Goal: Task Accomplishment & Management: Complete application form

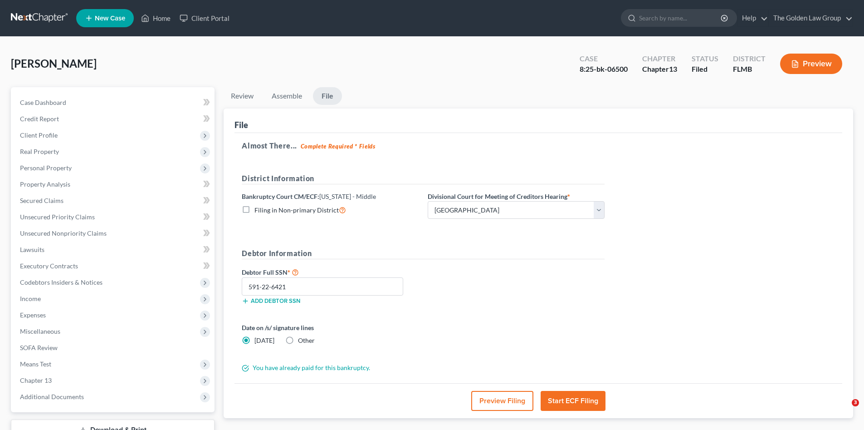
select select "3"
click at [34, 15] on link at bounding box center [40, 18] width 58 height 16
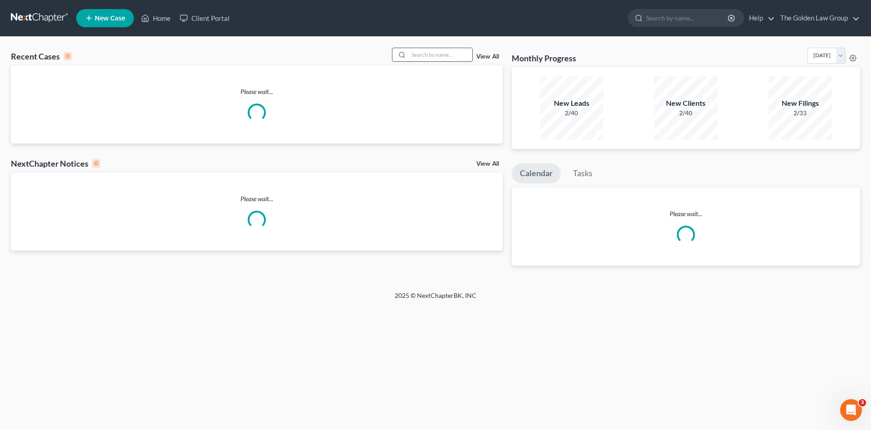
click at [425, 54] on input "search" at bounding box center [441, 54] width 64 height 13
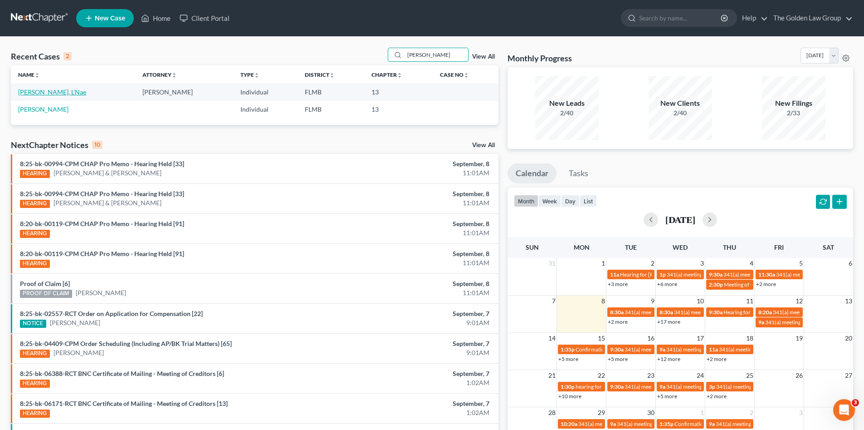
type input "patterson"
click at [48, 92] on link "[PERSON_NAME], L'Nae" at bounding box center [52, 92] width 68 height 8
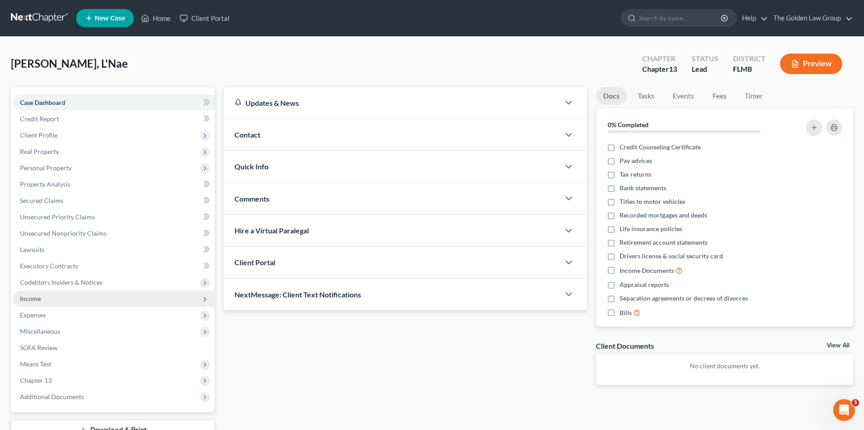
click at [39, 301] on span "Income" at bounding box center [30, 299] width 21 height 8
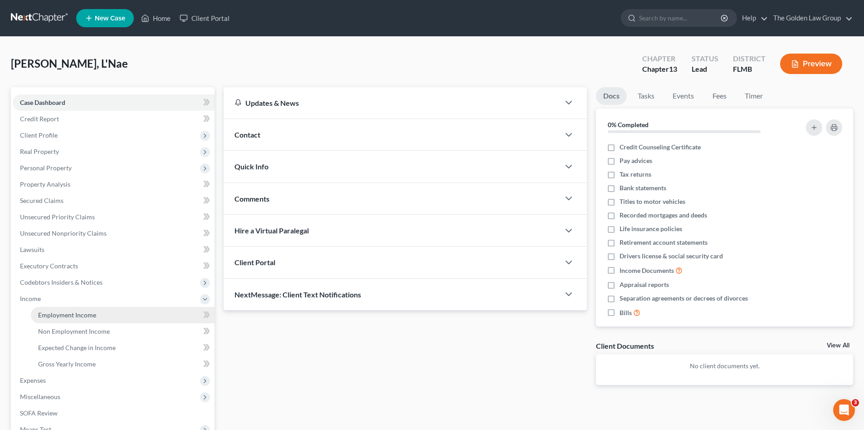
click at [54, 316] on span "Employment Income" at bounding box center [67, 315] width 58 height 8
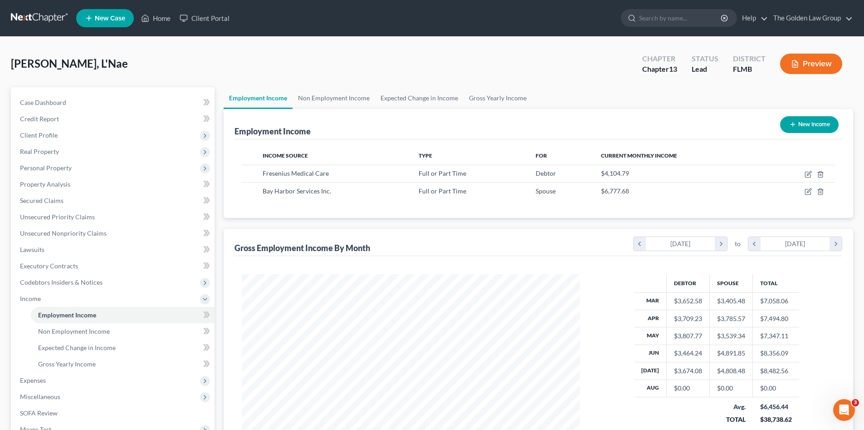
scroll to position [169, 357]
click at [78, 328] on span "Non Employment Income" at bounding box center [74, 331] width 72 height 8
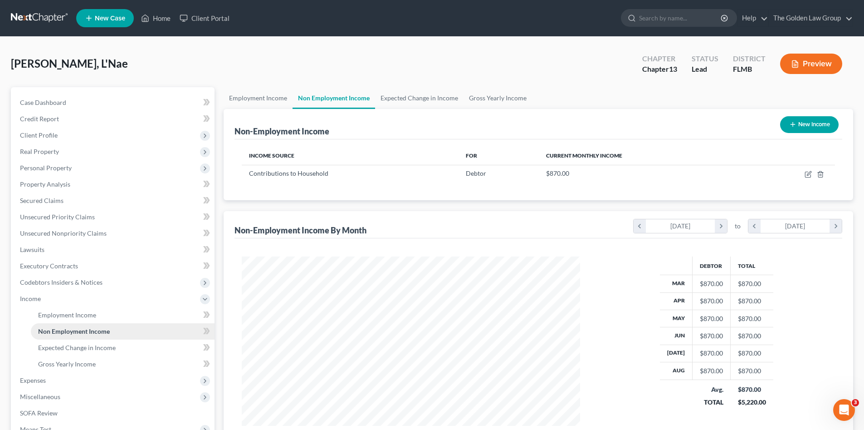
scroll to position [169, 357]
click at [79, 315] on span "Employment Income" at bounding box center [67, 315] width 58 height 8
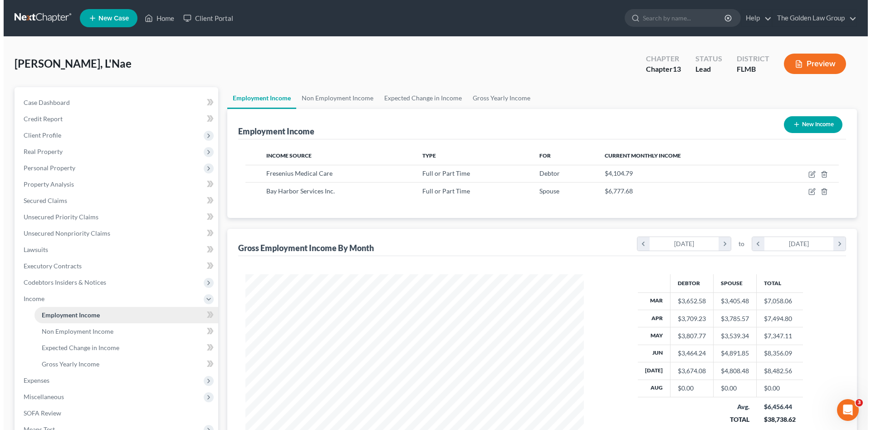
scroll to position [169, 357]
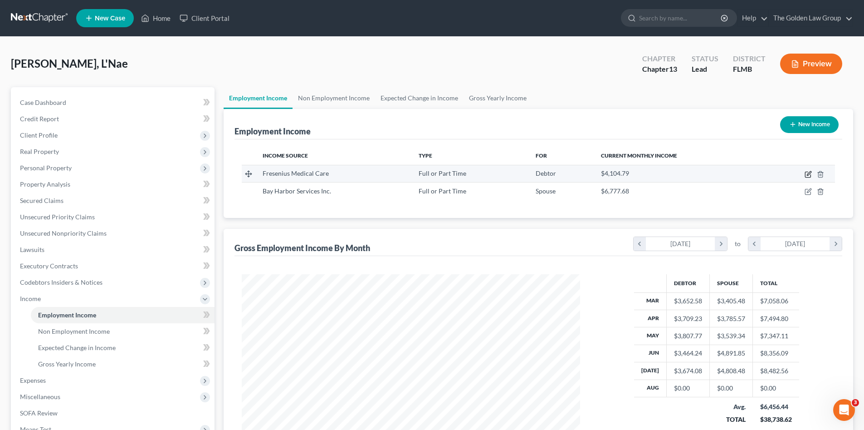
click at [808, 176] on icon "button" at bounding box center [808, 174] width 7 height 7
select select "0"
select select "9"
select select "2"
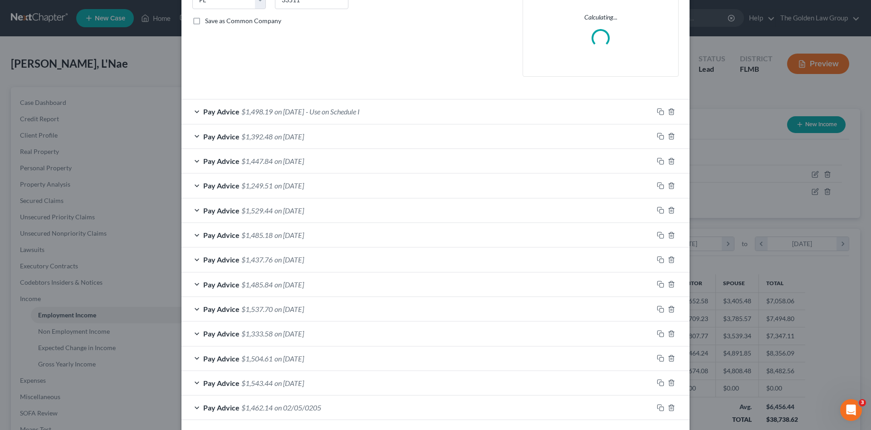
scroll to position [236, 0]
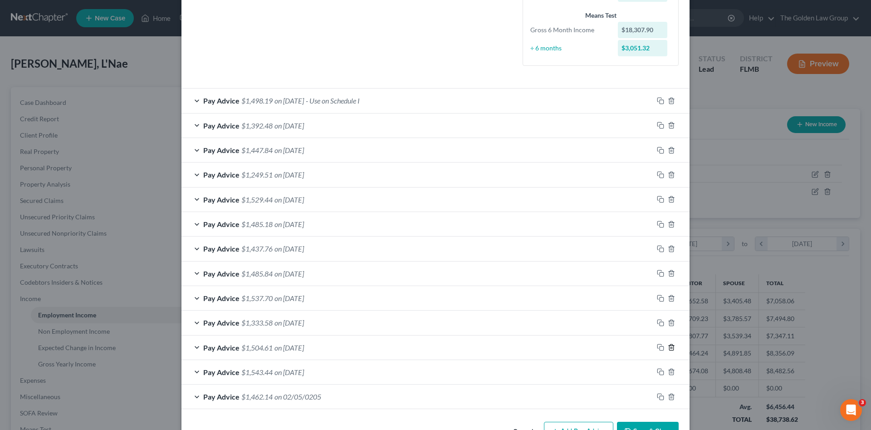
click at [672, 347] on line "button" at bounding box center [672, 348] width 0 height 2
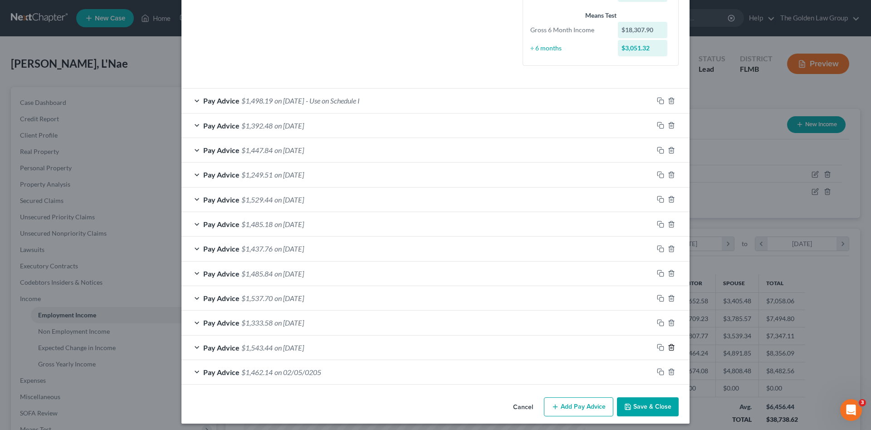
click at [672, 349] on line "button" at bounding box center [672, 348] width 0 height 2
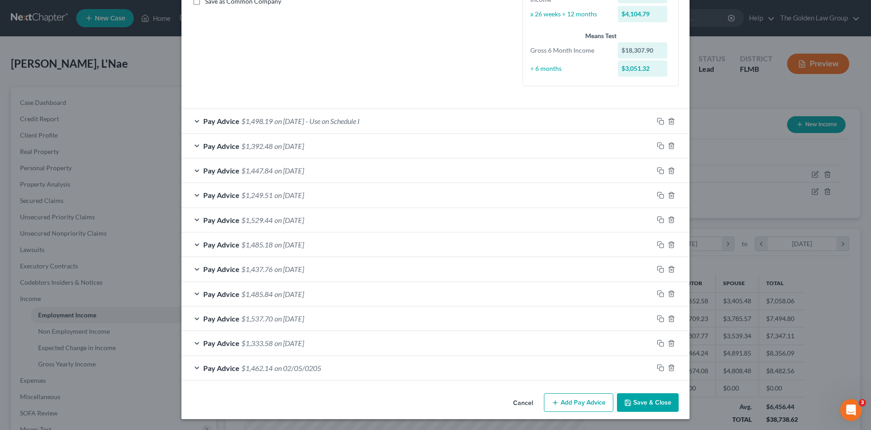
scroll to position [216, 0]
click at [668, 369] on icon "button" at bounding box center [671, 367] width 7 height 7
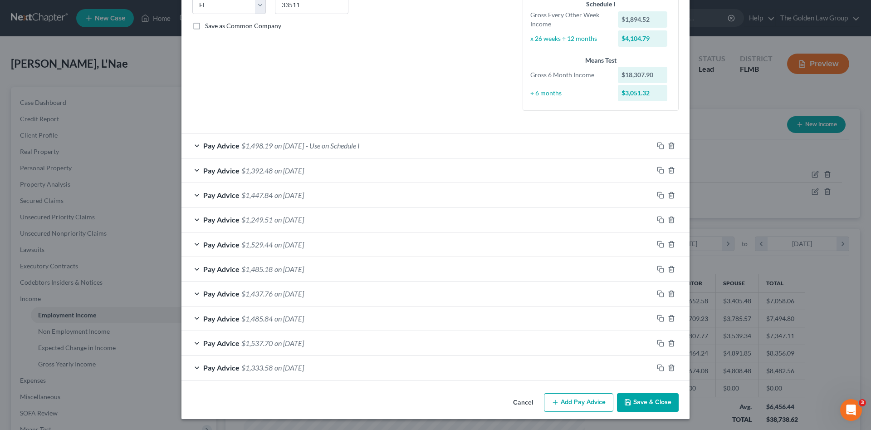
scroll to position [192, 0]
click at [450, 147] on div "Pay Advice $1,498.19 on 07/25/2025 - Use on Schedule I" at bounding box center [418, 145] width 472 height 24
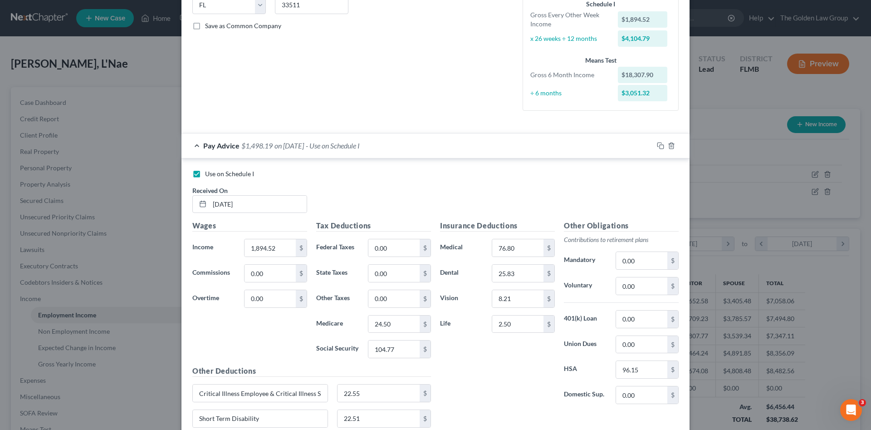
scroll to position [216, 0]
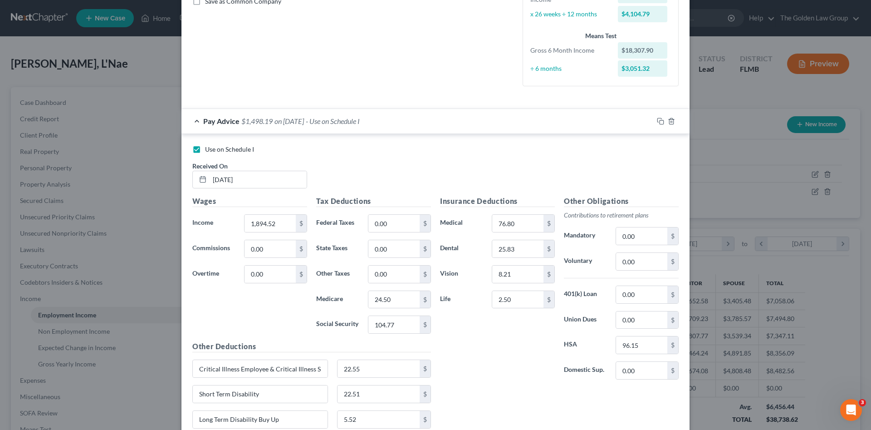
click at [237, 150] on span "Use on Schedule I" at bounding box center [229, 149] width 49 height 8
click at [215, 150] on input "Use on Schedule I" at bounding box center [212, 148] width 6 height 6
checkbox input "false"
click at [402, 123] on div "Pay Advice $1,498.19 on 07/25/2025" at bounding box center [418, 121] width 472 height 24
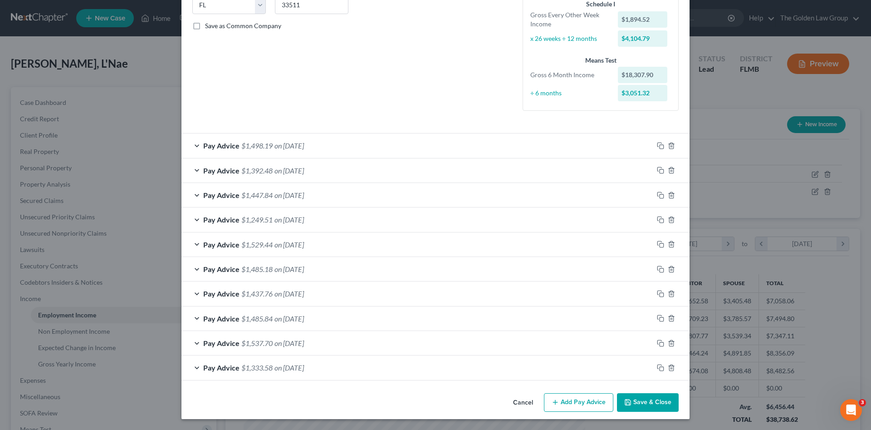
scroll to position [192, 0]
click at [658, 145] on icon "button" at bounding box center [660, 145] width 7 height 7
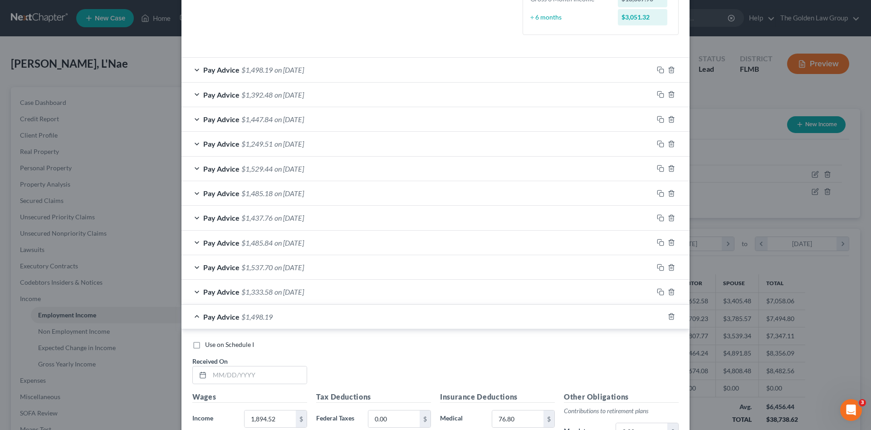
scroll to position [343, 0]
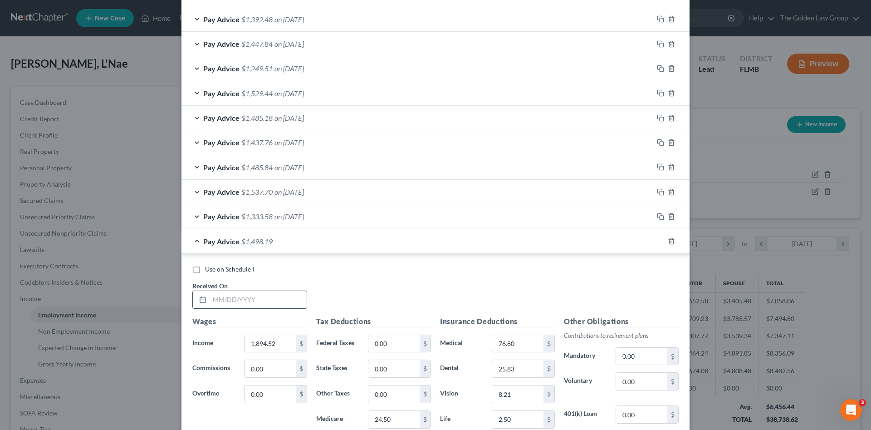
click at [265, 297] on input "text" at bounding box center [258, 299] width 97 height 17
type input "08/08/2025"
type input "1,944.97"
type input "25.20"
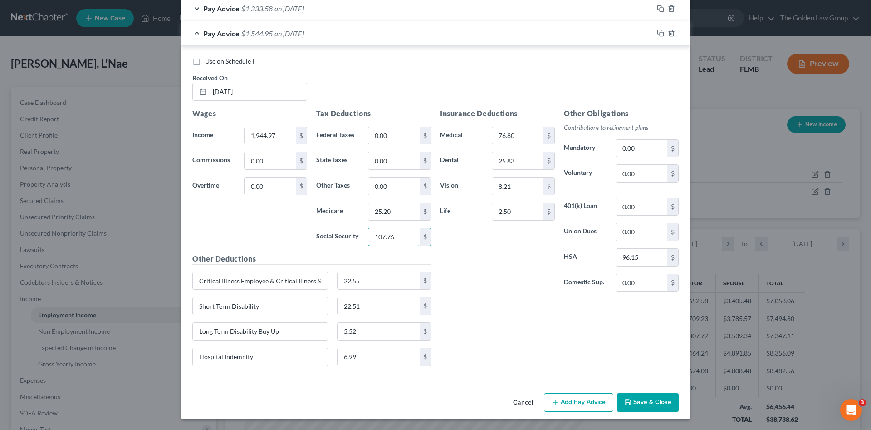
type input "107.76"
click at [275, 136] on input "1,944.97" at bounding box center [270, 135] width 51 height 17
type input "1,942.52"
click at [657, 32] on icon "button" at bounding box center [660, 32] width 7 height 7
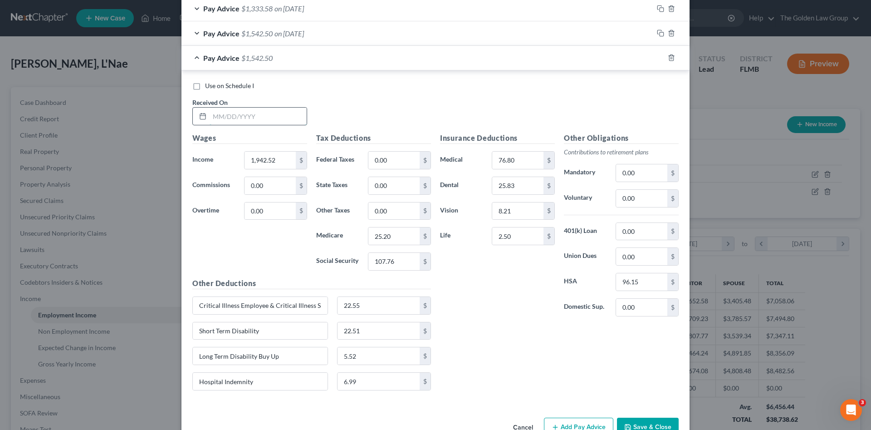
click at [281, 123] on input "text" at bounding box center [258, 116] width 97 height 17
click at [235, 121] on input "text" at bounding box center [258, 116] width 97 height 17
type input "08/22/2025"
click at [280, 162] on input "1,942.52" at bounding box center [270, 160] width 51 height 17
click at [284, 152] on input "1,872.39" at bounding box center [270, 160] width 51 height 17
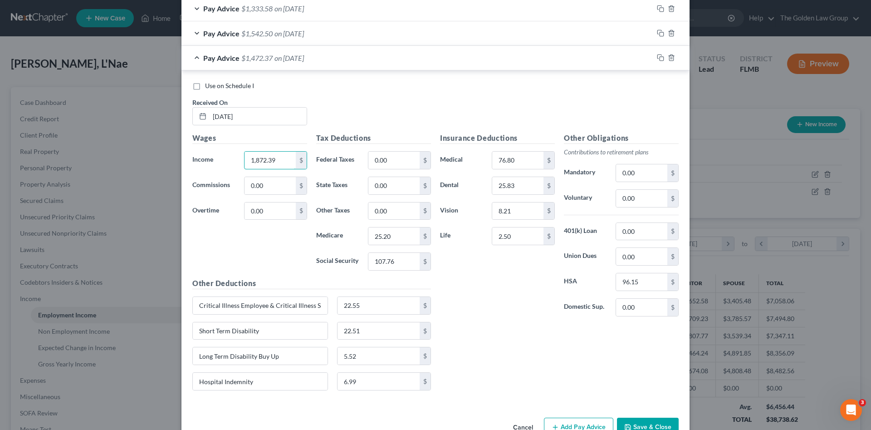
drag, startPoint x: 273, startPoint y: 161, endPoint x: 236, endPoint y: 168, distance: 38.4
click at [236, 168] on div "Income * 1,872.39 $" at bounding box center [250, 160] width 124 height 18
type input "1,869.91"
click at [378, 232] on input "25.20" at bounding box center [393, 235] width 51 height 17
type input "24.19"
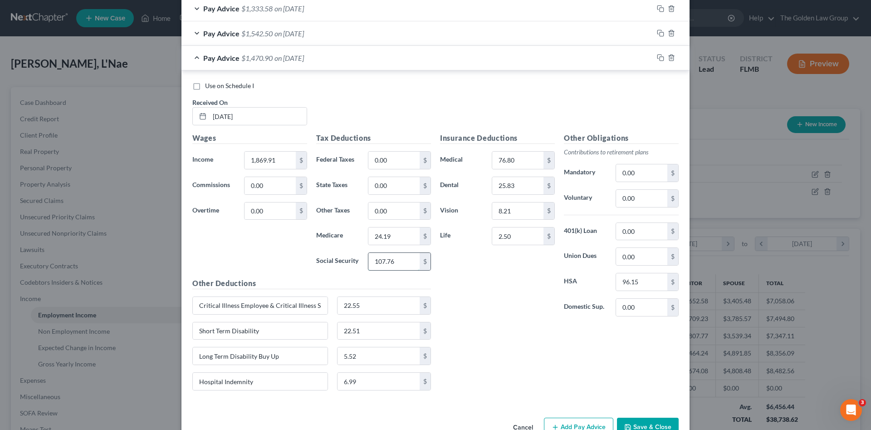
click at [400, 262] on input "107.76" at bounding box center [393, 261] width 51 height 17
type input "103.40"
type input "1,872.36"
click at [647, 290] on input "96.15" at bounding box center [641, 281] width 51 height 17
type input "96.16"
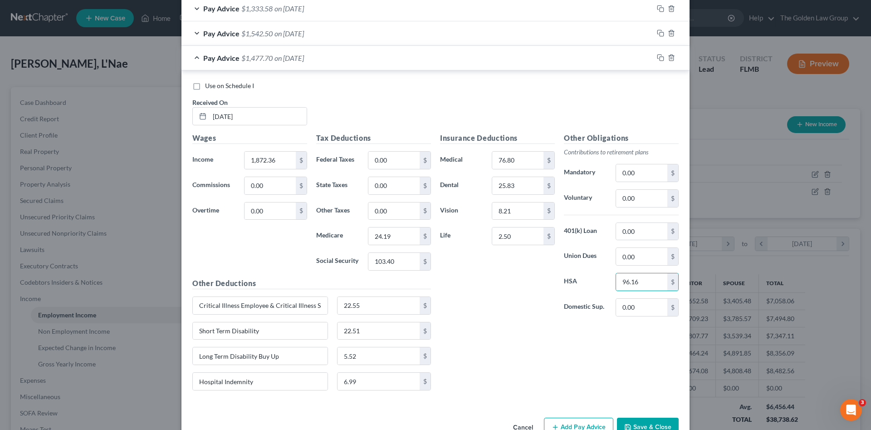
drag, startPoint x: 503, startPoint y: 337, endPoint x: 494, endPoint y: 320, distance: 18.9
click at [502, 331] on div "Insurance Deductions Medical 76.80 $ Dental 25.83 $ Vision 8.21 $ Life 2.50 $ O…" at bounding box center [560, 265] width 248 height 265
click at [220, 83] on span "Use on Schedule I" at bounding box center [229, 86] width 49 height 8
click at [215, 83] on input "Use on Schedule I" at bounding box center [212, 84] width 6 height 6
checkbox input "true"
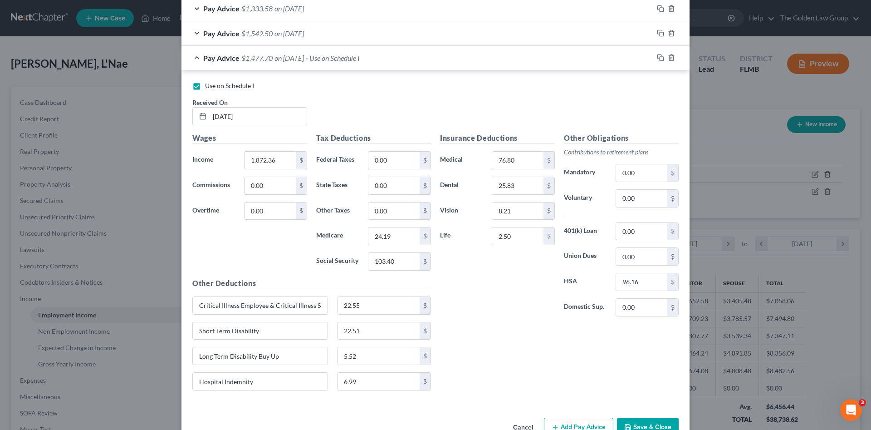
click at [645, 421] on button "Save & Close" at bounding box center [648, 426] width 62 height 19
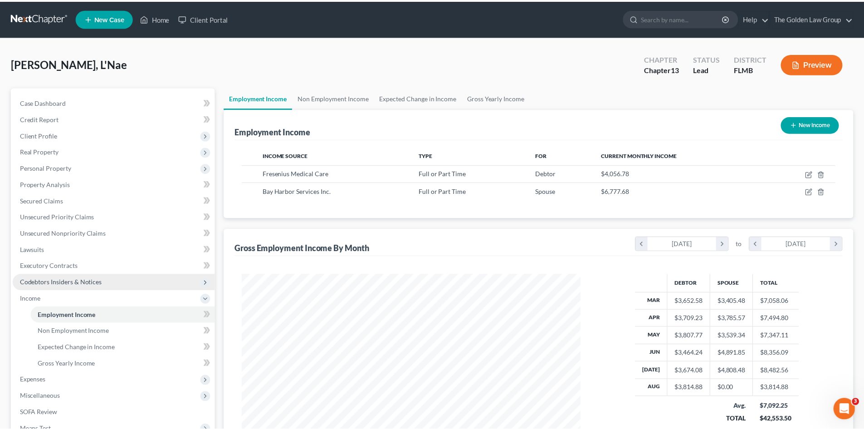
scroll to position [453628, 453441]
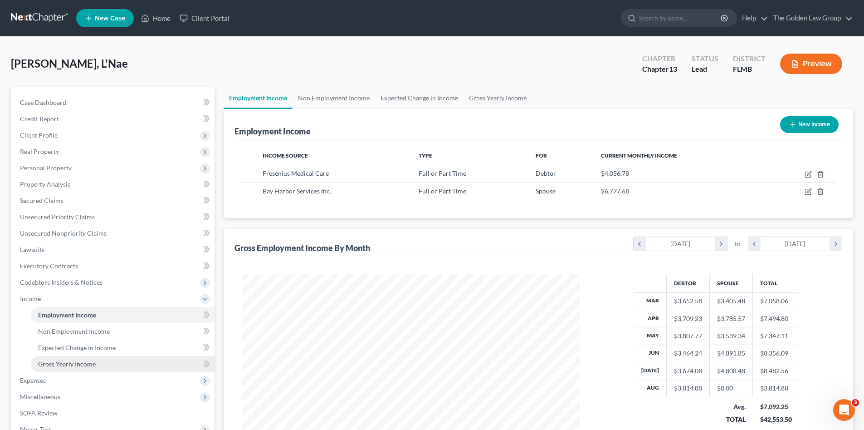
click at [80, 358] on link "Gross Yearly Income" at bounding box center [123, 364] width 184 height 16
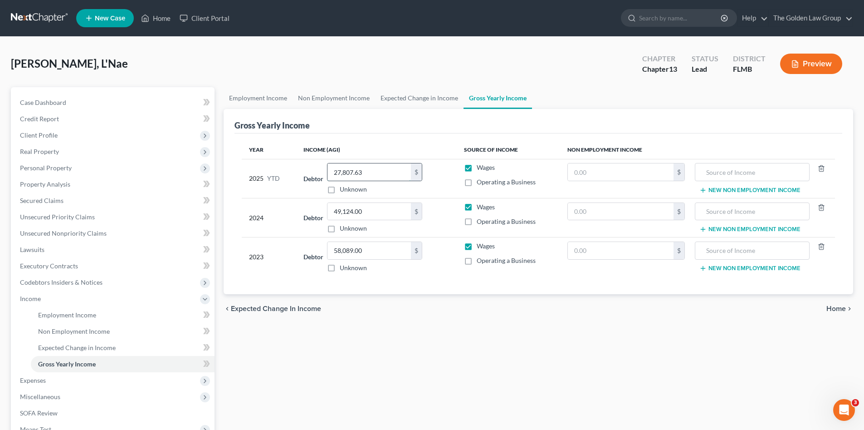
click at [367, 169] on input "27,807.63" at bounding box center [369, 171] width 83 height 17
type input "31,662.76"
drag, startPoint x: 457, startPoint y: 368, endPoint x: 275, endPoint y: 347, distance: 182.8
click at [457, 368] on div "Employment Income Non Employment Income Expected Change in Income Gross Yearly …" at bounding box center [538, 308] width 639 height 442
click at [21, 299] on span "Income" at bounding box center [30, 299] width 21 height 8
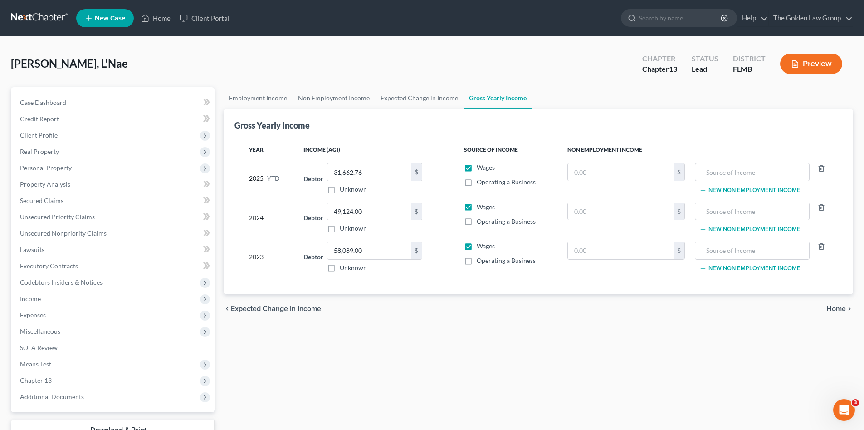
click at [59, 16] on link at bounding box center [40, 18] width 58 height 16
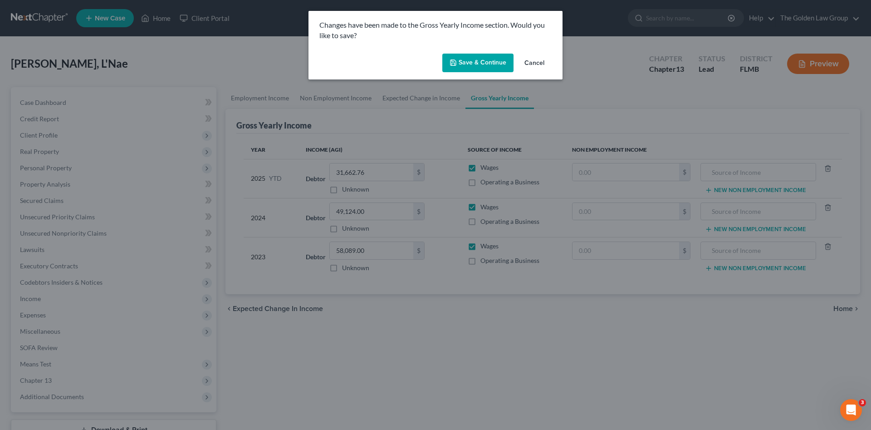
click at [496, 63] on button "Save & Continue" at bounding box center [477, 63] width 71 height 19
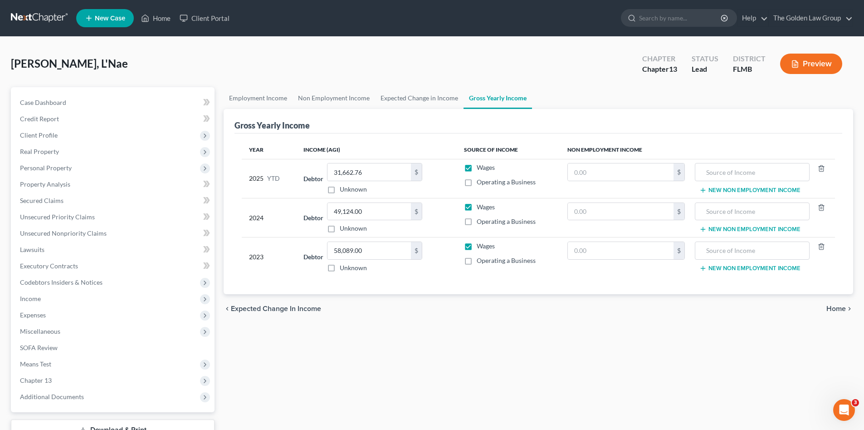
click at [50, 15] on link at bounding box center [40, 18] width 58 height 16
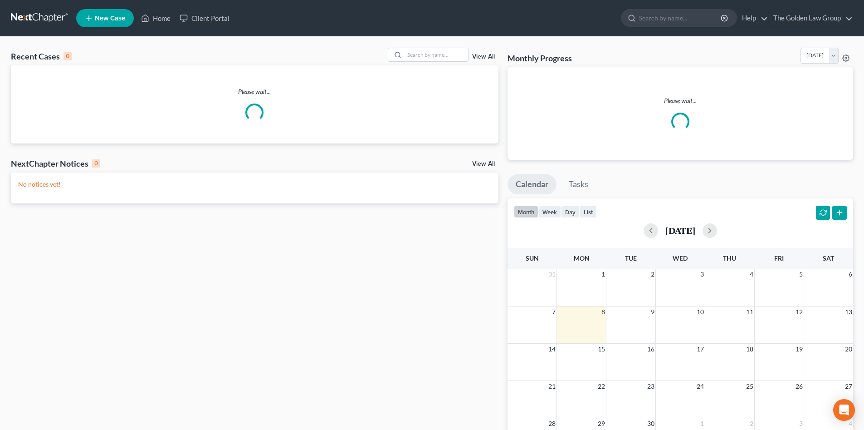
click at [423, 55] on input "search" at bounding box center [437, 54] width 64 height 13
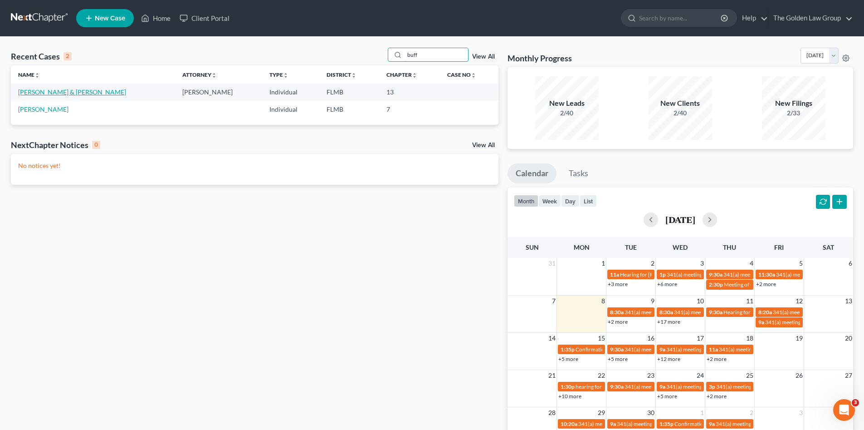
type input "buff"
click at [59, 92] on link "[PERSON_NAME] & [PERSON_NAME]" at bounding box center [72, 92] width 108 height 8
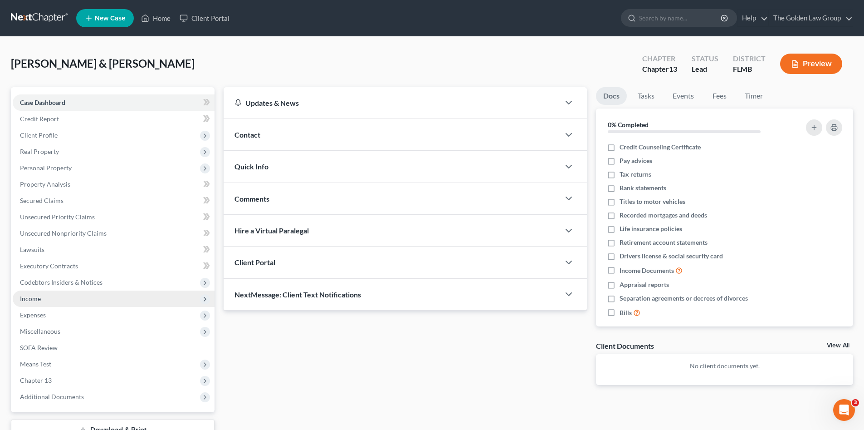
click at [49, 301] on span "Income" at bounding box center [114, 298] width 202 height 16
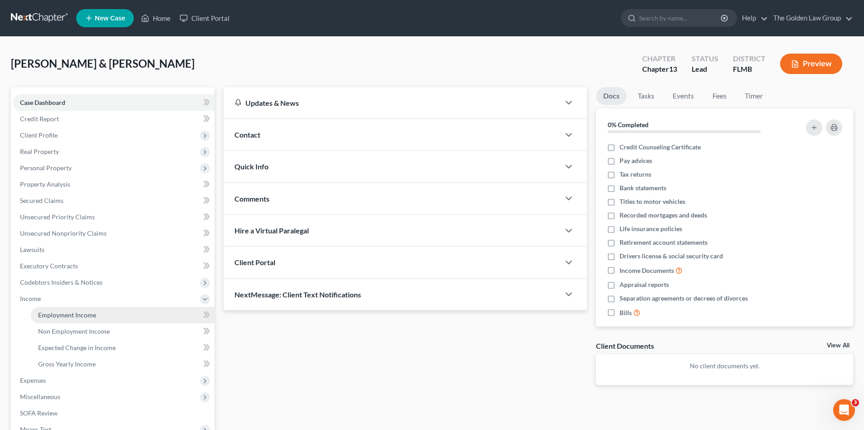
click at [62, 313] on span "Employment Income" at bounding box center [67, 315] width 58 height 8
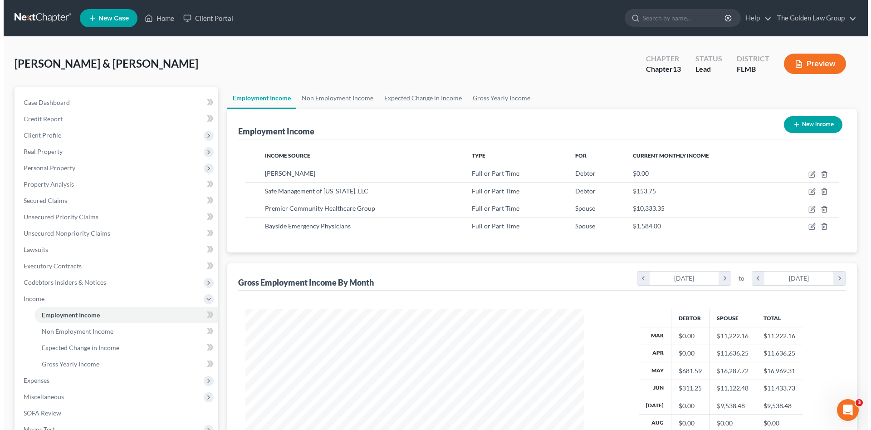
scroll to position [169, 357]
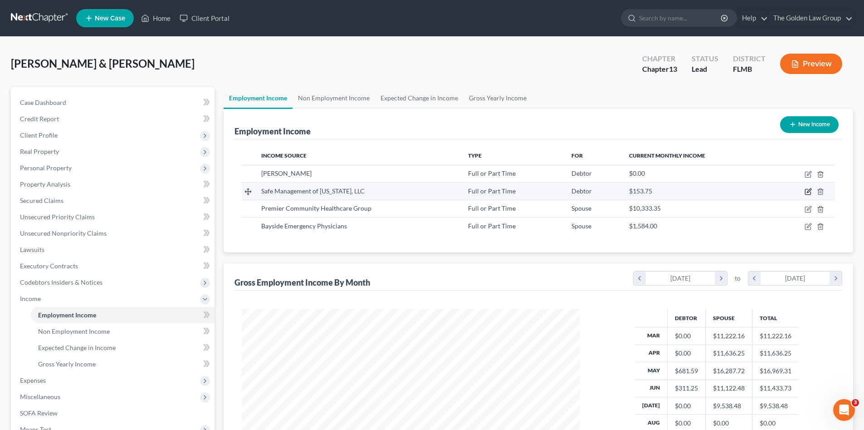
click at [806, 191] on icon "button" at bounding box center [808, 191] width 7 height 7
select select "0"
select select "9"
select select "0"
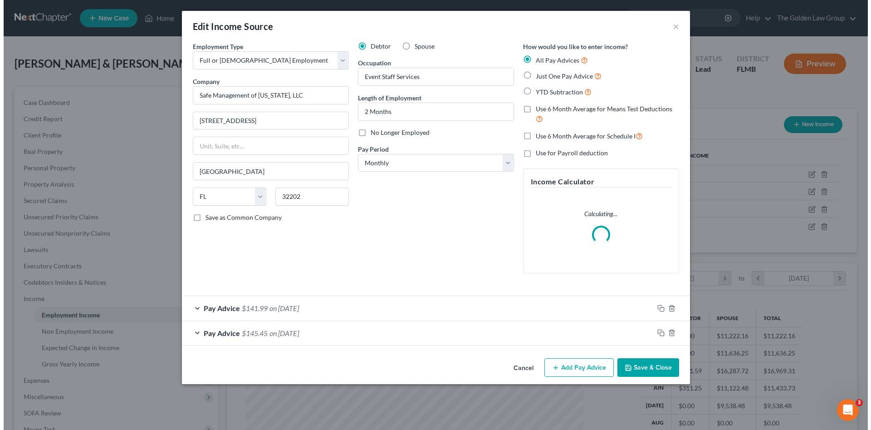
scroll to position [171, 360]
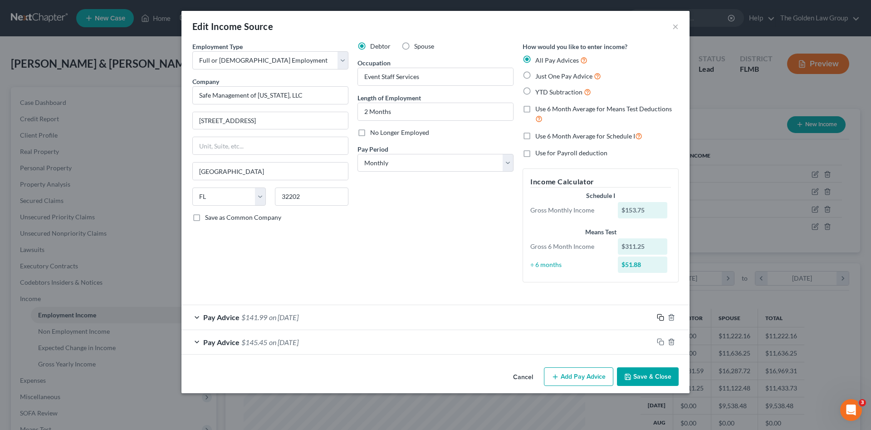
drag, startPoint x: 660, startPoint y: 315, endPoint x: 568, endPoint y: 290, distance: 95.4
click at [660, 315] on icon "button" at bounding box center [660, 317] width 7 height 7
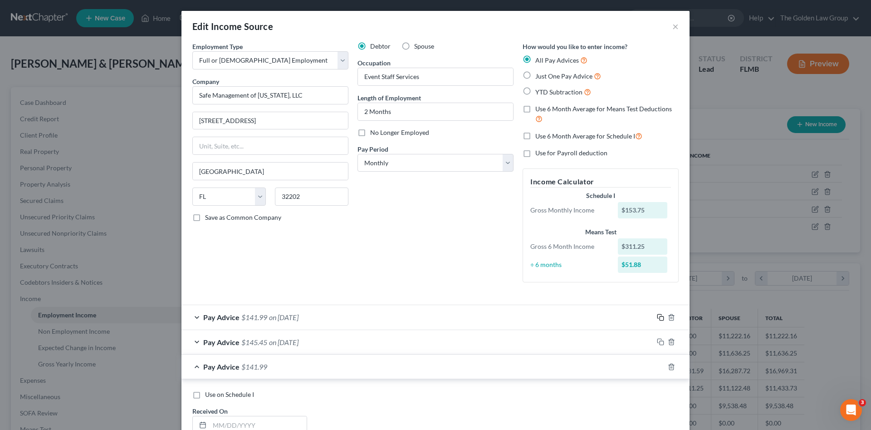
scroll to position [76, 0]
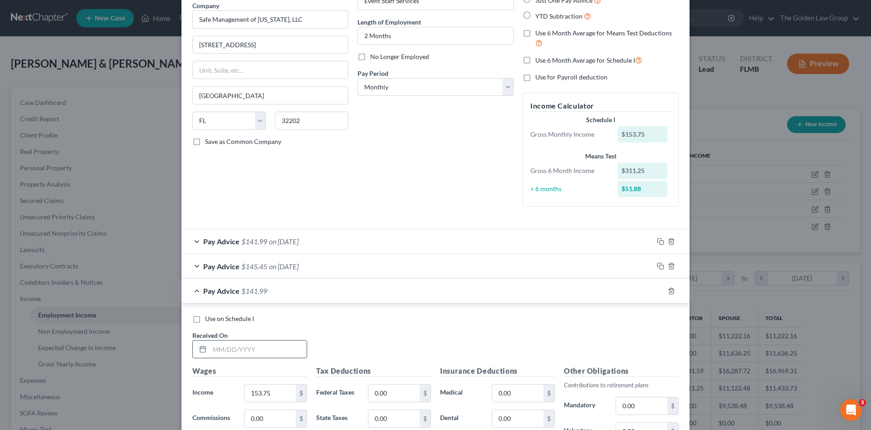
drag, startPoint x: 266, startPoint y: 349, endPoint x: 274, endPoint y: 345, distance: 9.0
click at [274, 345] on input "text" at bounding box center [258, 348] width 97 height 17
type input "08/08/2025"
click at [270, 397] on input "153.75" at bounding box center [270, 392] width 51 height 17
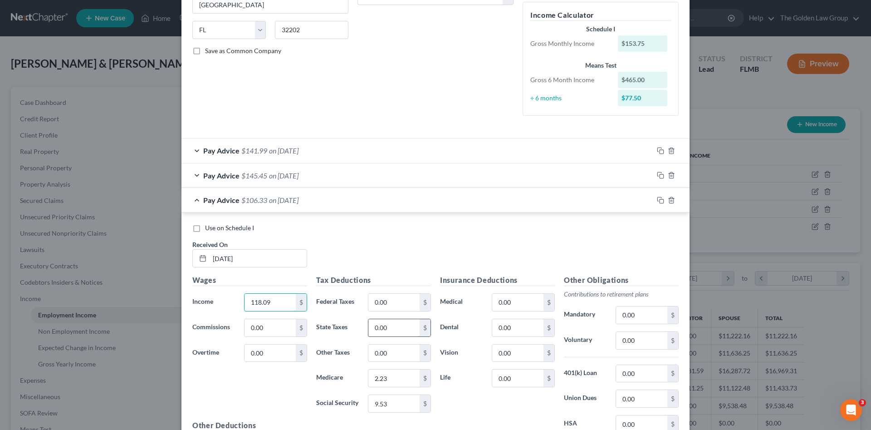
scroll to position [182, 0]
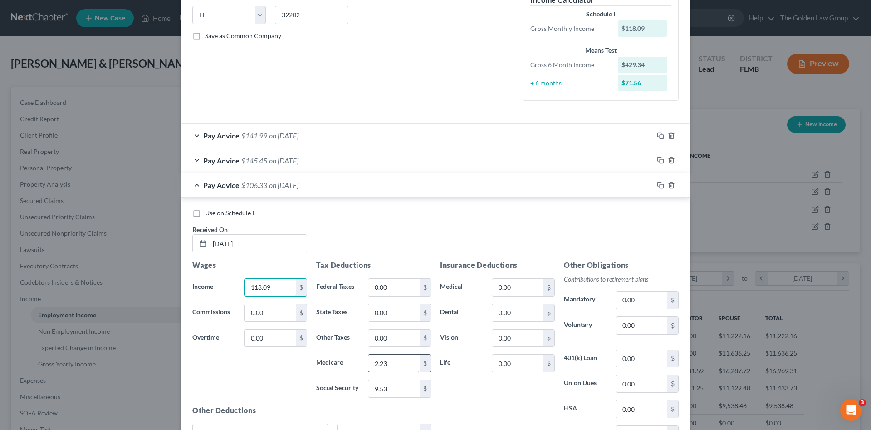
type input "118.09"
click at [398, 364] on input "2.23" at bounding box center [393, 362] width 51 height 17
type input "1.86"
click at [401, 387] on input "9.53" at bounding box center [393, 388] width 51 height 17
type input "7.93"
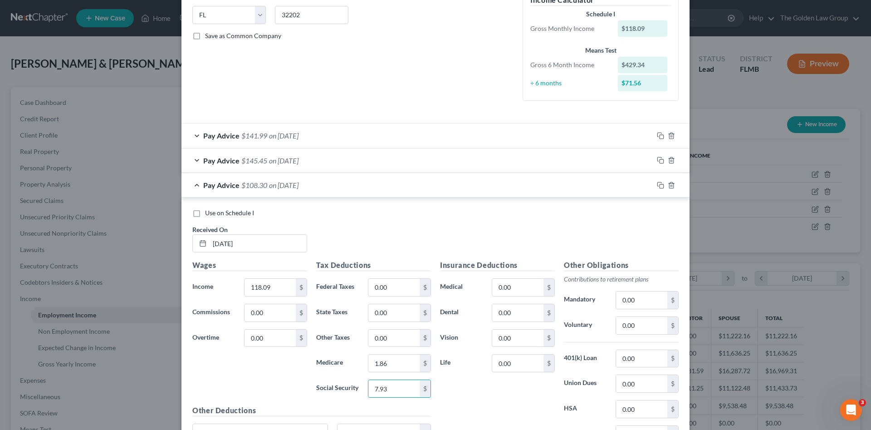
click at [489, 405] on div "Insurance Deductions Medical 0.00 $ Dental 0.00 $ Vision 0.00 $ Life 0.00 $" at bounding box center [498, 355] width 124 height 191
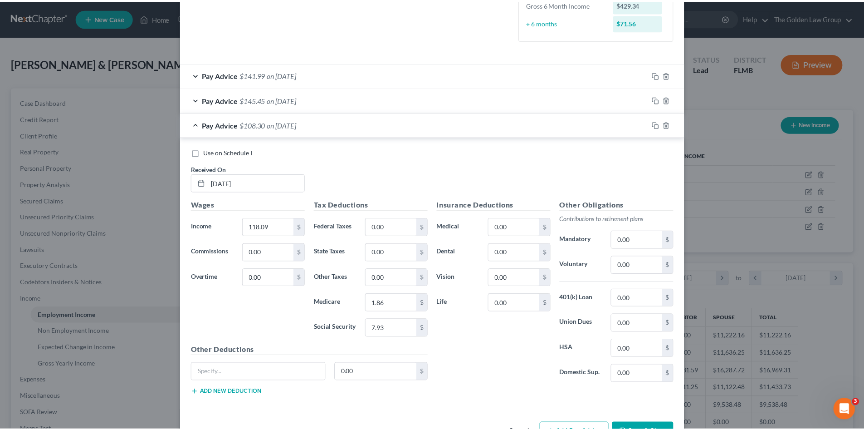
scroll to position [272, 0]
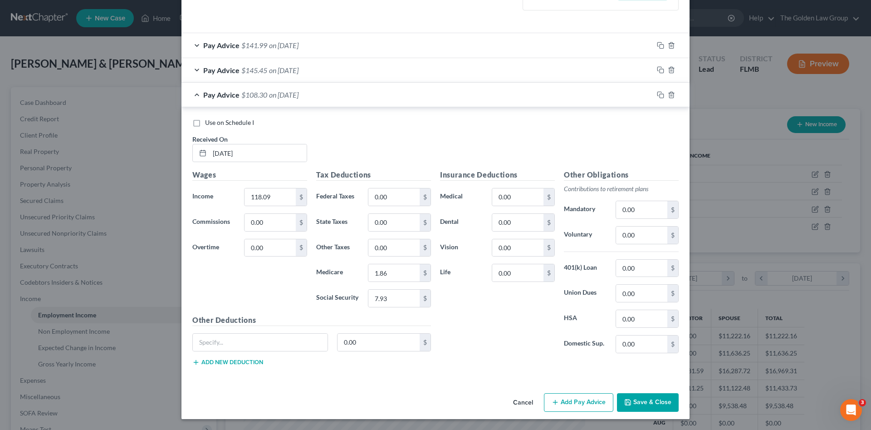
click at [237, 123] on span "Use on Schedule I" at bounding box center [229, 122] width 49 height 8
click at [215, 123] on input "Use on Schedule I" at bounding box center [212, 121] width 6 height 6
checkbox input "true"
click at [635, 402] on button "Save & Close" at bounding box center [648, 402] width 62 height 19
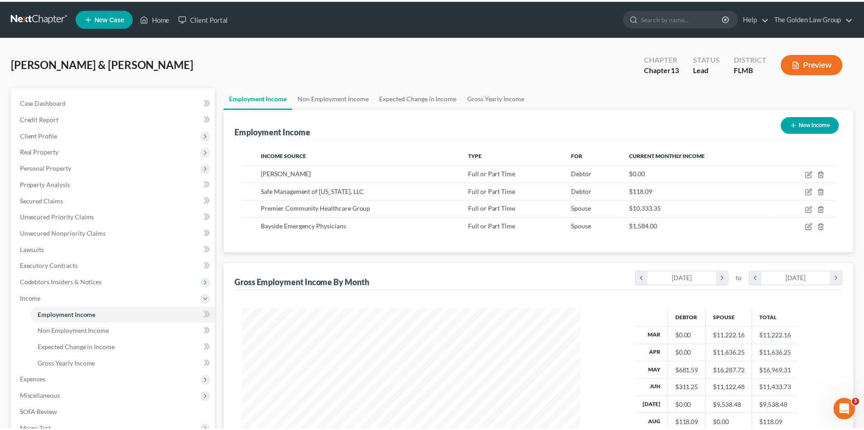
scroll to position [453628, 453441]
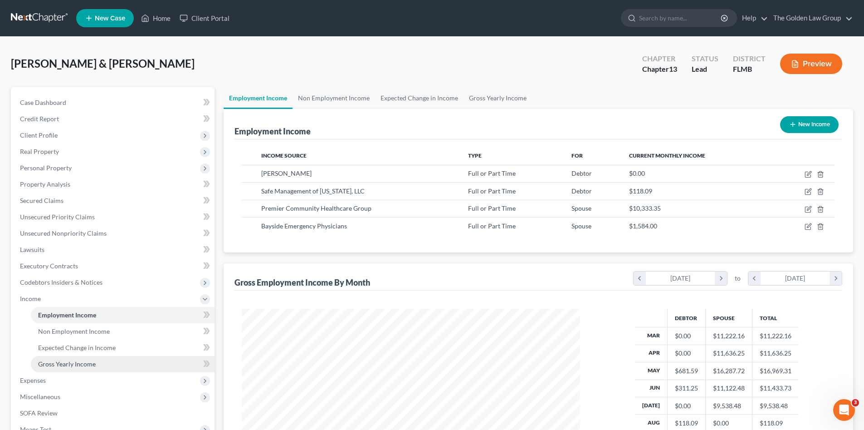
click at [55, 361] on span "Gross Yearly Income" at bounding box center [67, 364] width 58 height 8
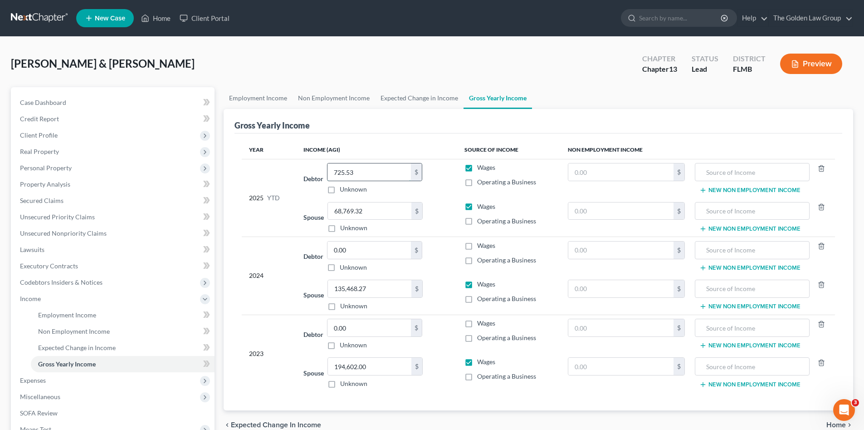
click at [388, 168] on input "725.53" at bounding box center [369, 171] width 83 height 17
type input "843.62"
drag, startPoint x: 323, startPoint y: 43, endPoint x: 318, endPoint y: 58, distance: 15.4
click at [324, 43] on div "Buff, Darren & Kimberly Upgraded Chapter Chapter 13 Status Lead District FLMB P…" at bounding box center [432, 292] width 864 height 511
click at [49, 20] on link at bounding box center [40, 18] width 58 height 16
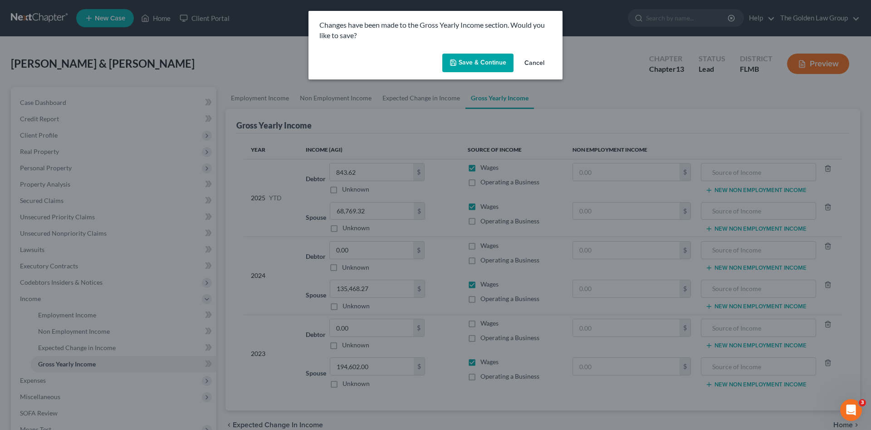
click at [479, 62] on button "Save & Continue" at bounding box center [477, 63] width 71 height 19
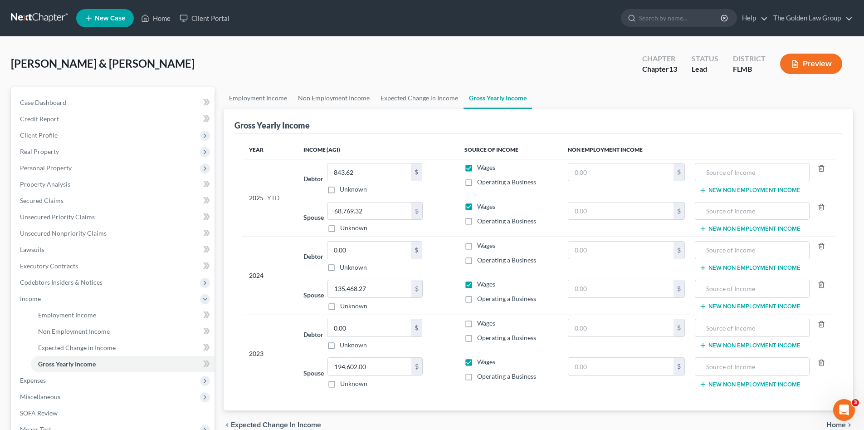
click at [48, 18] on link at bounding box center [40, 18] width 58 height 16
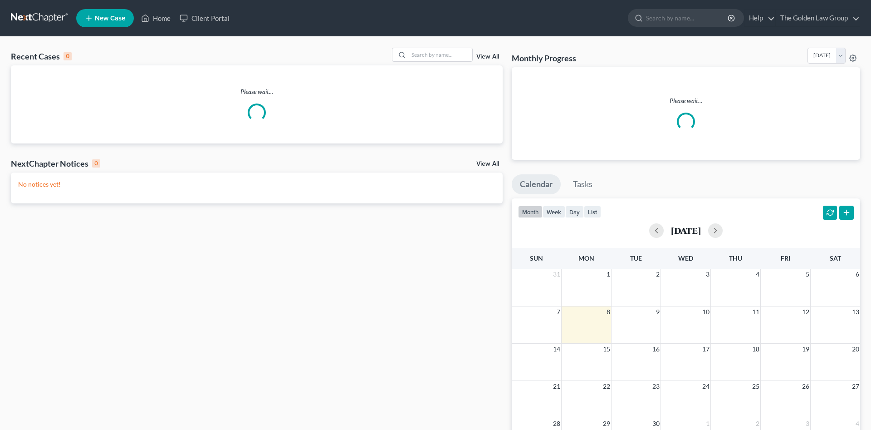
click at [438, 56] on input "search" at bounding box center [441, 54] width 64 height 13
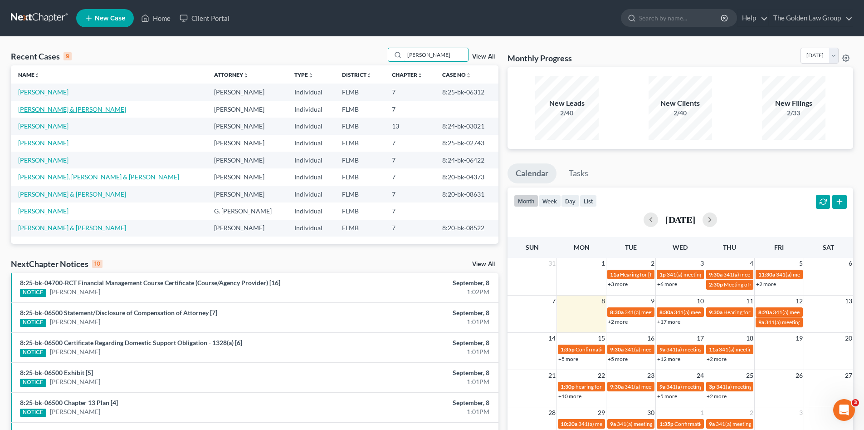
type input "robinson"
click at [58, 110] on link "Robinson, Darryl & Melissa" at bounding box center [72, 109] width 108 height 8
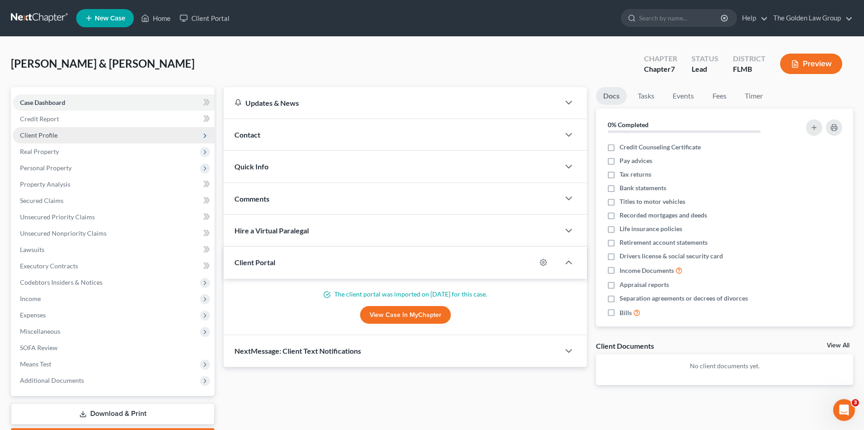
click at [52, 137] on span "Client Profile" at bounding box center [39, 135] width 38 height 8
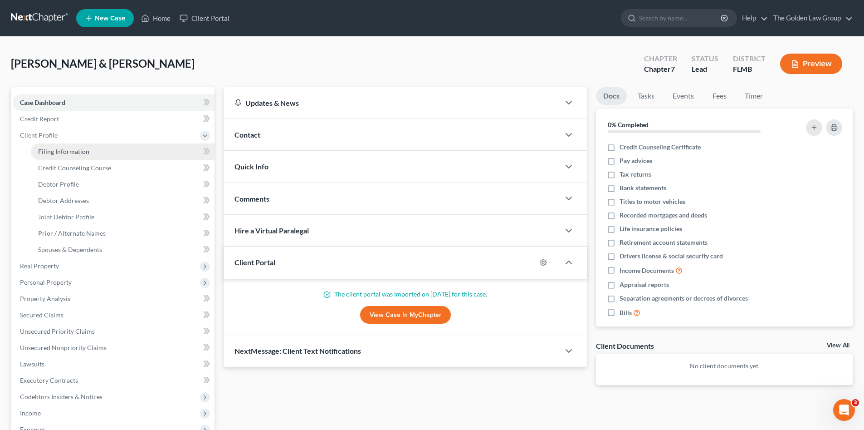
click at [61, 149] on span "Filing Information" at bounding box center [63, 151] width 51 height 8
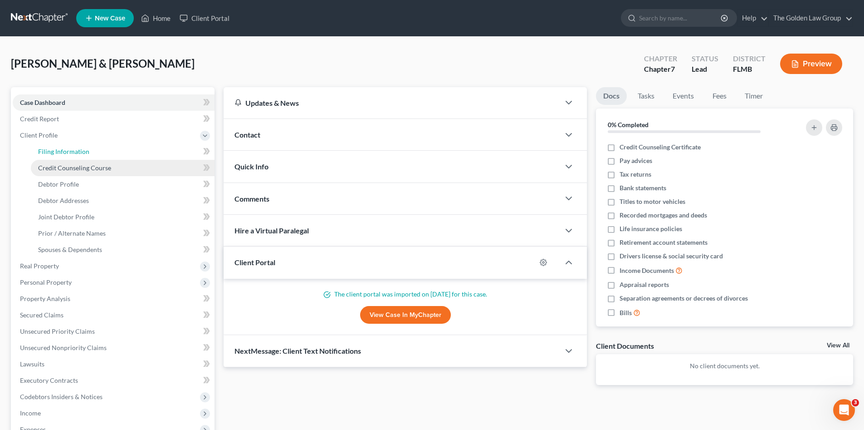
select select "1"
select select "0"
select select "9"
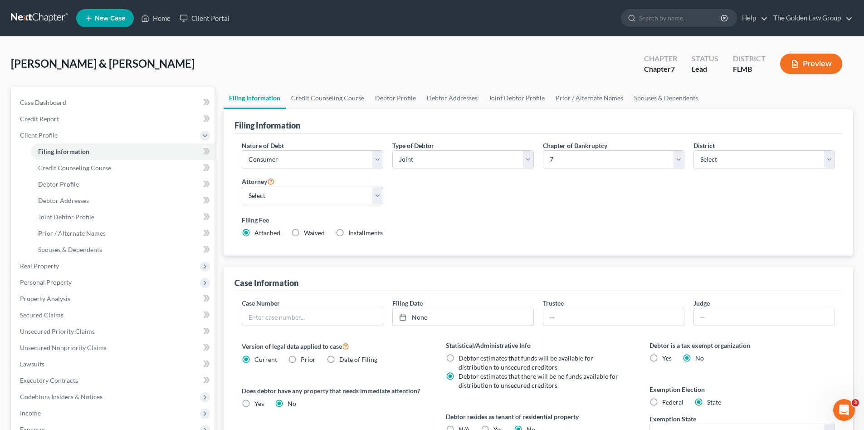
scroll to position [15, 0]
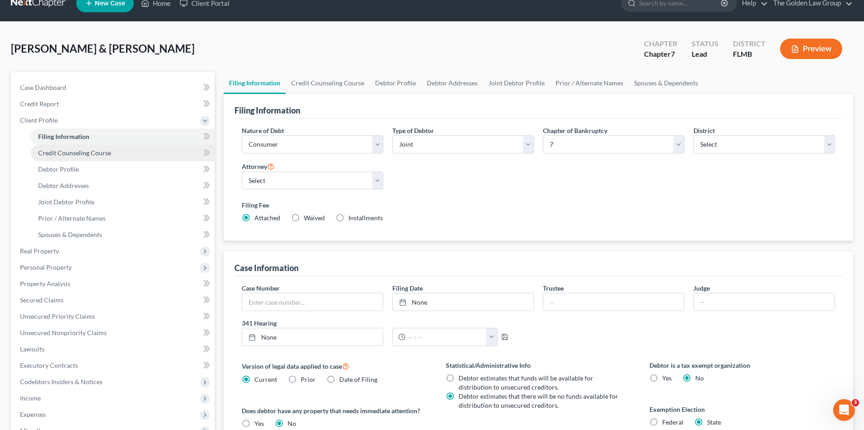
click at [92, 153] on span "Credit Counseling Course" at bounding box center [74, 153] width 73 height 8
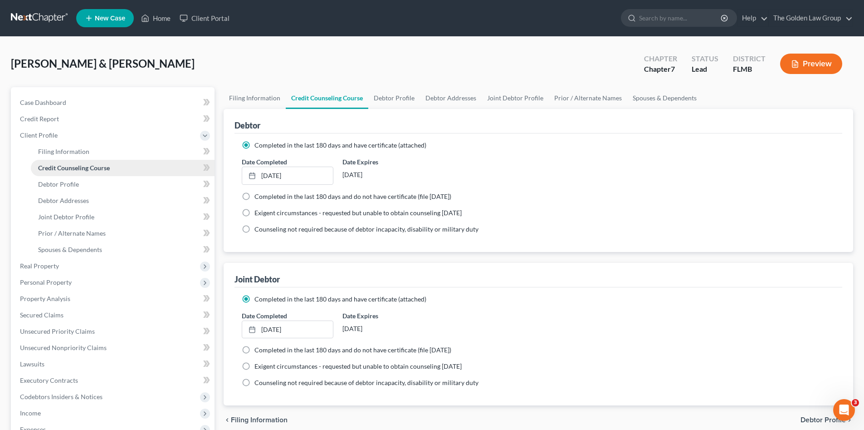
click at [91, 175] on link "Credit Counseling Course" at bounding box center [123, 168] width 184 height 16
click at [91, 184] on link "Debtor Profile" at bounding box center [123, 184] width 184 height 16
select select "1"
select select "4"
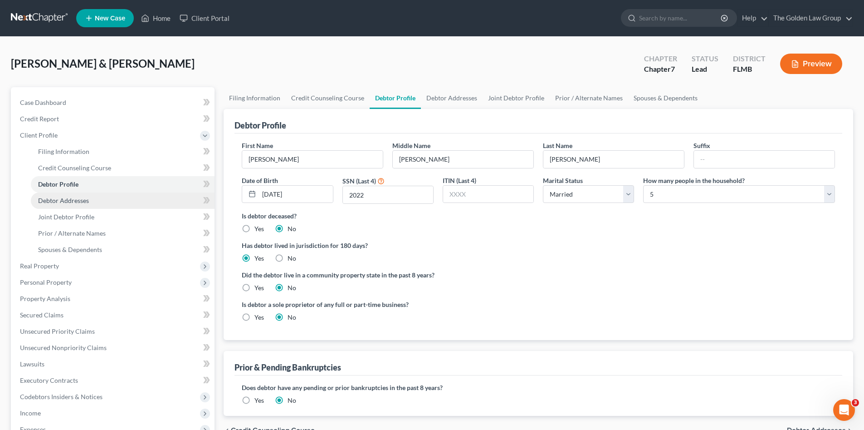
click at [96, 195] on link "Debtor Addresses" at bounding box center [123, 200] width 184 height 16
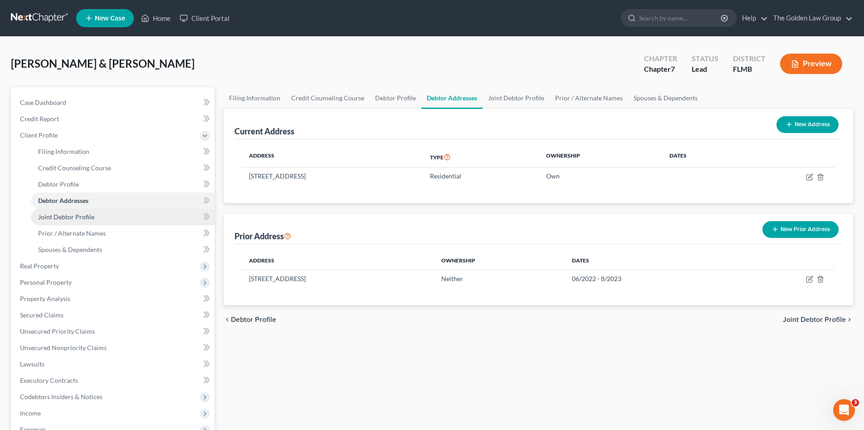
click at [108, 216] on link "Joint Debtor Profile" at bounding box center [123, 217] width 184 height 16
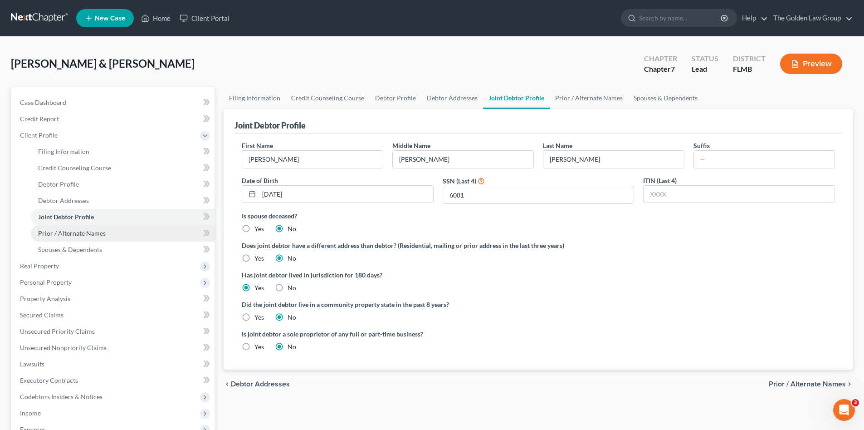
click at [99, 235] on span "Prior / Alternate Names" at bounding box center [72, 233] width 68 height 8
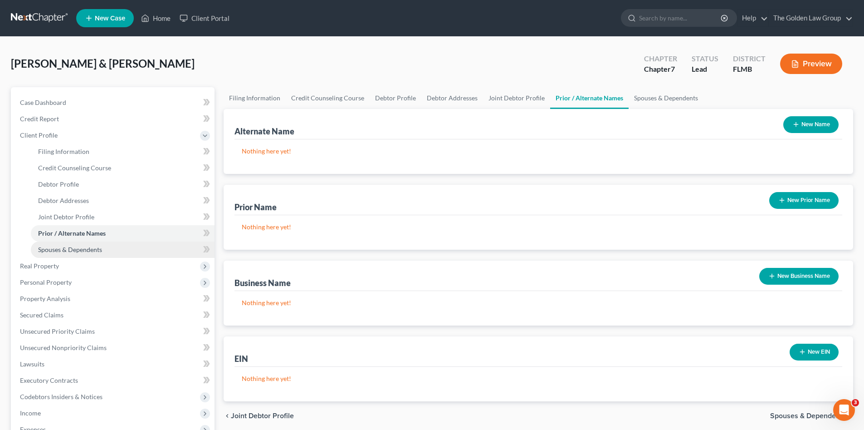
click at [99, 250] on span "Spouses & Dependents" at bounding box center [70, 250] width 64 height 8
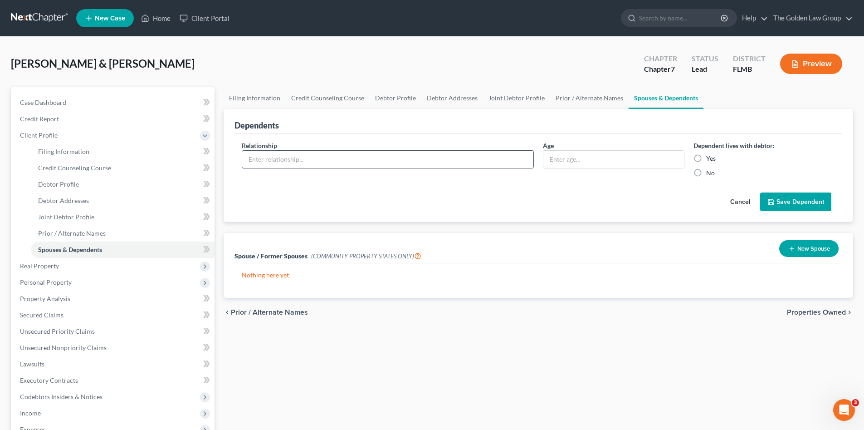
click at [457, 159] on input "text" at bounding box center [387, 159] width 291 height 17
type input "Daughter"
type input "20 Years Old"
click at [707, 157] on label "Yes" at bounding box center [712, 158] width 10 height 9
click at [710, 157] on input "Yes" at bounding box center [713, 157] width 6 height 6
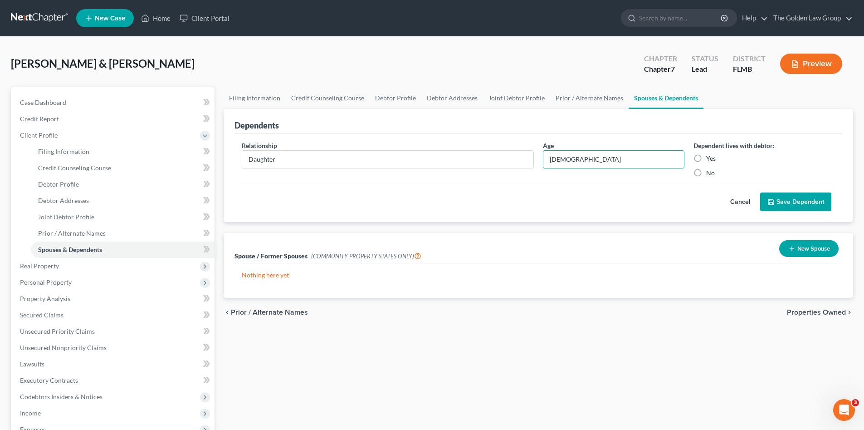
radio input "true"
click at [790, 202] on button "Save Dependent" at bounding box center [796, 201] width 71 height 19
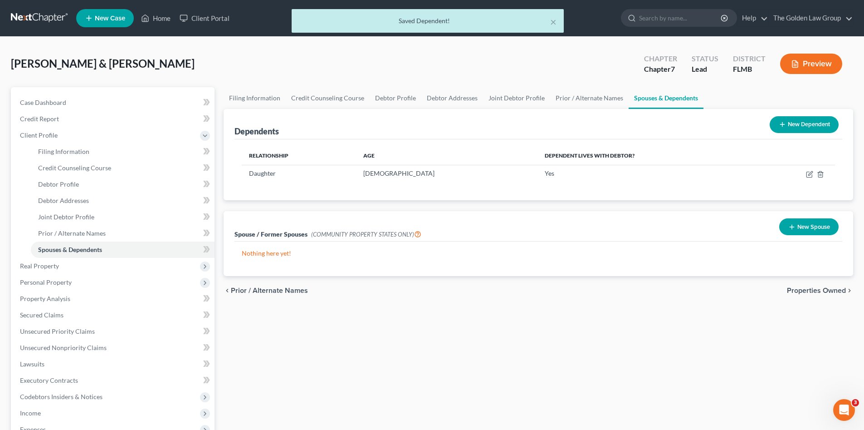
click at [798, 123] on button "New Dependent" at bounding box center [804, 124] width 69 height 17
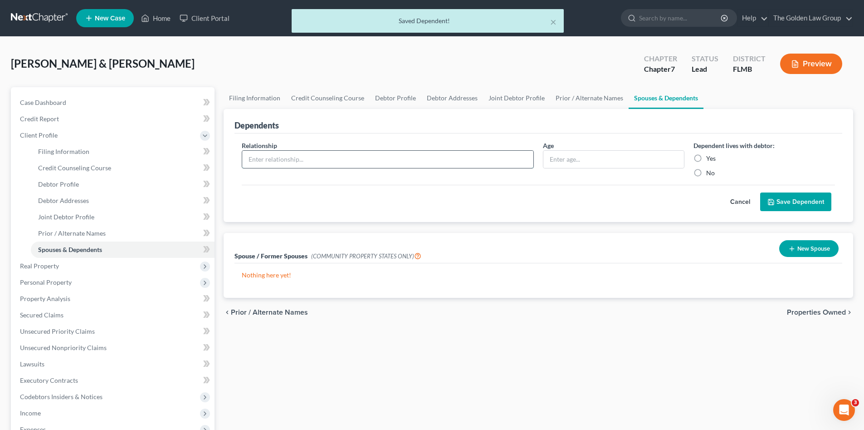
click at [353, 159] on input "text" at bounding box center [387, 159] width 291 height 17
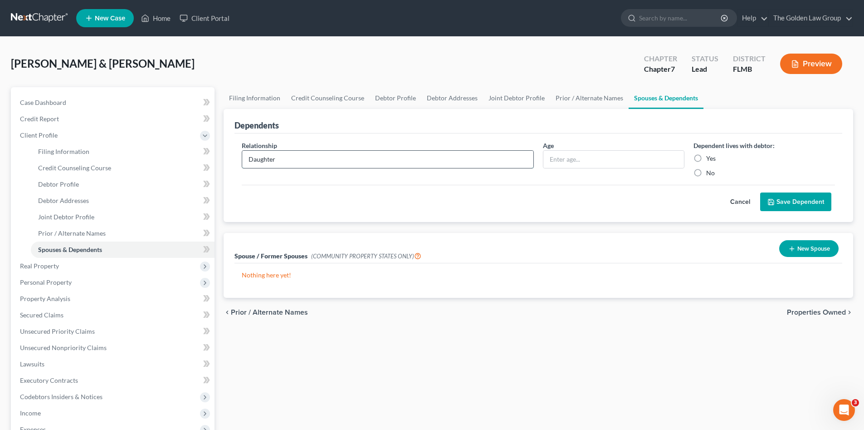
type input "Daughter"
type input "14 Years Old"
drag, startPoint x: 712, startPoint y: 156, endPoint x: 734, endPoint y: 172, distance: 27.1
click at [711, 156] on label "Yes" at bounding box center [712, 158] width 10 height 9
click at [711, 156] on input "Yes" at bounding box center [713, 157] width 6 height 6
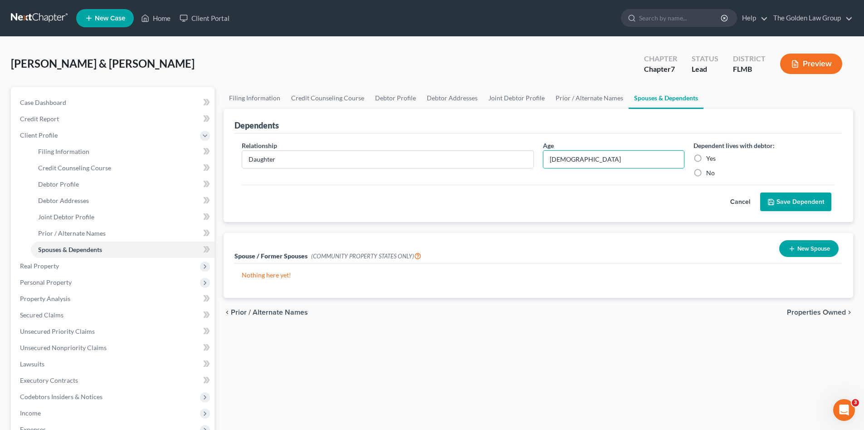
radio input "true"
click at [813, 203] on button "Save Dependent" at bounding box center [796, 201] width 71 height 19
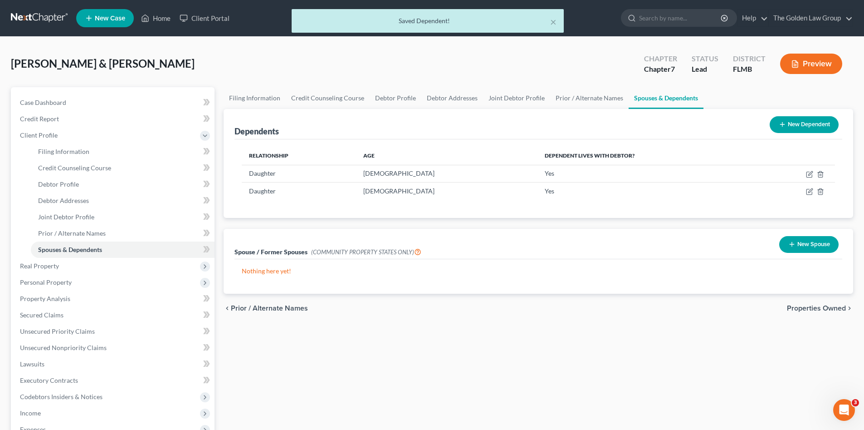
click at [790, 123] on button "New Dependent" at bounding box center [804, 124] width 69 height 17
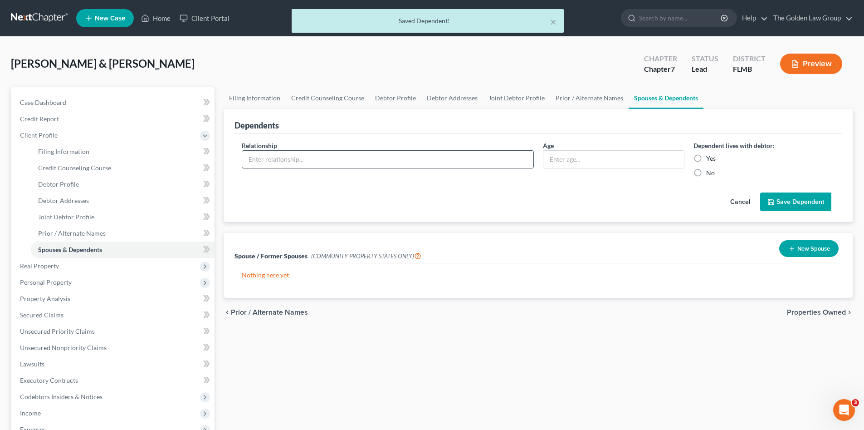
click at [361, 159] on input "text" at bounding box center [387, 159] width 291 height 17
type input "Son"
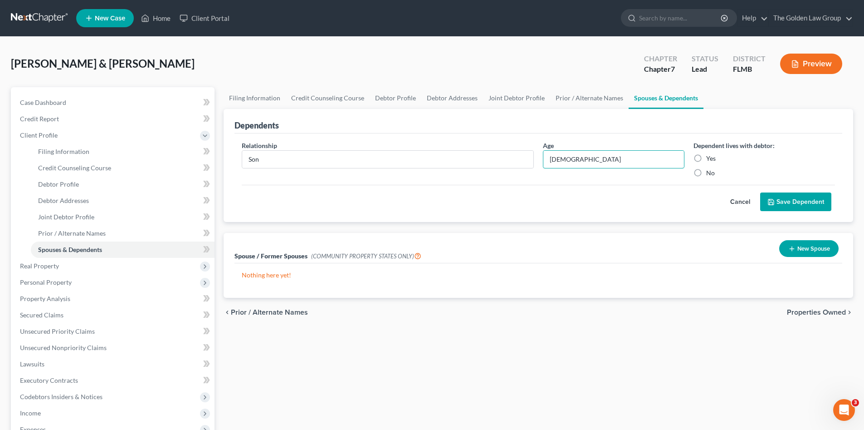
type input "11 Years Old"
click at [707, 163] on label "Yes" at bounding box center [712, 158] width 10 height 9
click at [710, 160] on input "Yes" at bounding box center [713, 157] width 6 height 6
radio input "true"
click at [780, 199] on button "Save Dependent" at bounding box center [796, 201] width 71 height 19
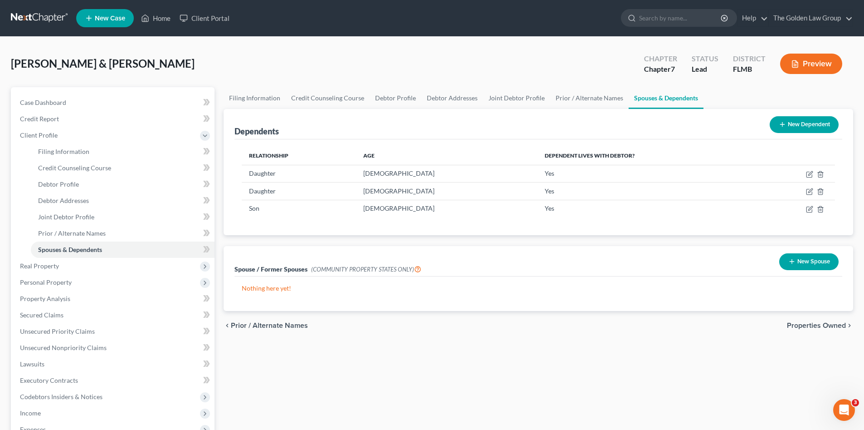
click at [813, 326] on span "Properties Owned" at bounding box center [816, 325] width 59 height 7
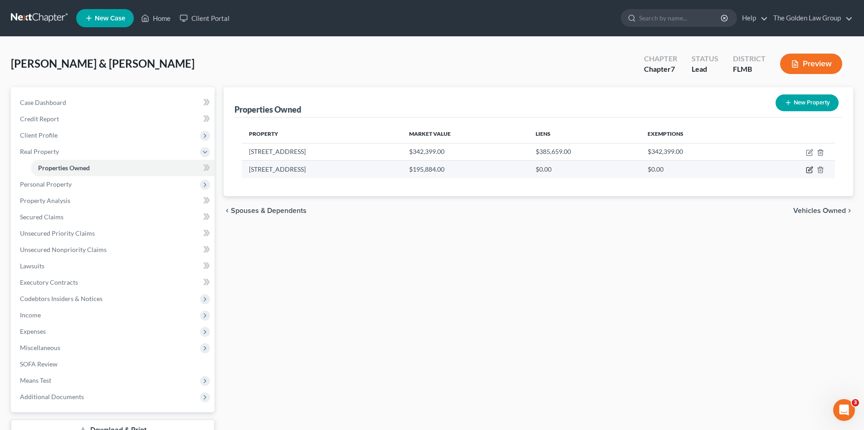
click at [809, 168] on icon "button" at bounding box center [809, 169] width 7 height 7
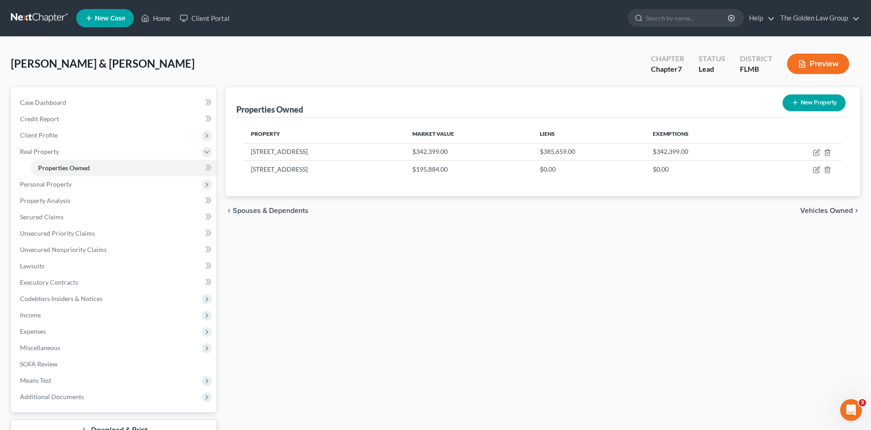
select select "9"
select select "27"
select select "3"
select select "0"
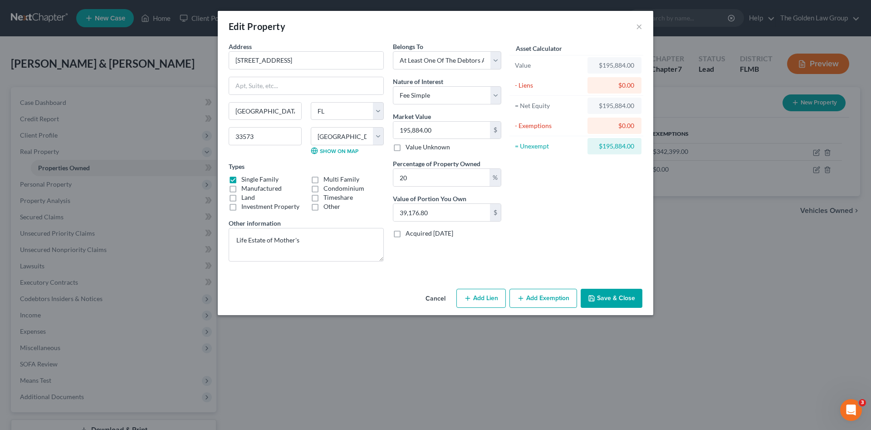
click at [553, 203] on div "Asset Calculator Value $195,884.00 - Liens $0.00 = Net Equity $195,884.00 - Exe…" at bounding box center [576, 155] width 141 height 227
click at [605, 300] on button "Save & Close" at bounding box center [612, 298] width 62 height 19
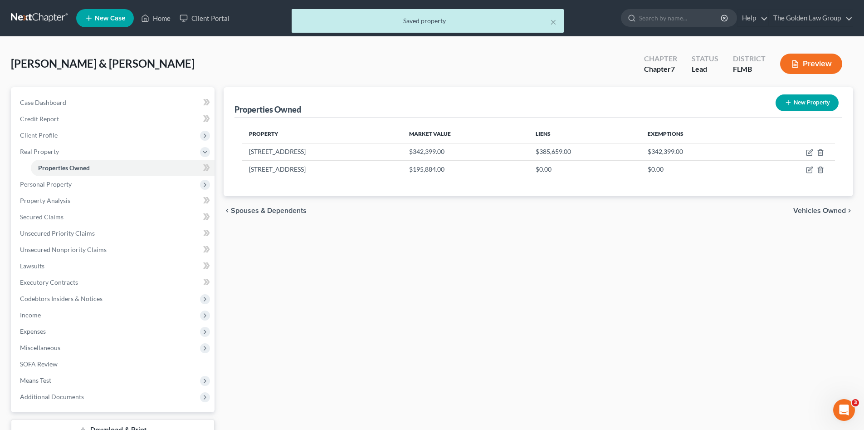
click at [605, 300] on div "Properties Owned New Property Property Market Value Liens Exemptions 17026 Oval…" at bounding box center [538, 275] width 639 height 377
click at [61, 180] on span "Personal Property" at bounding box center [46, 184] width 52 height 8
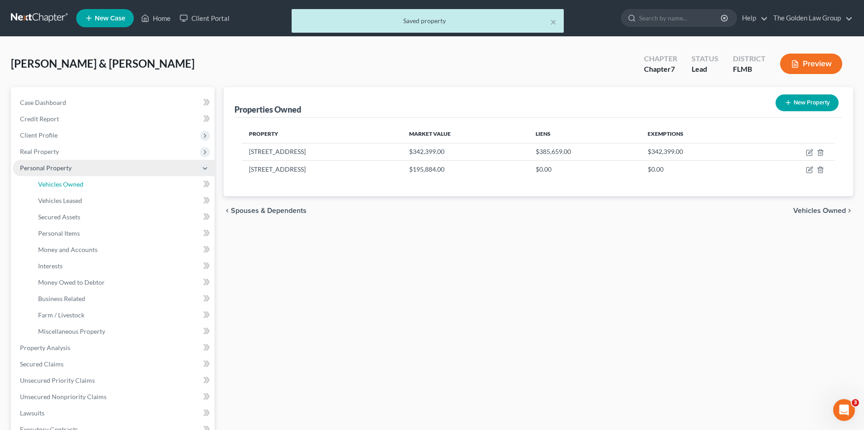
click at [71, 190] on link "Vehicles Owned" at bounding box center [123, 184] width 184 height 16
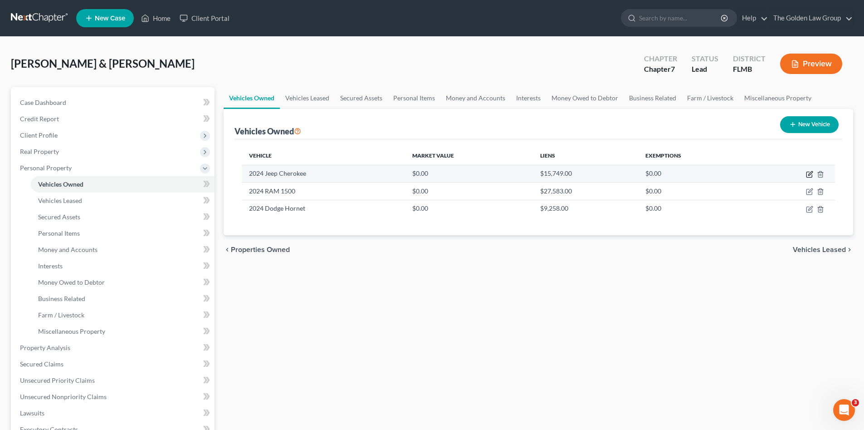
click at [808, 174] on icon "button" at bounding box center [809, 174] width 7 height 7
select select "0"
select select "2"
select select "1"
select select "2"
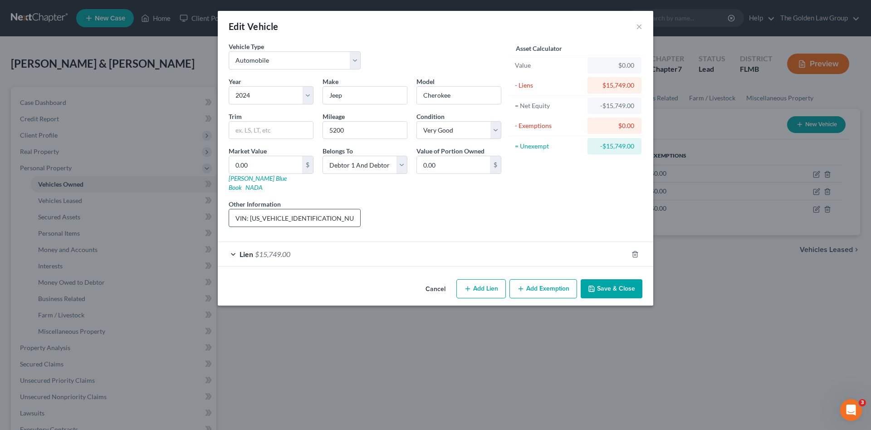
drag, startPoint x: 275, startPoint y: 210, endPoint x: 249, endPoint y: 210, distance: 26.3
click at [249, 210] on input "VIN: 1C4RJGBG4RC161342" at bounding box center [294, 217] width 131 height 17
drag, startPoint x: 265, startPoint y: 167, endPoint x: 265, endPoint y: 159, distance: 8.6
click at [265, 167] on input "0.00" at bounding box center [265, 164] width 73 height 17
type input "3"
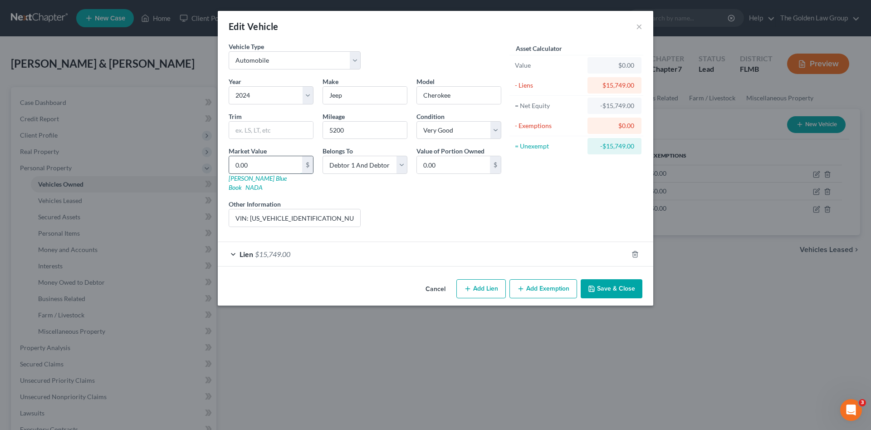
type input "3.00"
type input "37"
type input "37.00"
type input "370"
type input "370.00"
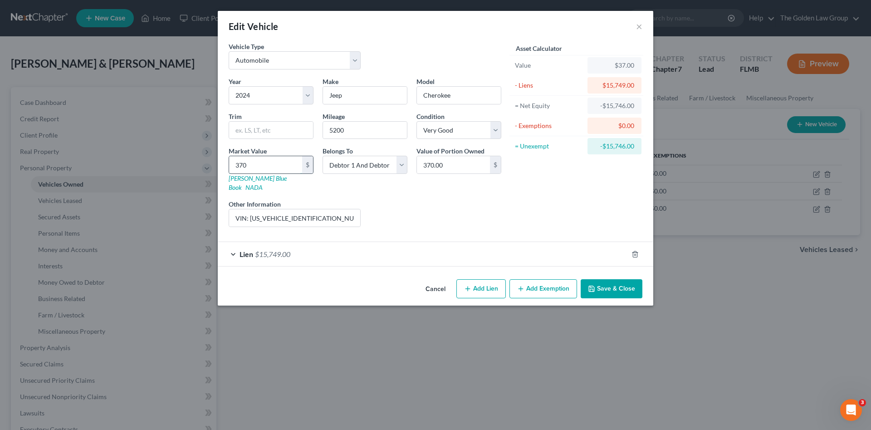
type input "3704"
type input "3,704.00"
type input "37,041"
type input "37,041.00"
click at [445, 204] on div "Liens Select" at bounding box center [435, 213] width 141 height 28
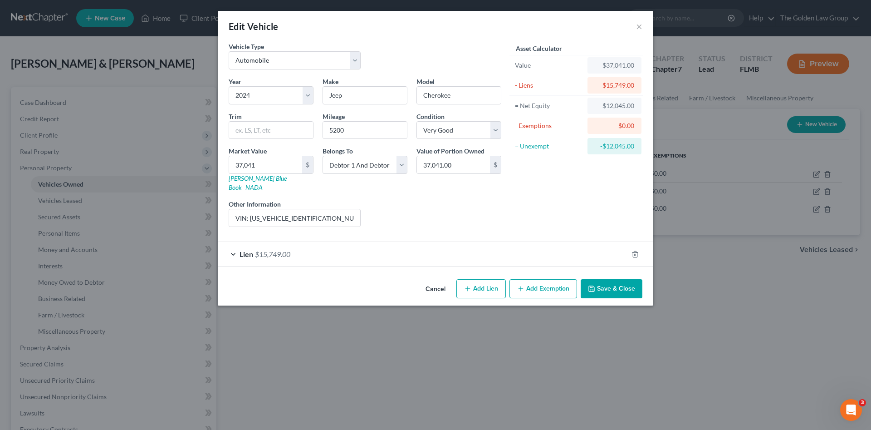
click at [402, 199] on div "Liens Select" at bounding box center [435, 213] width 141 height 28
click at [272, 166] on input "37,041" at bounding box center [265, 164] width 73 height 17
type input "37,041.00"
drag, startPoint x: 473, startPoint y: 211, endPoint x: 585, endPoint y: 282, distance: 132.6
click at [477, 212] on div "Liens Select" at bounding box center [435, 213] width 141 height 28
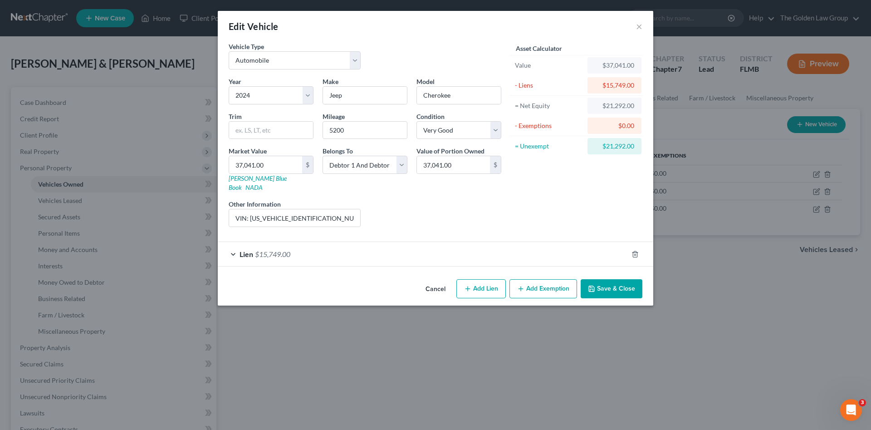
click at [621, 281] on button "Save & Close" at bounding box center [612, 288] width 62 height 19
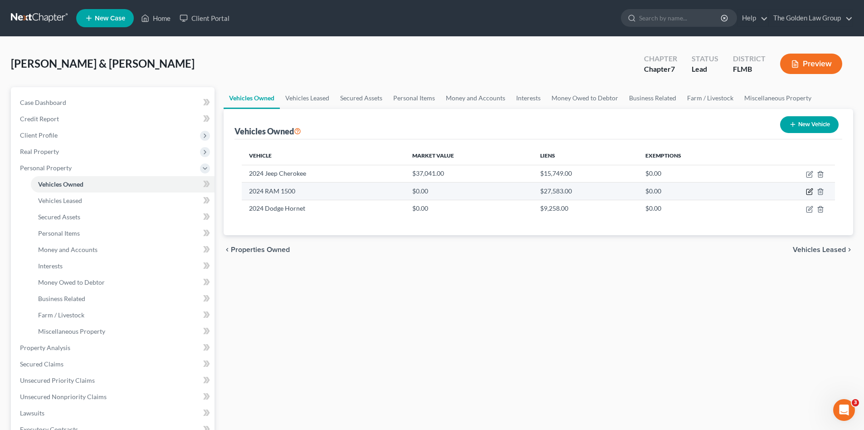
click at [807, 189] on icon "button" at bounding box center [809, 191] width 7 height 7
select select "0"
select select "2"
select select "1"
select select "0"
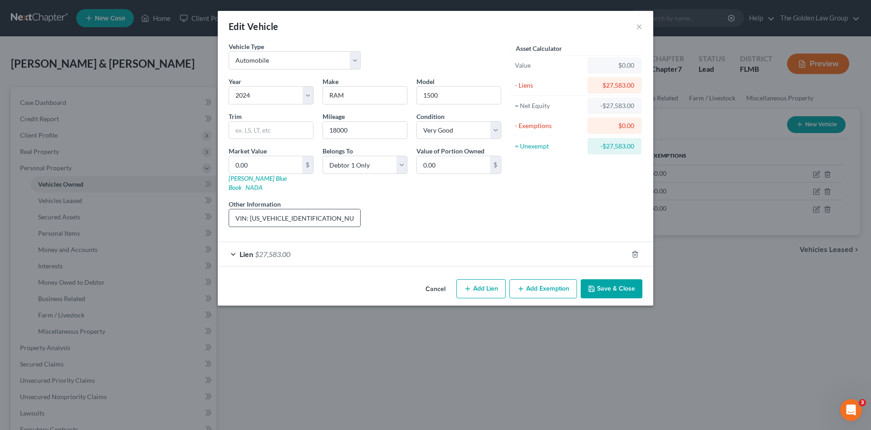
click at [299, 209] on input "VIN: 1C6SRFJT7RN124767" at bounding box center [294, 217] width 131 height 17
click at [300, 209] on input "VIN: 1C6SRFJT7RN124767" at bounding box center [294, 217] width 131 height 17
type input "4"
type input "4.00"
type input "47"
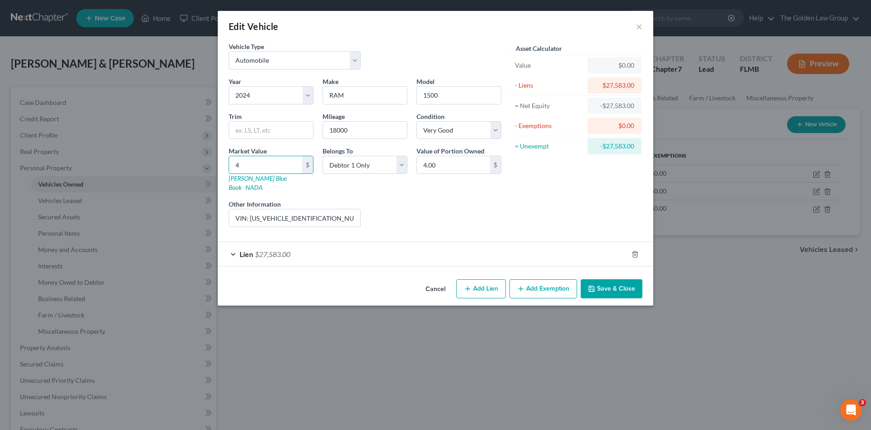
type input "47.00"
type input "472"
type input "472.00"
type input "4723"
type input "4,723.00"
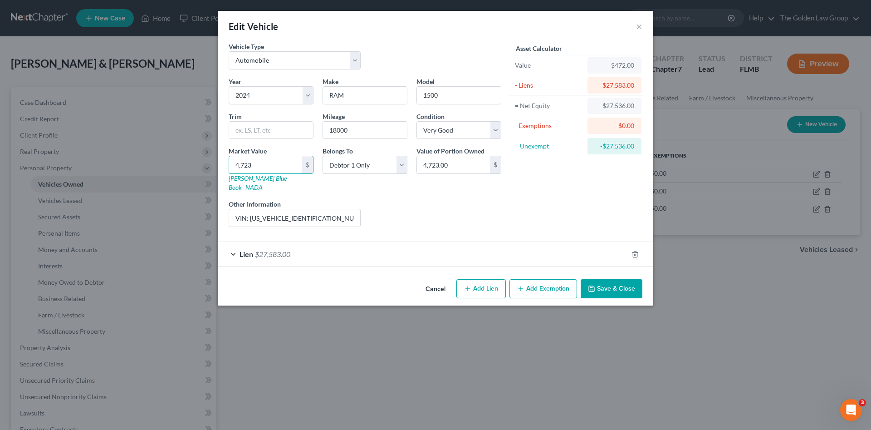
type input "4,7235"
type input "47,235.00"
click at [464, 224] on div "Year Select 2026 2025 2024 2023 2022 2021 2020 2019 2018 2017 2016 2015 2014 20…" at bounding box center [365, 155] width 282 height 157
click at [614, 281] on button "Save & Close" at bounding box center [612, 288] width 62 height 19
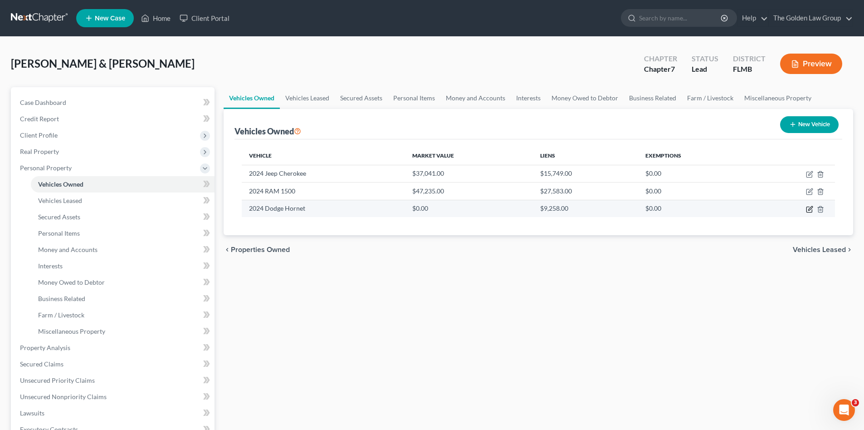
click at [809, 208] on icon "button" at bounding box center [809, 209] width 7 height 7
select select "0"
select select "2"
select select "1"
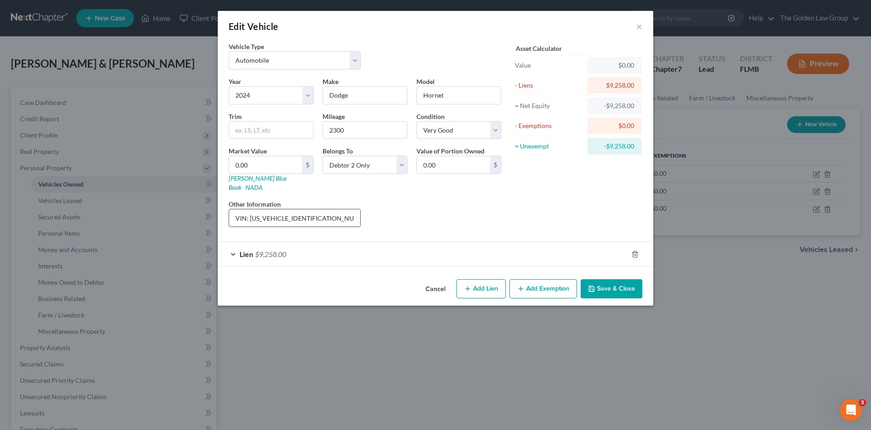
drag, startPoint x: 319, startPoint y: 209, endPoint x: 250, endPoint y: 212, distance: 68.6
click at [250, 212] on input "VIN: ZACPDFCW8R3A21652; Daughter drives and makes Payments" at bounding box center [294, 217] width 131 height 17
type input "2"
type input "2.00"
type input "28"
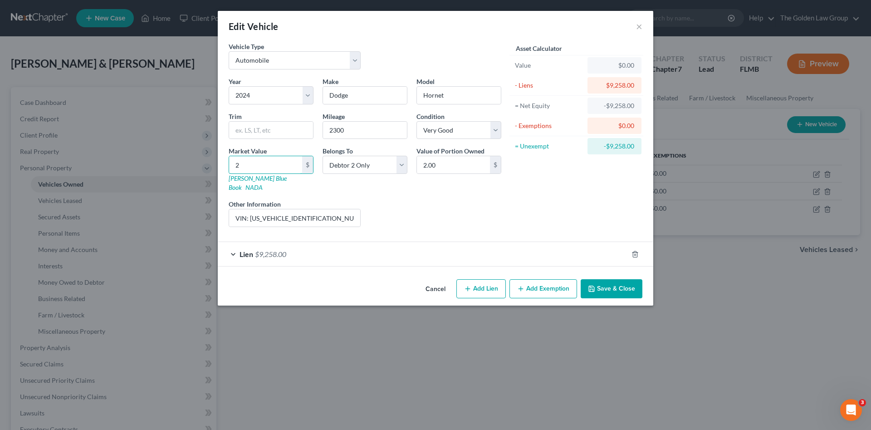
type input "28.00"
type input "288"
type input "288.00"
type input "2885"
type input "2,885.00"
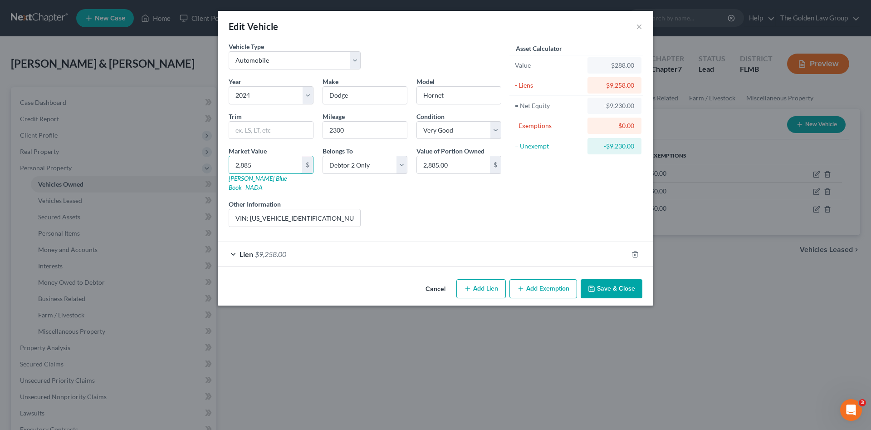
type input "2,8857"
type input "28,857.00"
type input "28,857"
click at [421, 212] on div "Liens Select" at bounding box center [435, 213] width 141 height 28
click at [604, 279] on button "Save & Close" at bounding box center [612, 288] width 62 height 19
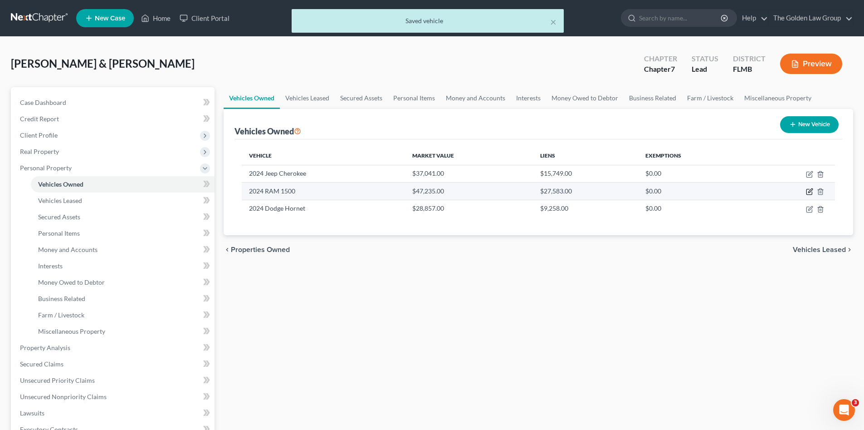
click at [809, 192] on icon "button" at bounding box center [811, 191] width 4 height 4
select select "0"
select select "2"
select select "1"
select select "0"
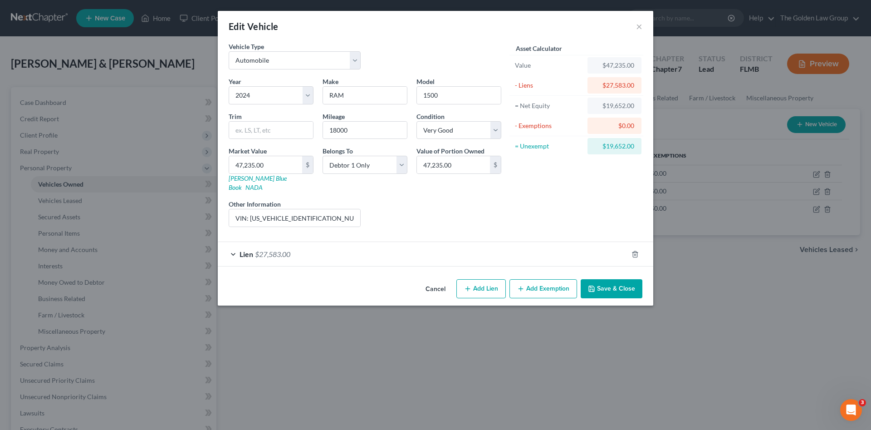
click at [439, 280] on button "Cancel" at bounding box center [435, 289] width 34 height 18
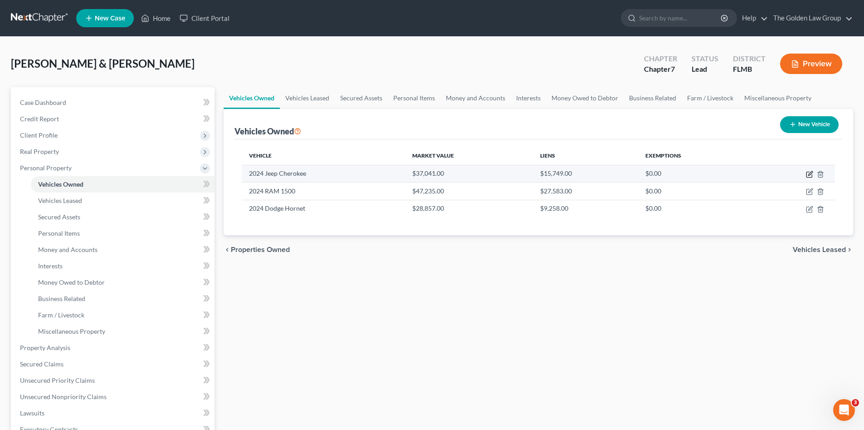
click at [813, 173] on icon "button" at bounding box center [809, 174] width 7 height 7
select select "0"
select select "2"
select select "1"
select select "2"
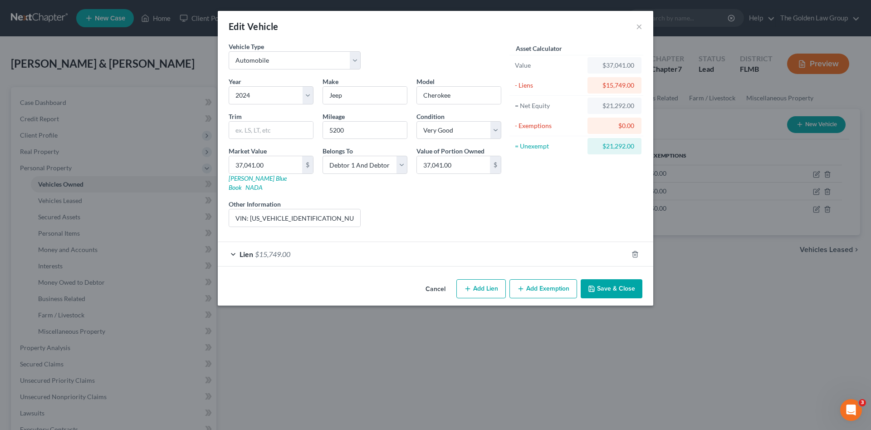
click at [815, 172] on div "Edit Vehicle × Vehicle Type Select Automobile Truck Trailer Watercraft Aircraft…" at bounding box center [435, 215] width 871 height 430
click at [533, 281] on button "Add Exemption" at bounding box center [544, 288] width 68 height 19
select select "2"
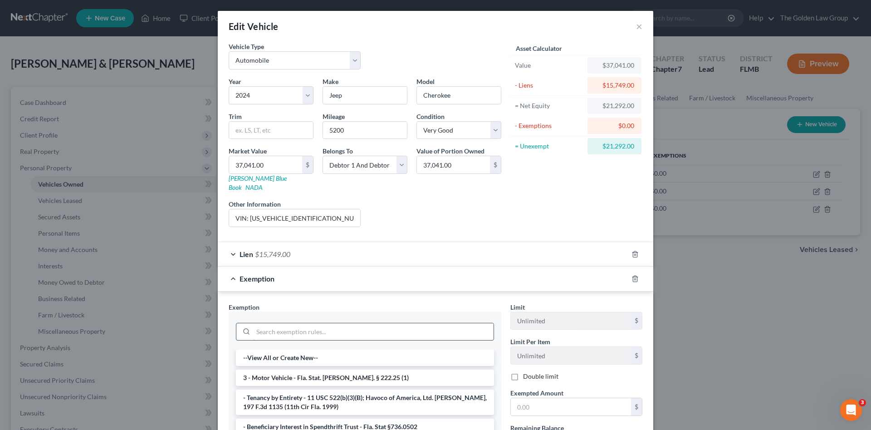
click at [367, 323] on input "search" at bounding box center [373, 331] width 241 height 17
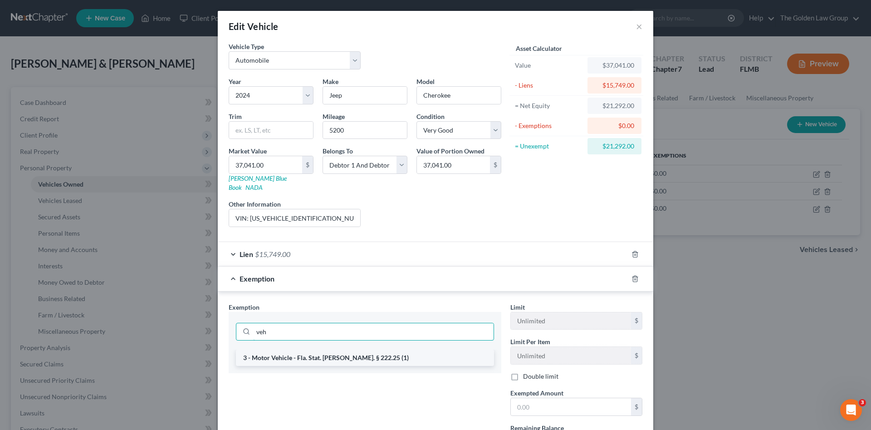
type input "veh"
click at [374, 350] on li "3 - Motor Vehicle - Fla. Stat. Ann. § 222.25 (1)" at bounding box center [365, 357] width 258 height 16
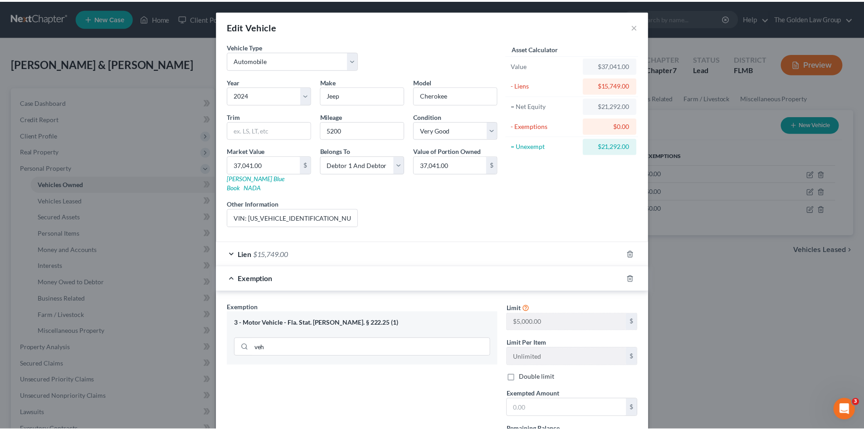
scroll to position [106, 0]
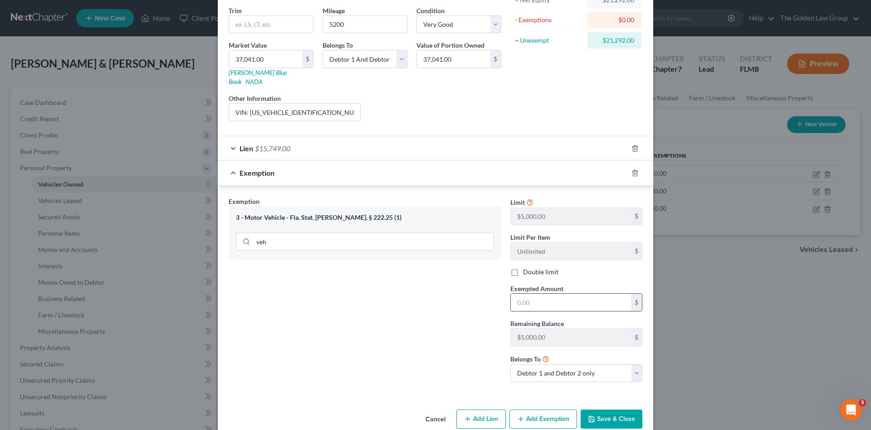
click at [523, 267] on label "Double limit" at bounding box center [540, 271] width 35 height 9
click at [527, 267] on input "Double limit" at bounding box center [530, 270] width 6 height 6
checkbox input "true"
click at [528, 295] on input "text" at bounding box center [571, 302] width 120 height 17
type input "10,000"
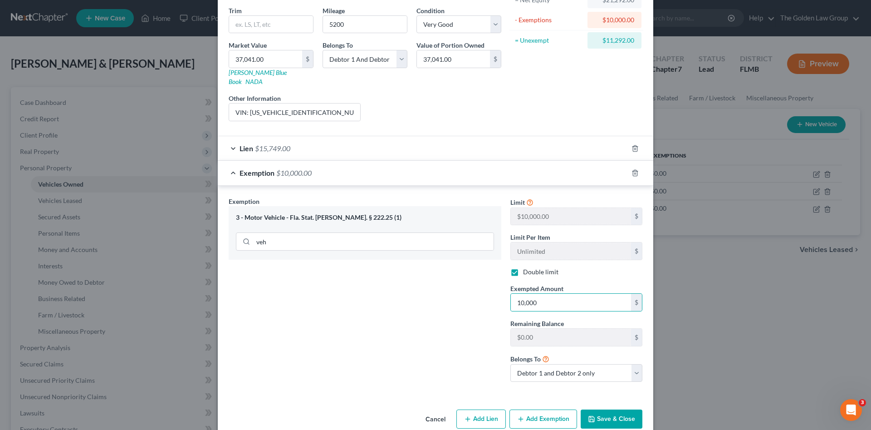
click at [604, 409] on button "Save & Close" at bounding box center [612, 418] width 62 height 19
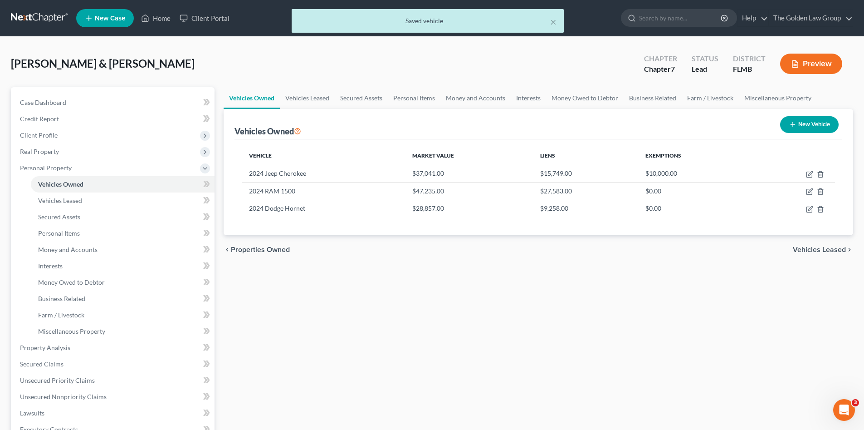
click at [398, 332] on div "Vehicles Owned Vehicles Leased Secured Assets Personal Items Money and Accounts…" at bounding box center [538, 349] width 639 height 524
click at [76, 203] on span "Vehicles Leased" at bounding box center [60, 200] width 44 height 8
click at [77, 216] on span "Secured Assets" at bounding box center [59, 217] width 42 height 8
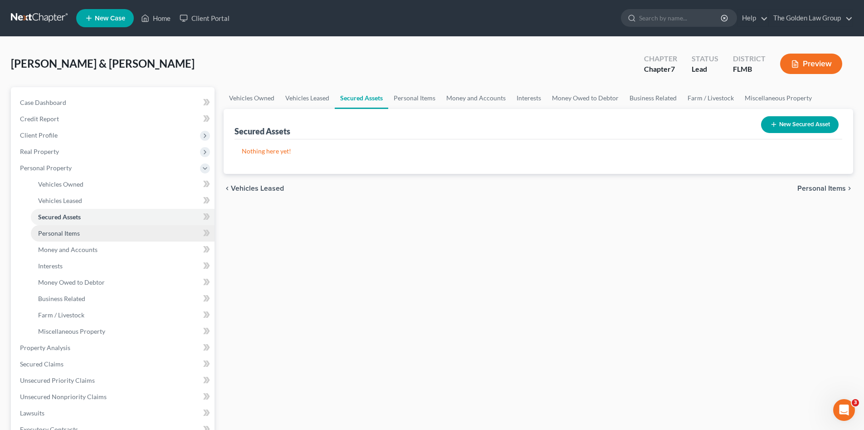
click at [83, 230] on link "Personal Items" at bounding box center [123, 233] width 184 height 16
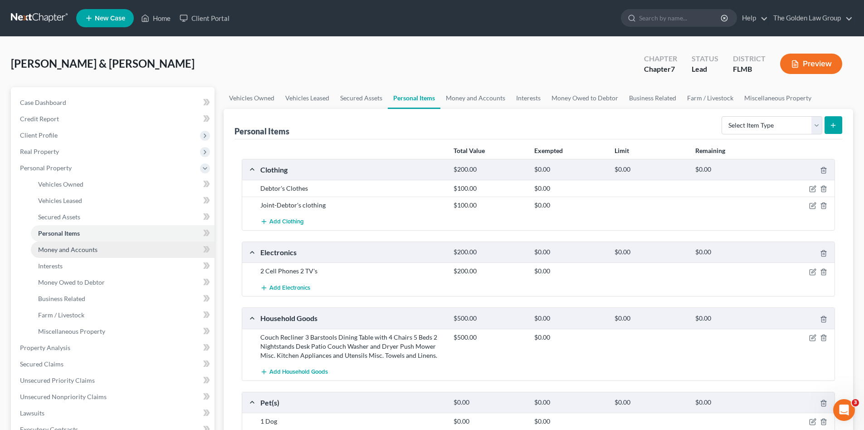
click at [92, 250] on span "Money and Accounts" at bounding box center [67, 250] width 59 height 8
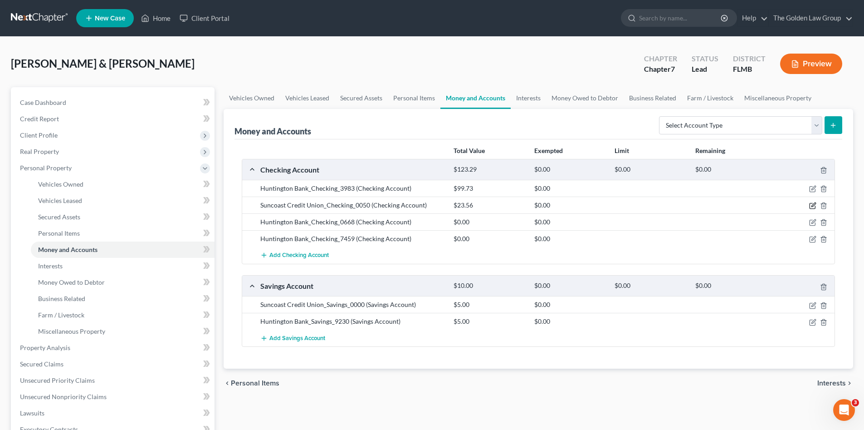
click at [813, 205] on icon "button" at bounding box center [814, 205] width 4 height 4
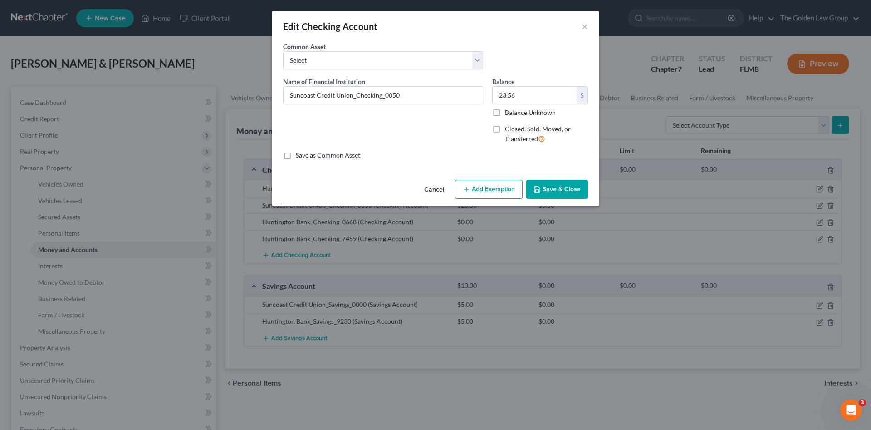
click at [485, 193] on button "Add Exemption" at bounding box center [489, 189] width 68 height 19
select select "2"
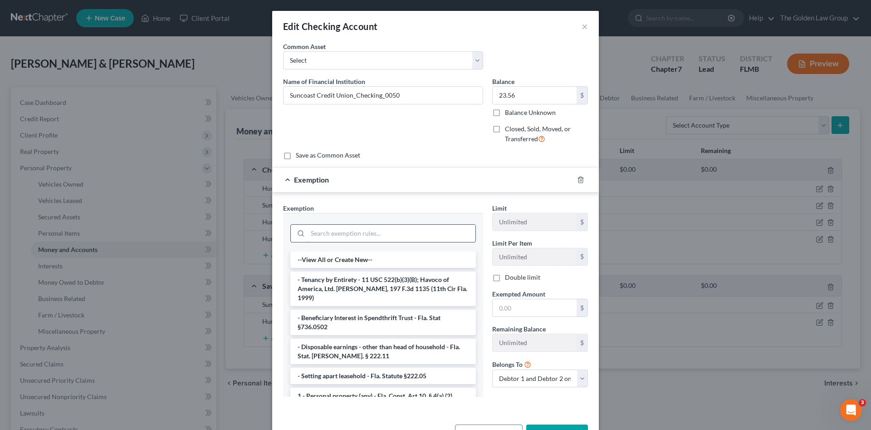
click at [405, 232] on input "search" at bounding box center [392, 233] width 168 height 17
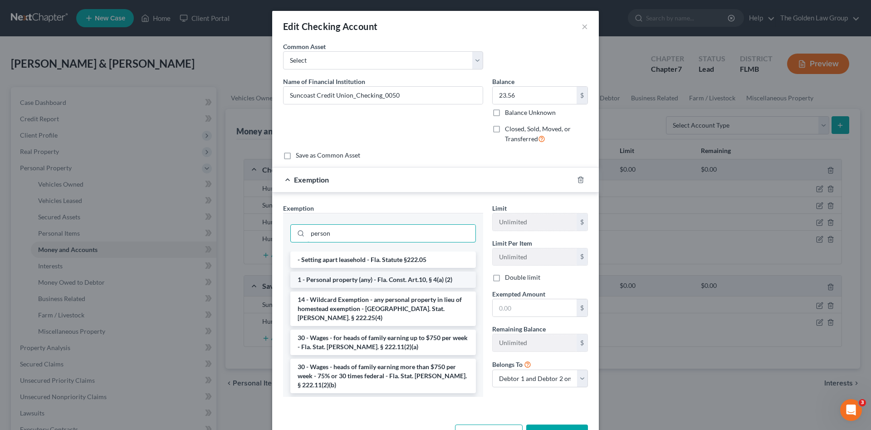
type input "person"
drag, startPoint x: 417, startPoint y: 279, endPoint x: 456, endPoint y: 287, distance: 39.0
click at [418, 279] on li "1 - Personal property (any) - Fla. Const. Art.10, § 4(a) (2)" at bounding box center [383, 279] width 186 height 16
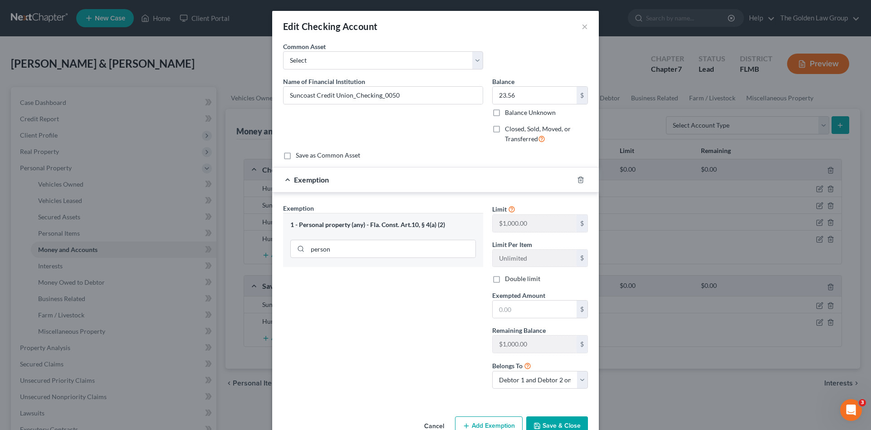
click at [505, 279] on label "Double limit" at bounding box center [522, 278] width 35 height 9
click at [509, 279] on input "Double limit" at bounding box center [512, 277] width 6 height 6
checkbox input "true"
click at [516, 309] on input "text" at bounding box center [535, 308] width 84 height 17
type input "23.56"
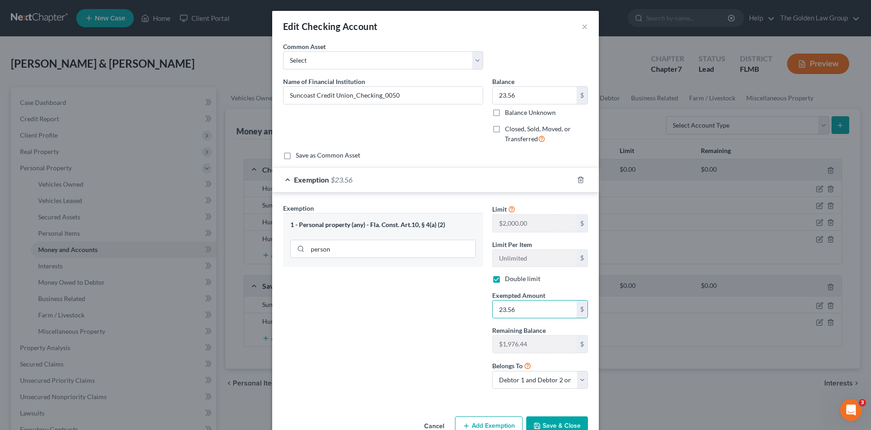
click at [538, 419] on button "Save & Close" at bounding box center [557, 425] width 62 height 19
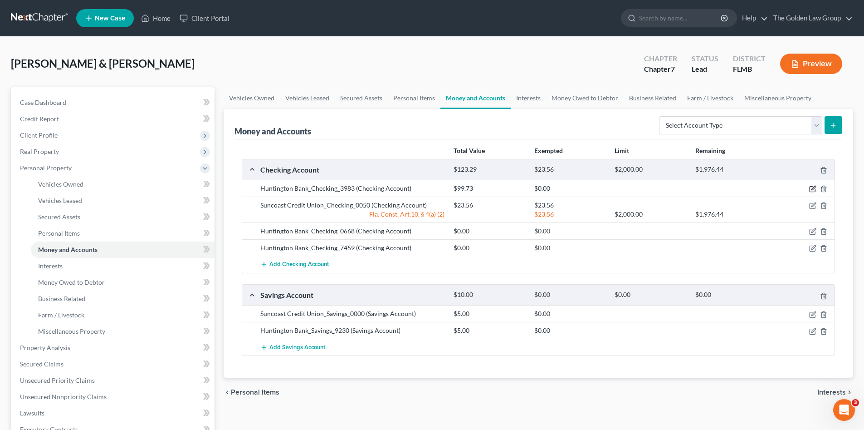
click at [813, 187] on icon "button" at bounding box center [813, 188] width 7 height 7
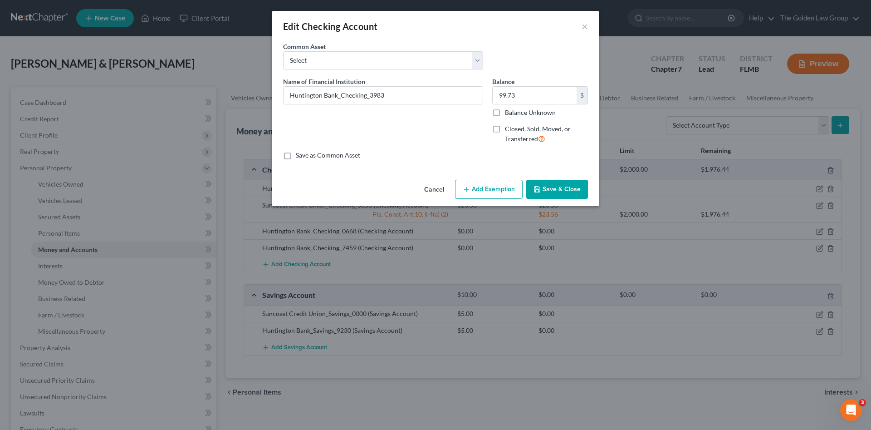
click at [493, 189] on button "Add Exemption" at bounding box center [489, 189] width 68 height 19
select select "2"
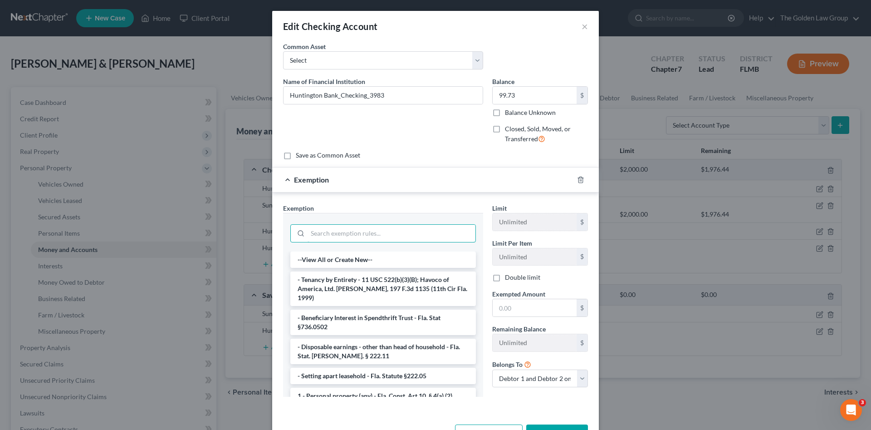
drag, startPoint x: 390, startPoint y: 238, endPoint x: 393, endPoint y: 223, distance: 15.2
click at [392, 227] on input "search" at bounding box center [392, 233] width 168 height 17
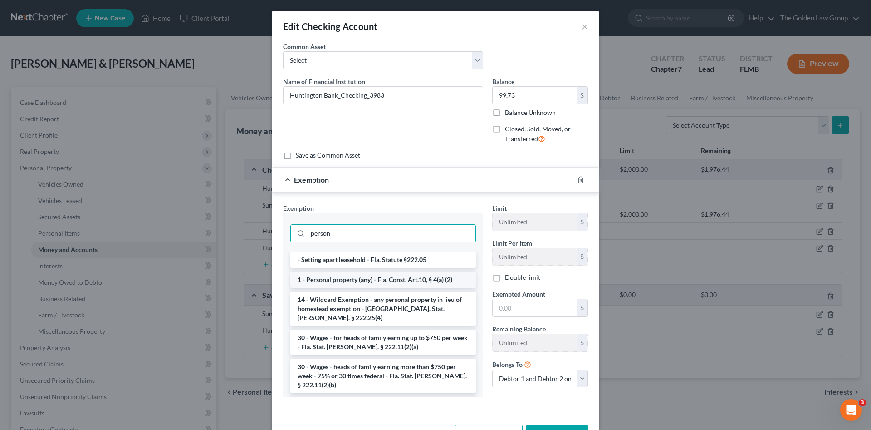
type input "person"
click at [399, 277] on li "1 - Personal property (any) - Fla. Const. Art.10, § 4(a) (2)" at bounding box center [383, 279] width 186 height 16
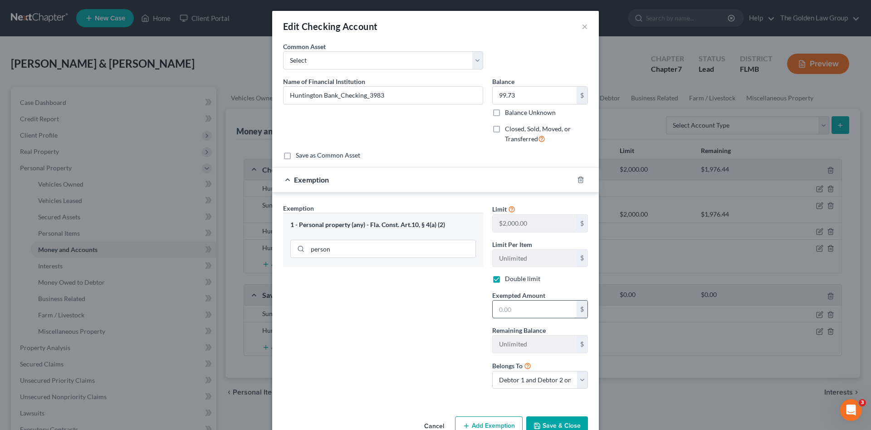
checkbox input "true"
click at [513, 305] on input "text" at bounding box center [535, 308] width 84 height 17
type input "99.73"
click at [560, 424] on button "Save & Close" at bounding box center [557, 425] width 62 height 19
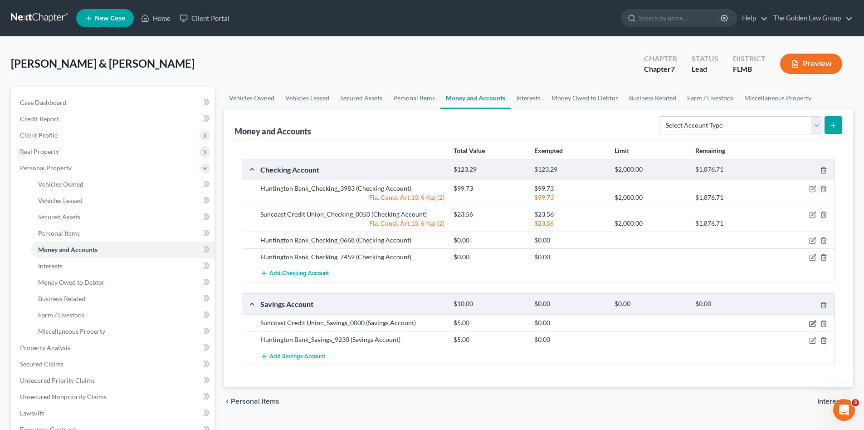
click at [812, 324] on icon "button" at bounding box center [814, 322] width 4 height 4
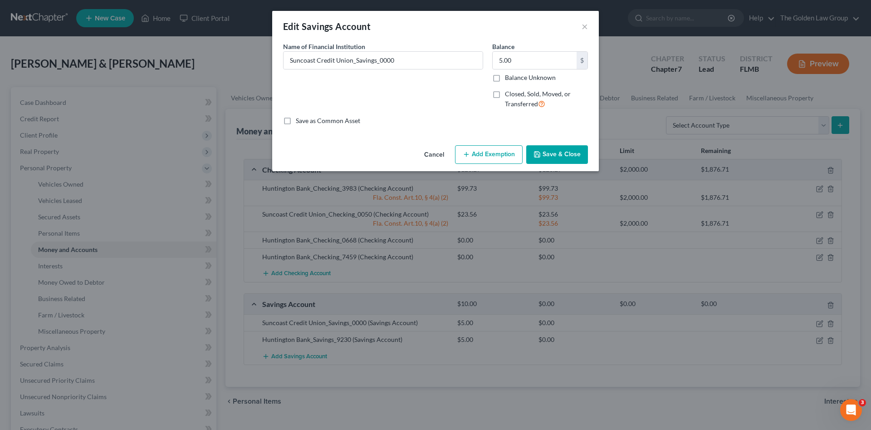
click at [492, 159] on button "Add Exemption" at bounding box center [489, 154] width 68 height 19
select select "2"
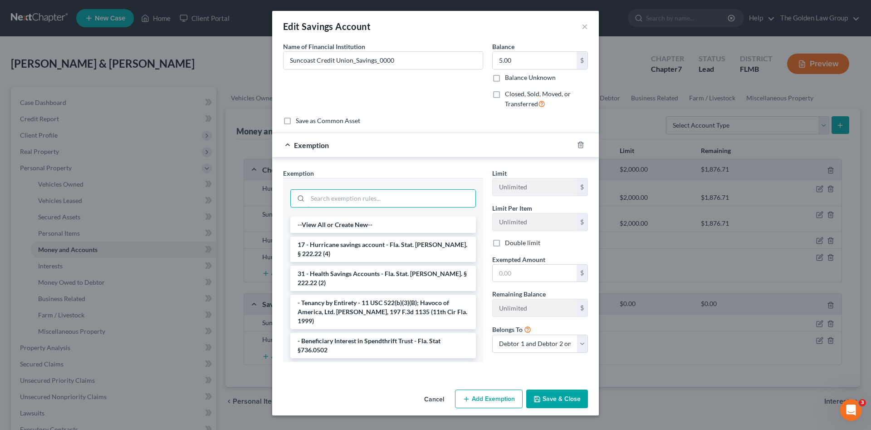
drag, startPoint x: 381, startPoint y: 194, endPoint x: 381, endPoint y: 186, distance: 8.6
click at [381, 189] on div at bounding box center [383, 198] width 186 height 18
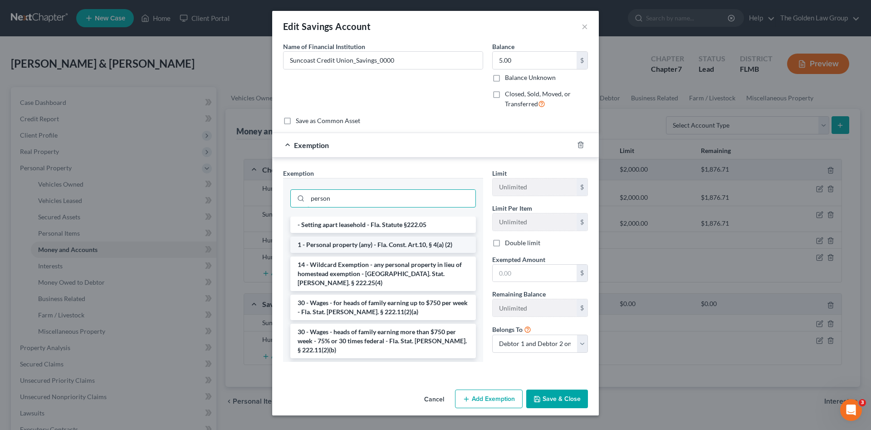
type input "person"
drag, startPoint x: 398, startPoint y: 244, endPoint x: 536, endPoint y: 274, distance: 141.6
click at [399, 243] on li "1 - Personal property (any) - Fla. Const. Art.10, § 4(a) (2)" at bounding box center [383, 244] width 186 height 16
checkbox input "true"
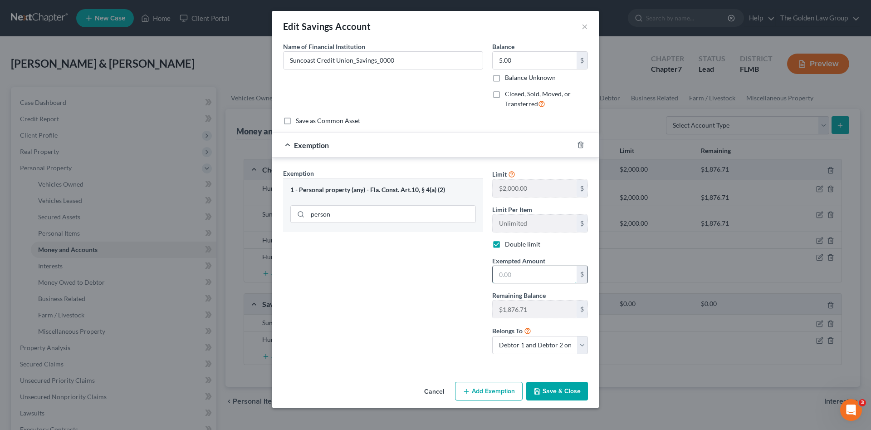
click at [539, 275] on input "text" at bounding box center [535, 274] width 84 height 17
type input "5.00"
click at [560, 385] on button "Save & Close" at bounding box center [557, 391] width 62 height 19
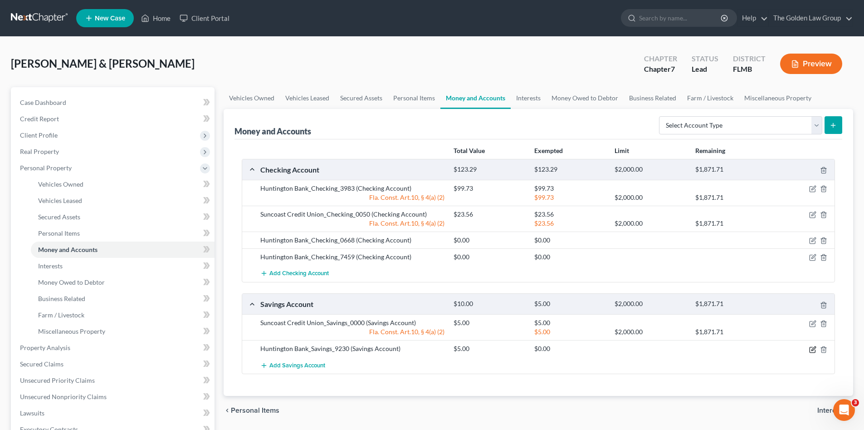
click at [813, 349] on icon "button" at bounding box center [813, 349] width 7 height 7
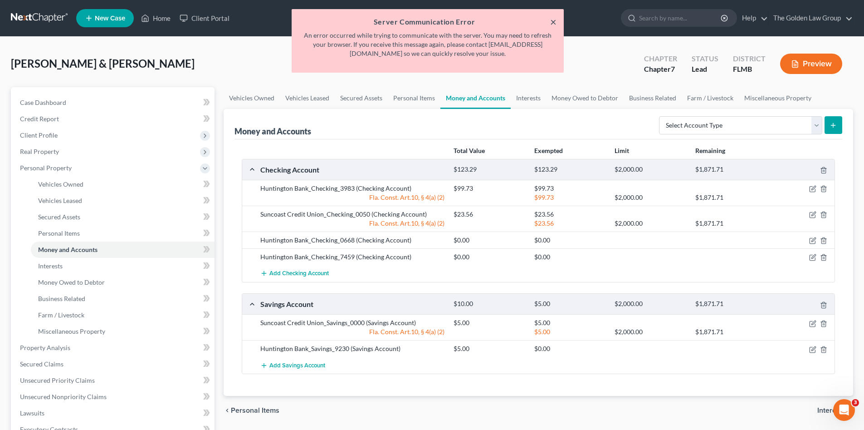
drag, startPoint x: 555, startPoint y: 22, endPoint x: 581, endPoint y: 156, distance: 136.1
click at [555, 22] on button "×" at bounding box center [553, 21] width 6 height 11
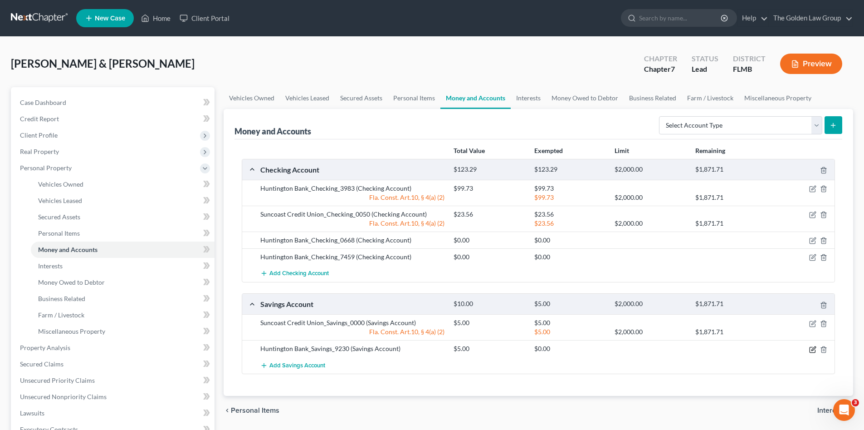
click at [810, 347] on icon "button" at bounding box center [812, 349] width 5 height 5
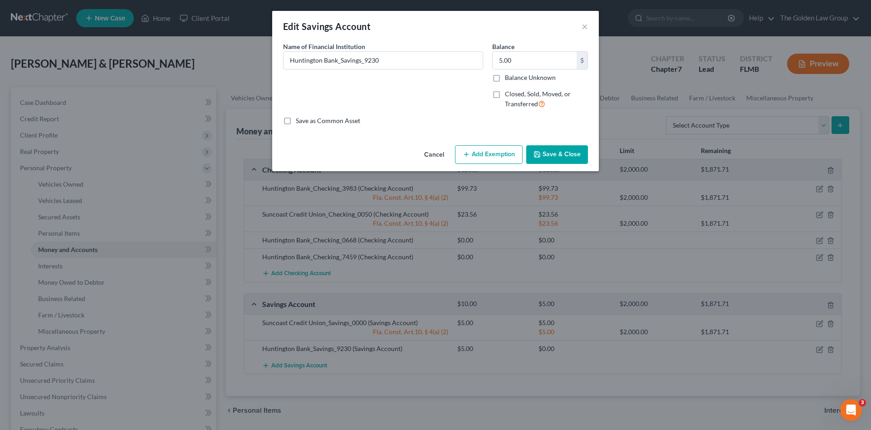
click at [484, 156] on button "Add Exemption" at bounding box center [489, 154] width 68 height 19
select select "2"
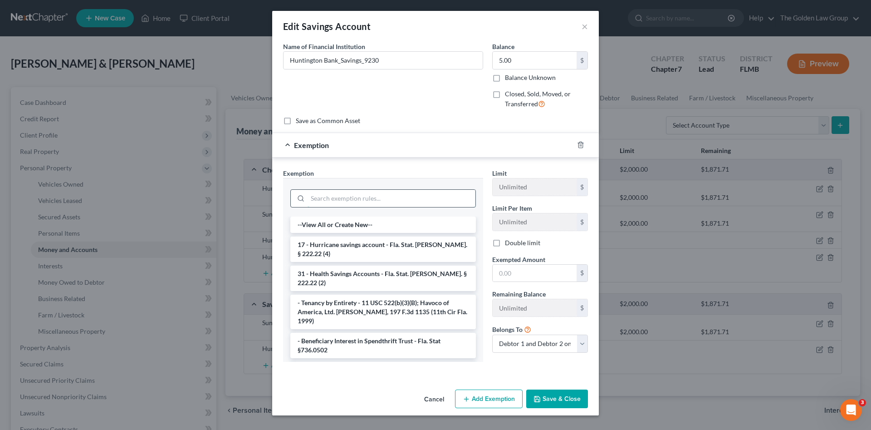
click at [367, 201] on input "search" at bounding box center [392, 198] width 168 height 17
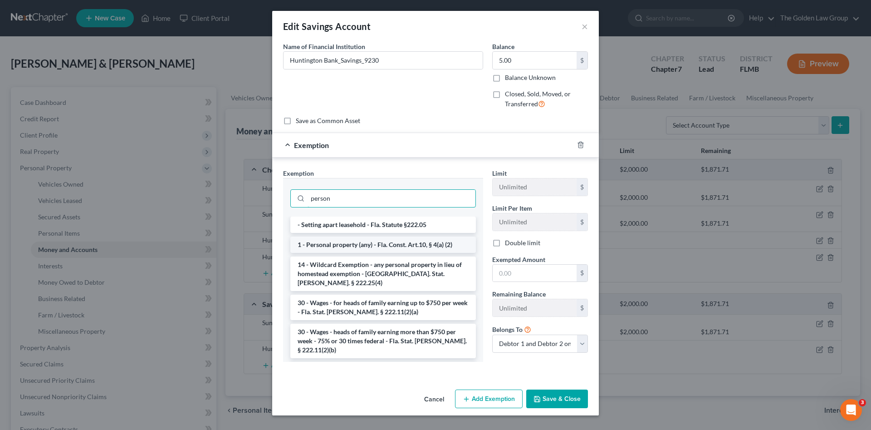
type input "person"
click at [392, 246] on li "1 - Personal property (any) - Fla. Const. Art.10, § 4(a) (2)" at bounding box center [383, 244] width 186 height 16
checkbox input "true"
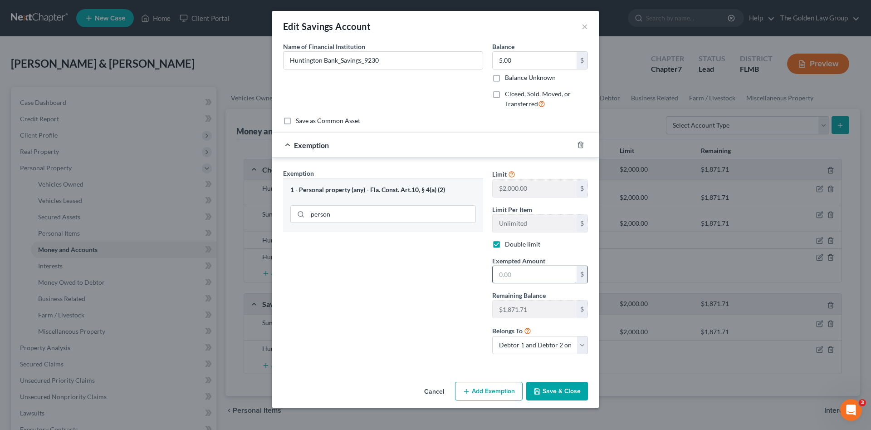
click at [541, 270] on input "text" at bounding box center [535, 274] width 84 height 17
type input "5.00"
click at [553, 392] on button "Save & Close" at bounding box center [557, 391] width 62 height 19
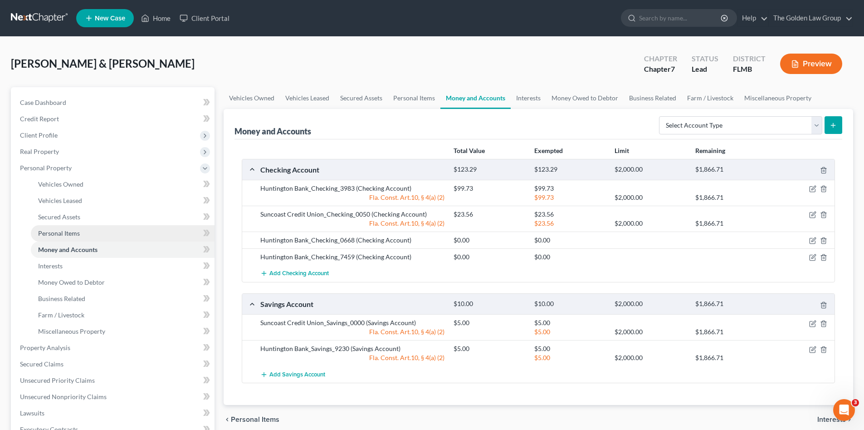
click at [59, 227] on link "Personal Items" at bounding box center [123, 233] width 184 height 16
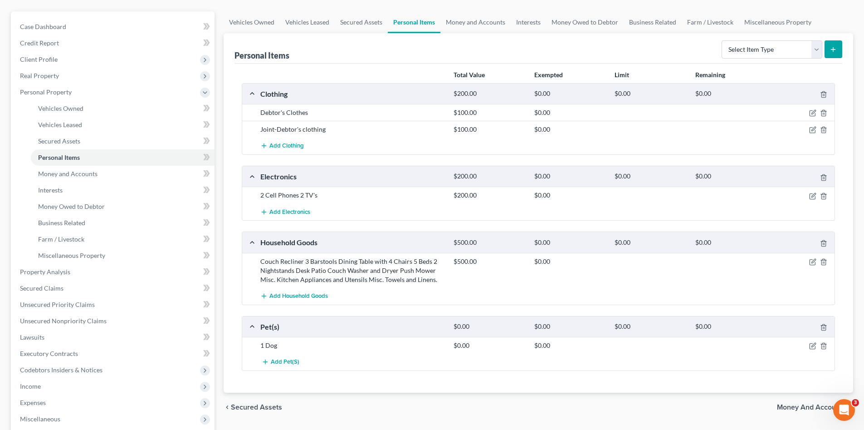
scroll to position [91, 0]
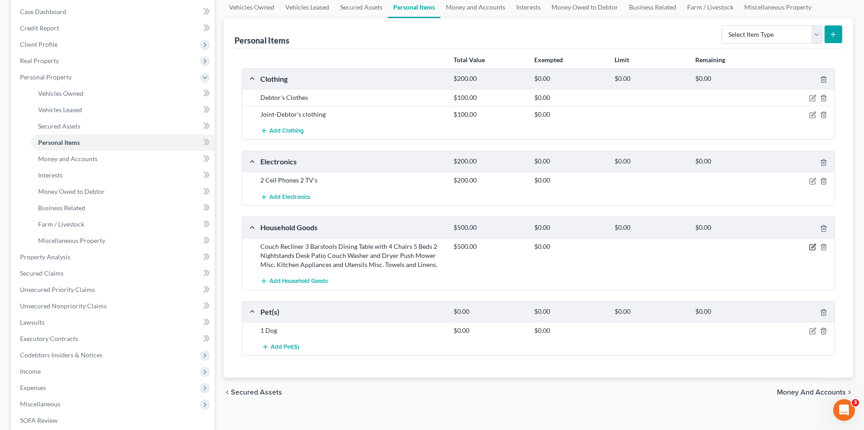
click at [814, 247] on icon "button" at bounding box center [813, 246] width 7 height 7
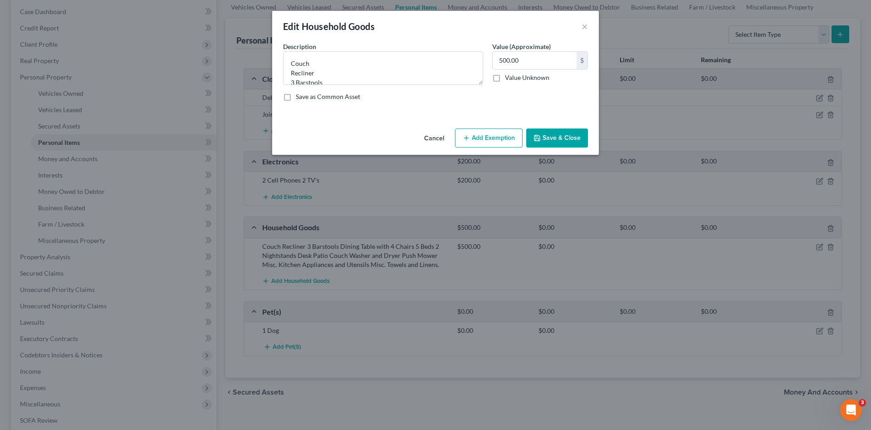
click at [476, 144] on button "Add Exemption" at bounding box center [489, 137] width 68 height 19
select select "2"
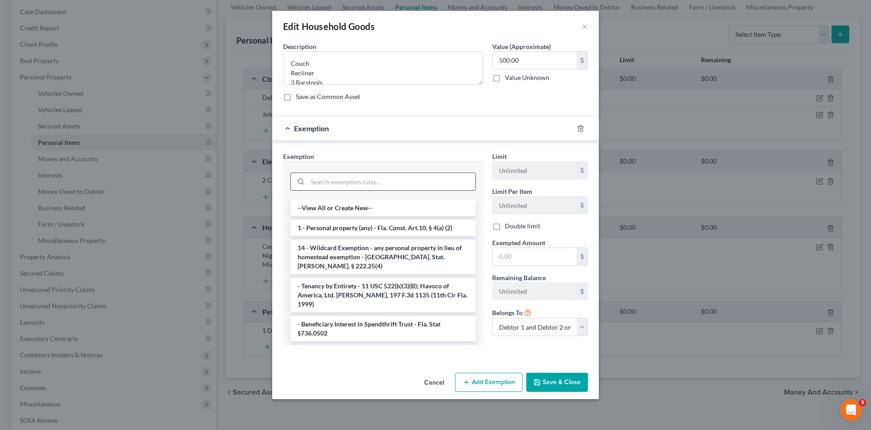
click at [413, 178] on input "search" at bounding box center [392, 181] width 168 height 17
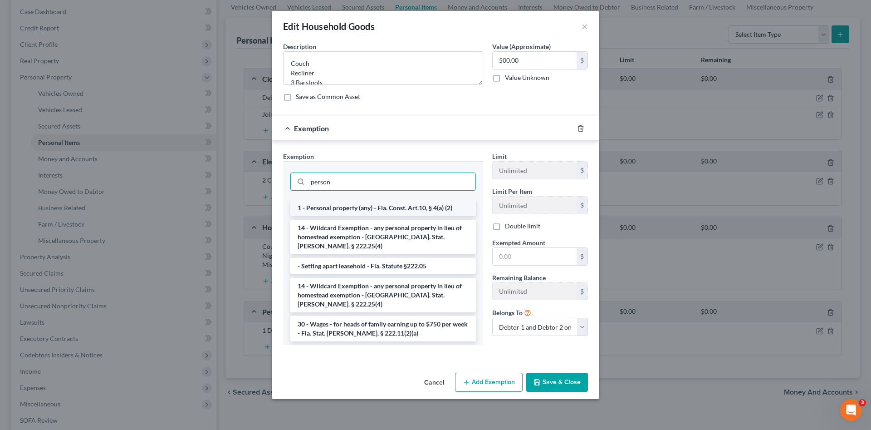
type input "person"
click at [422, 210] on li "1 - Personal property (any) - Fla. Const. Art.10, § 4(a) (2)" at bounding box center [383, 208] width 186 height 16
checkbox input "true"
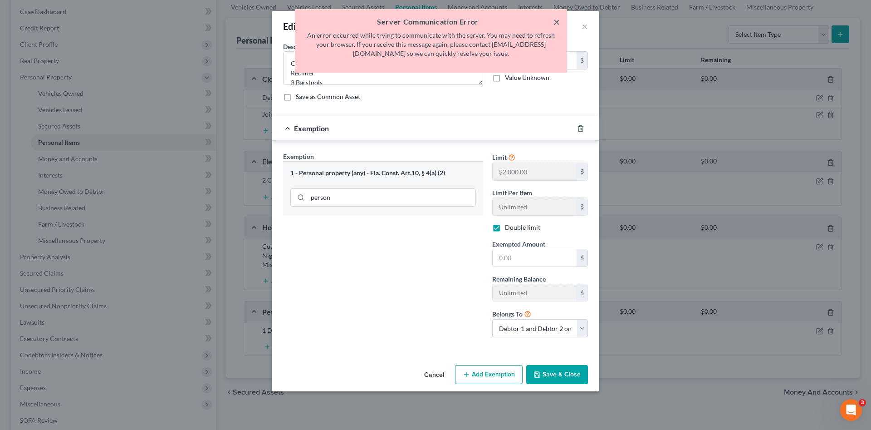
click at [555, 23] on button "×" at bounding box center [557, 21] width 6 height 11
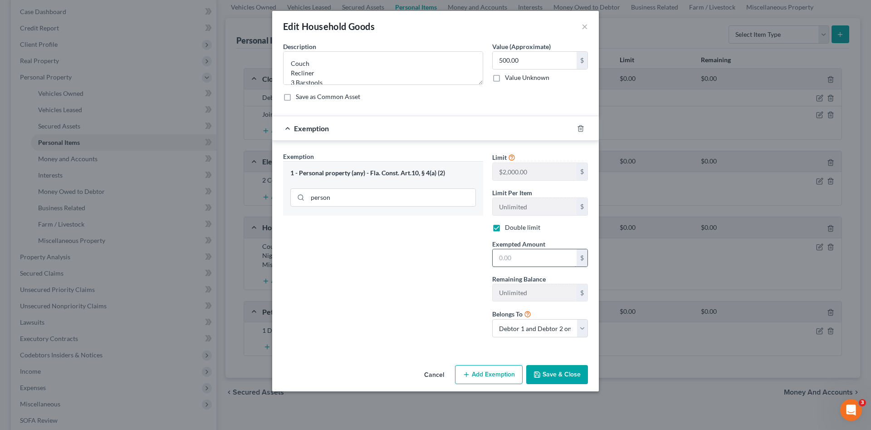
click at [521, 253] on input "text" at bounding box center [535, 257] width 84 height 17
type input "500.00"
click at [348, 197] on input "person" at bounding box center [392, 197] width 168 height 17
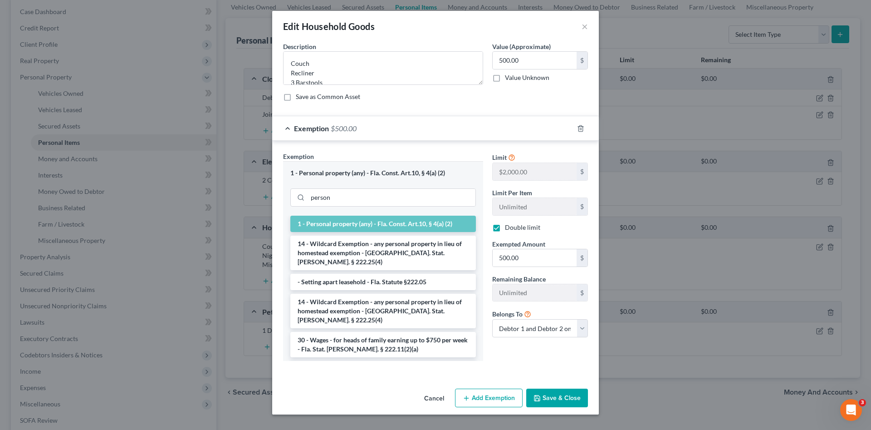
click at [348, 223] on li "1 - Personal property (any) - Fla. Const. Art.10, § 4(a) (2)" at bounding box center [383, 224] width 186 height 16
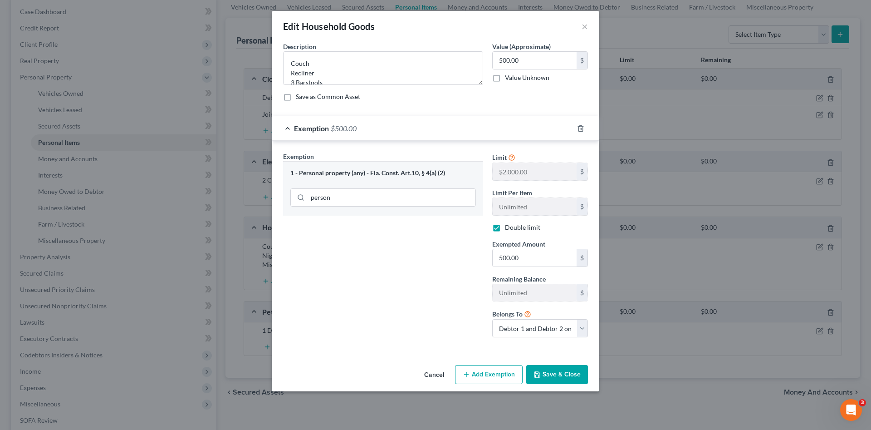
click at [550, 377] on button "Save & Close" at bounding box center [557, 374] width 62 height 19
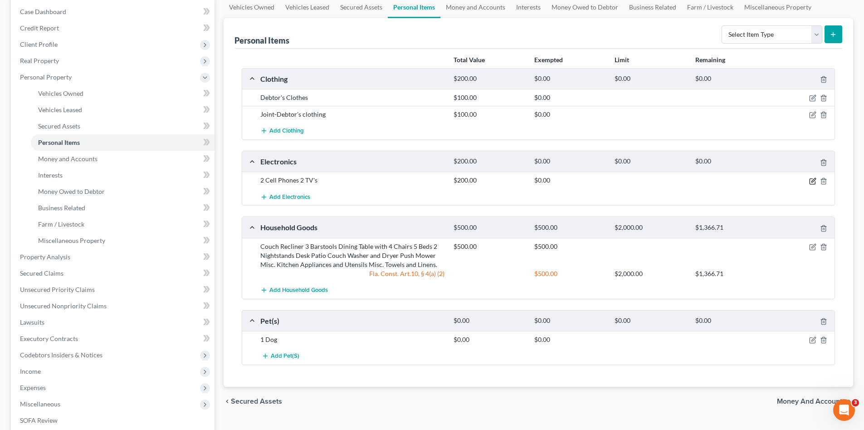
click at [810, 178] on icon "button" at bounding box center [813, 180] width 7 height 7
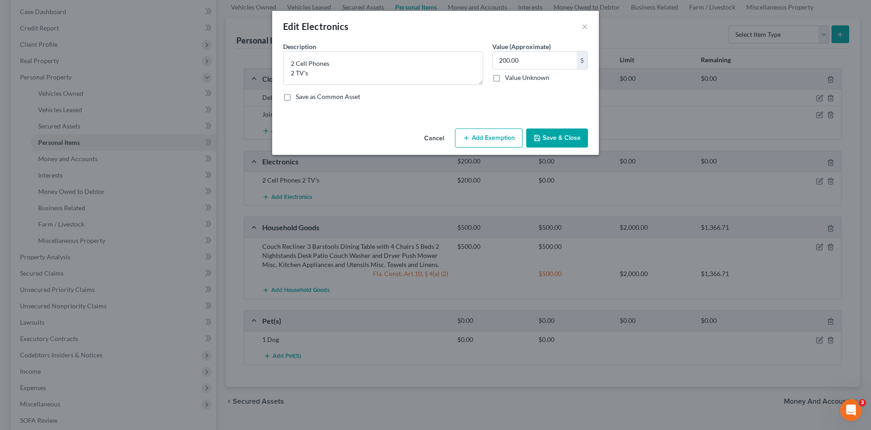
click at [503, 144] on button "Add Exemption" at bounding box center [489, 137] width 68 height 19
select select "2"
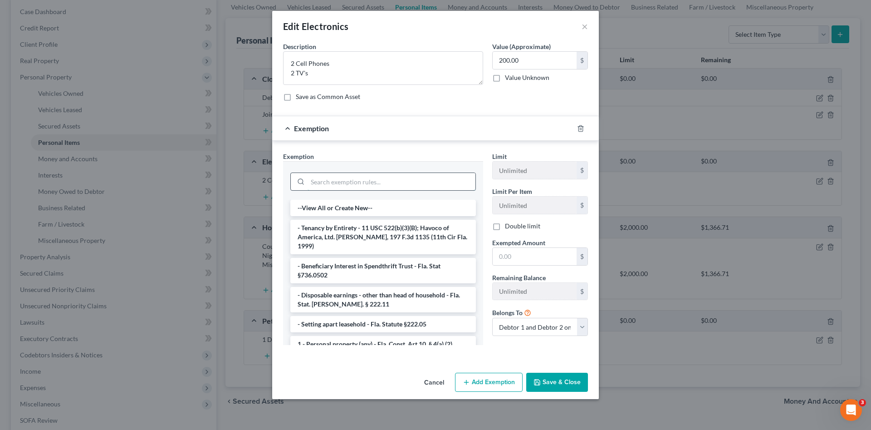
click at [426, 179] on input "search" at bounding box center [392, 181] width 168 height 17
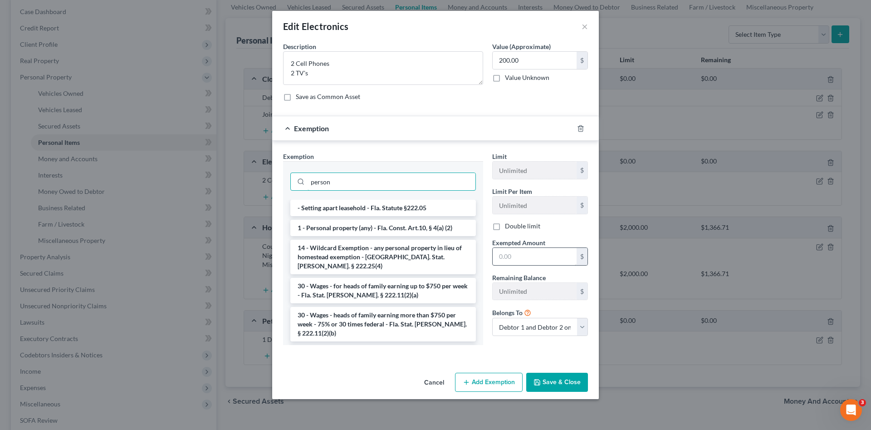
type input "person"
click at [440, 227] on li "1 - Personal property (any) - Fla. Const. Art.10, § 4(a) (2)" at bounding box center [383, 228] width 186 height 16
checkbox input "true"
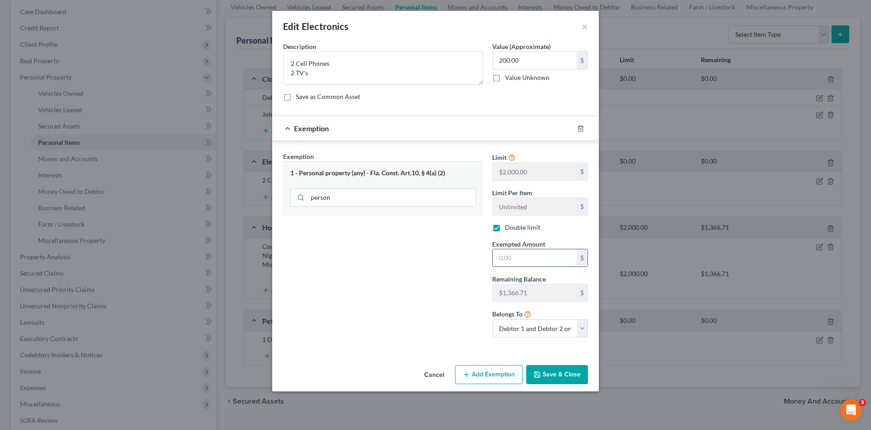
click at [517, 261] on input "text" at bounding box center [535, 257] width 84 height 17
type input "200.00"
click at [555, 372] on button "Save & Close" at bounding box center [557, 374] width 62 height 19
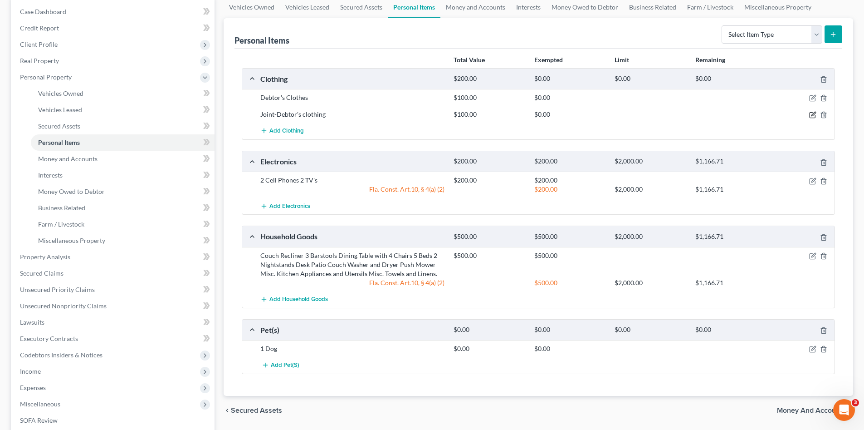
click at [813, 115] on icon "button" at bounding box center [814, 114] width 4 height 4
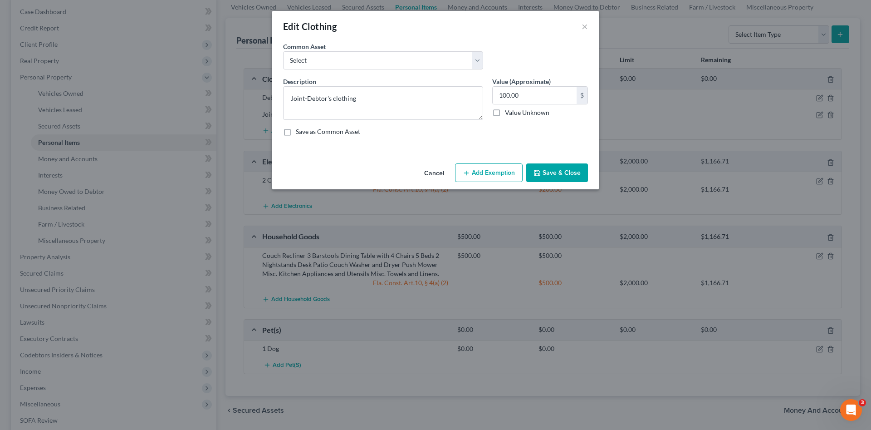
click at [490, 167] on button "Add Exemption" at bounding box center [489, 172] width 68 height 19
select select "2"
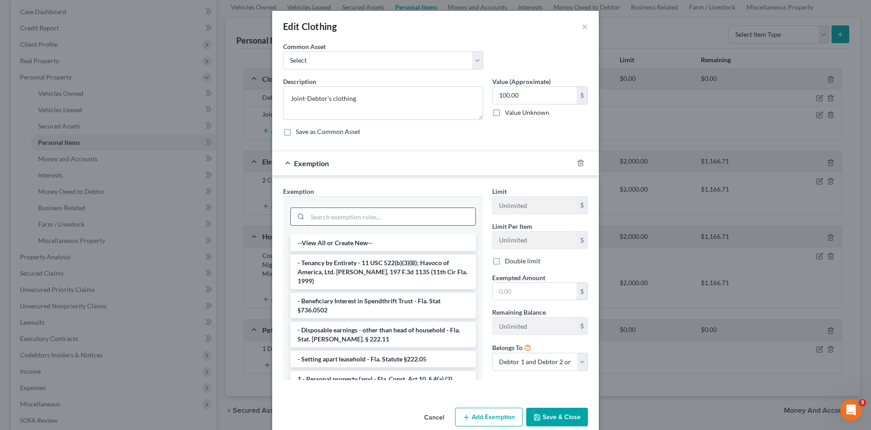
drag, startPoint x: 420, startPoint y: 217, endPoint x: 416, endPoint y: 198, distance: 19.0
click at [420, 217] on input "search" at bounding box center [392, 216] width 168 height 17
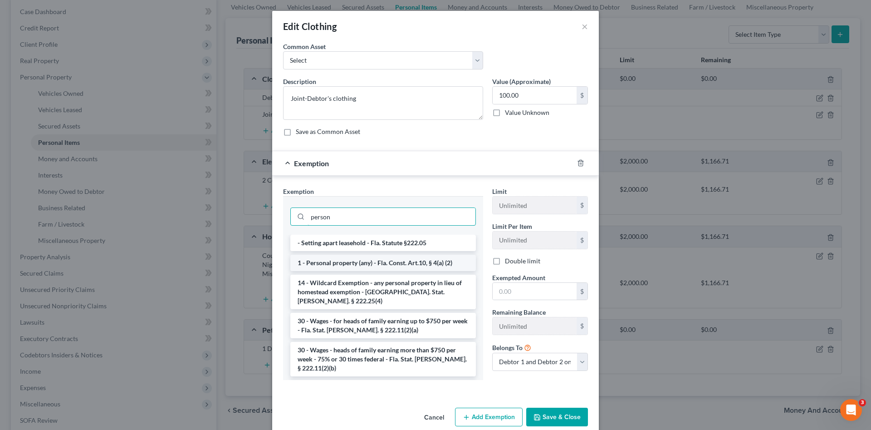
type input "person"
drag, startPoint x: 441, startPoint y: 262, endPoint x: 511, endPoint y: 290, distance: 75.6
click at [441, 263] on li "1 - Personal property (any) - Fla. Const. Art.10, § 4(a) (2)" at bounding box center [383, 263] width 186 height 16
checkbox input "true"
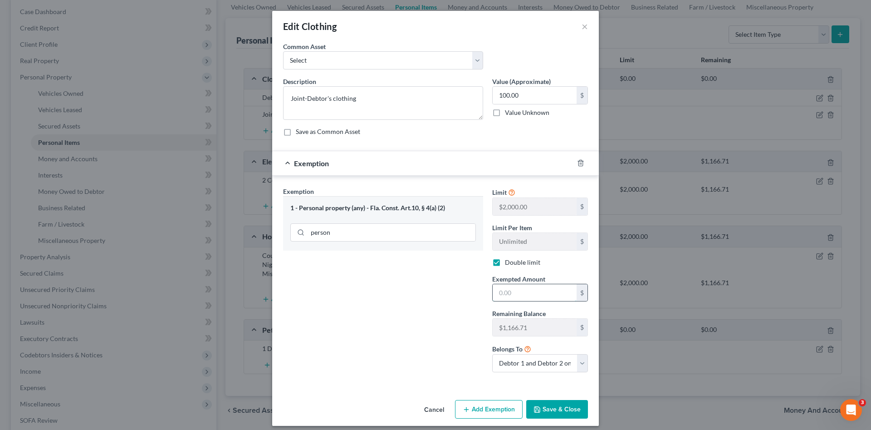
click at [521, 295] on input "text" at bounding box center [535, 292] width 84 height 17
type input "100.00"
click at [548, 403] on button "Save & Close" at bounding box center [557, 409] width 62 height 19
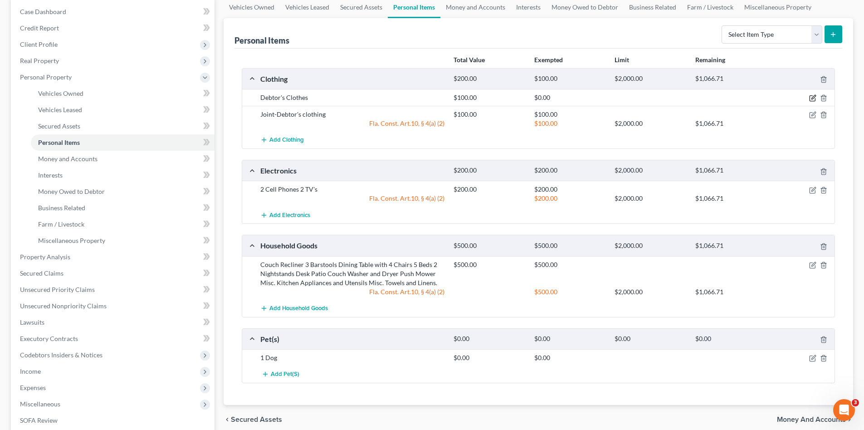
click at [812, 97] on icon "button" at bounding box center [813, 97] width 7 height 7
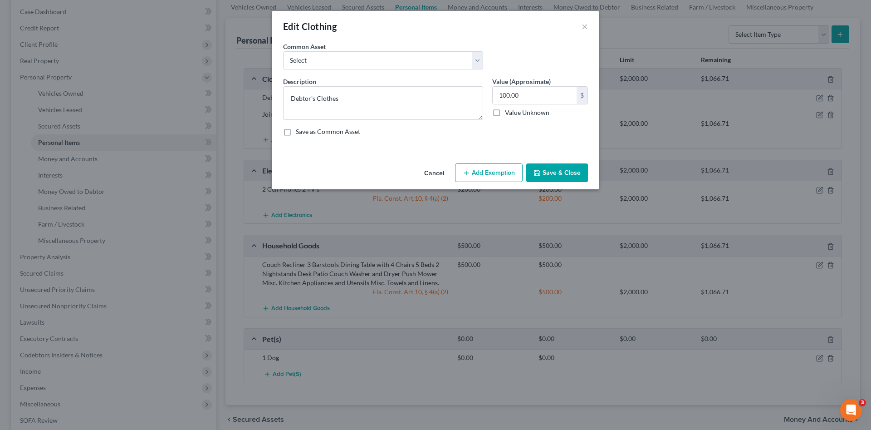
click at [489, 174] on button "Add Exemption" at bounding box center [489, 172] width 68 height 19
select select "2"
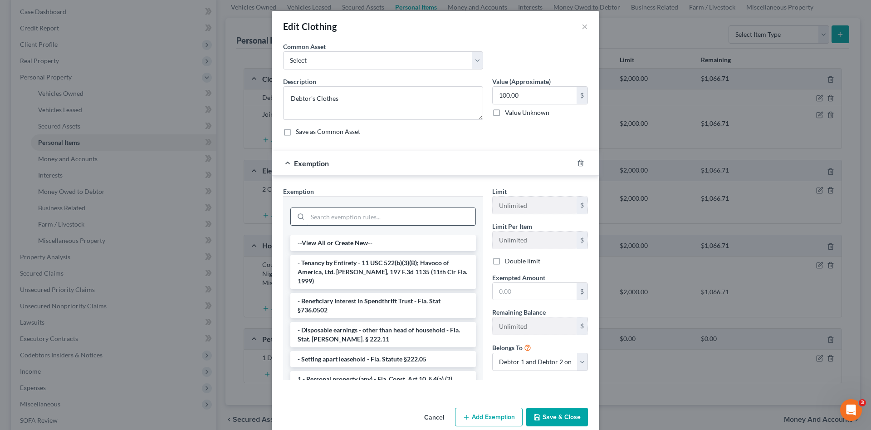
click at [376, 211] on input "search" at bounding box center [392, 216] width 168 height 17
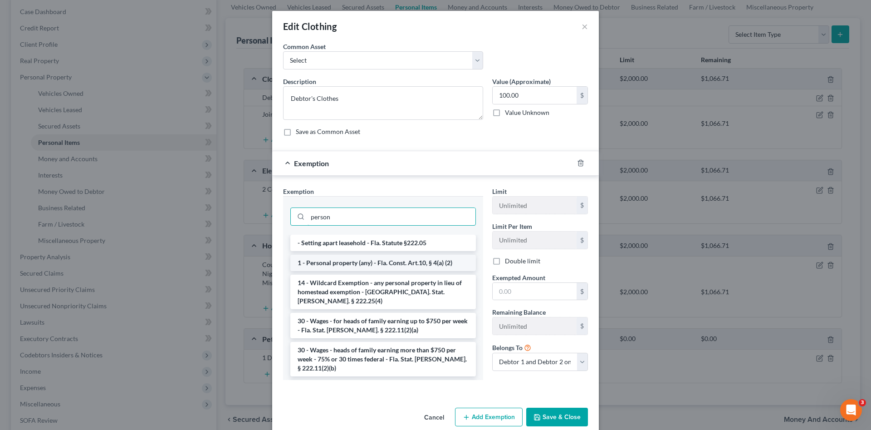
type input "person"
drag, startPoint x: 406, startPoint y: 261, endPoint x: 516, endPoint y: 292, distance: 114.4
click at [409, 263] on li "1 - Personal property (any) - Fla. Const. Art.10, § 4(a) (2)" at bounding box center [383, 263] width 186 height 16
checkbox input "true"
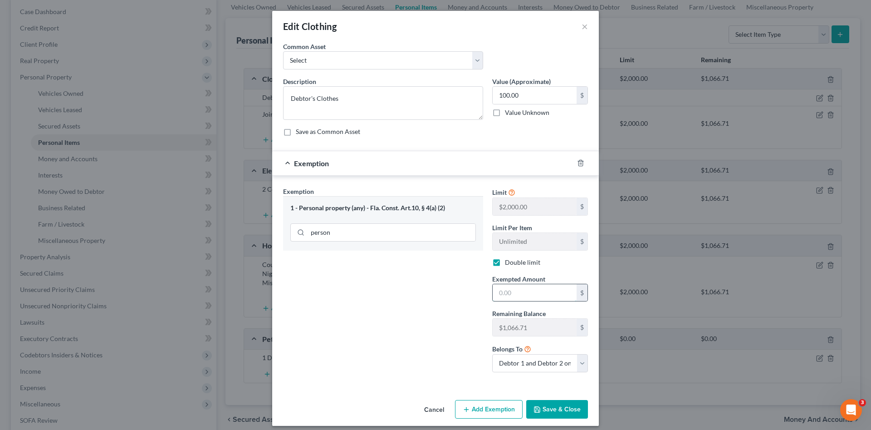
click at [534, 290] on input "text" at bounding box center [535, 292] width 84 height 17
type input "100.00"
drag, startPoint x: 564, startPoint y: 410, endPoint x: 568, endPoint y: 383, distance: 27.5
click at [564, 410] on button "Save & Close" at bounding box center [557, 409] width 62 height 19
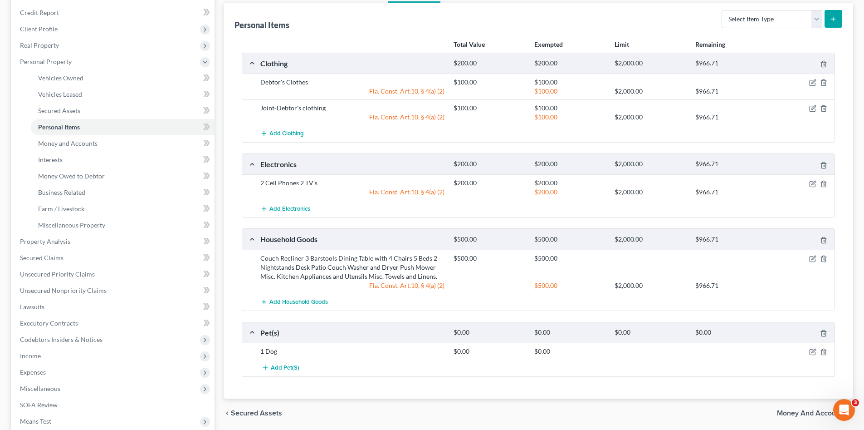
scroll to position [136, 0]
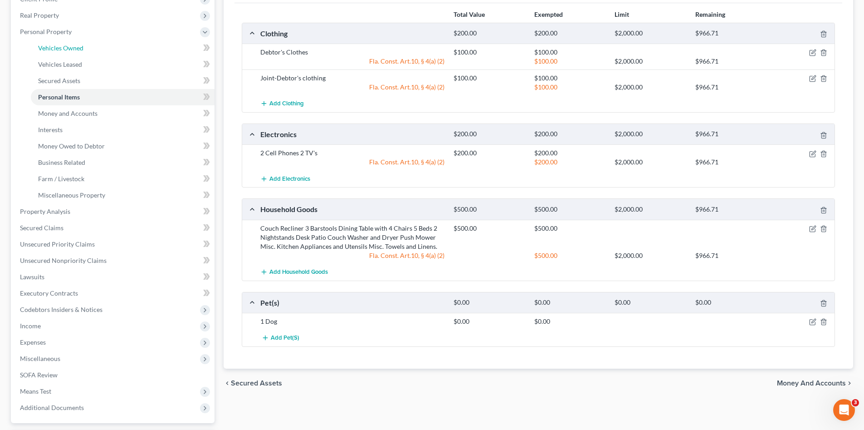
drag, startPoint x: 64, startPoint y: 48, endPoint x: 72, endPoint y: 51, distance: 7.9
click at [64, 48] on span "Vehicles Owned" at bounding box center [60, 48] width 45 height 8
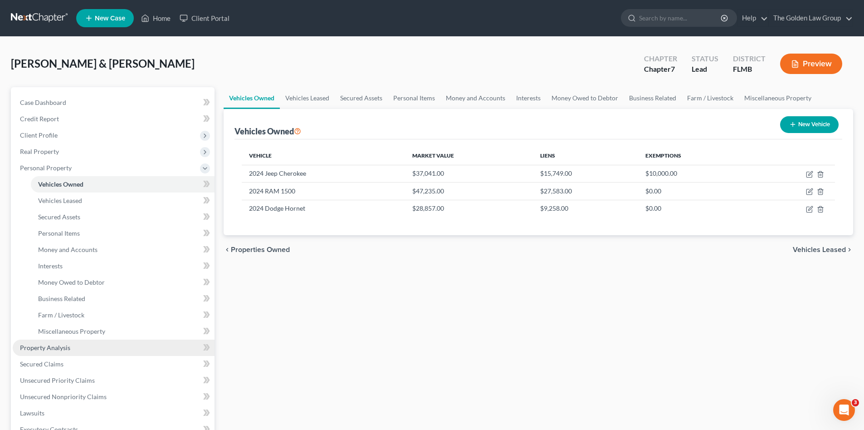
click at [25, 353] on link "Property Analysis" at bounding box center [114, 347] width 202 height 16
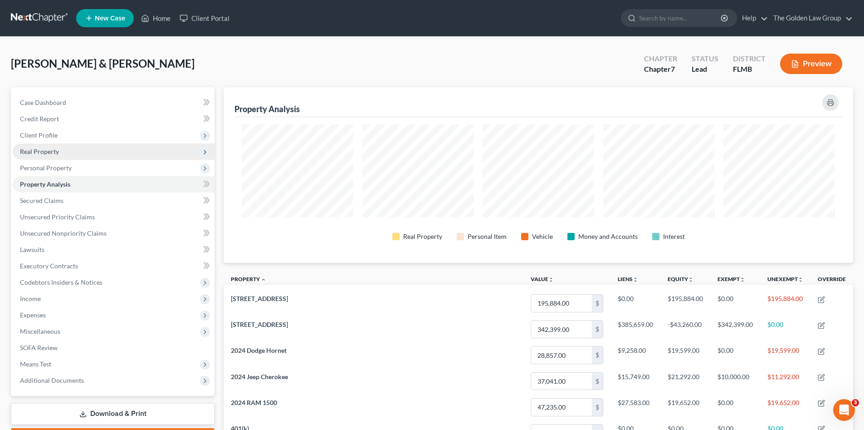
click at [66, 151] on span "Real Property" at bounding box center [114, 151] width 202 height 16
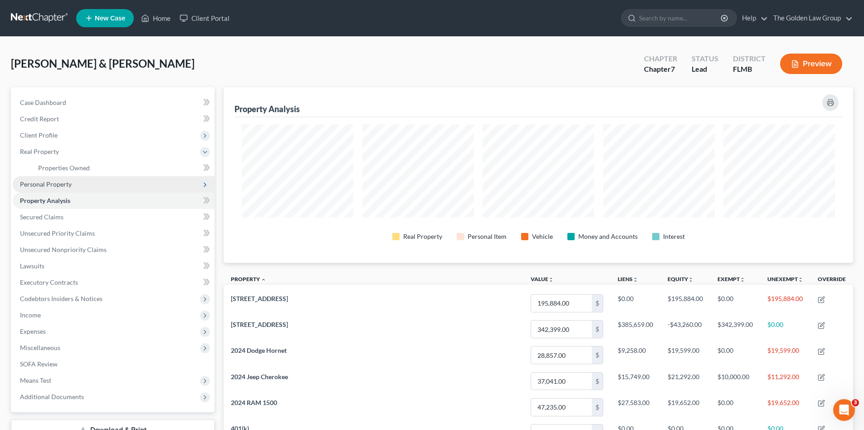
click at [88, 182] on span "Personal Property" at bounding box center [114, 184] width 202 height 16
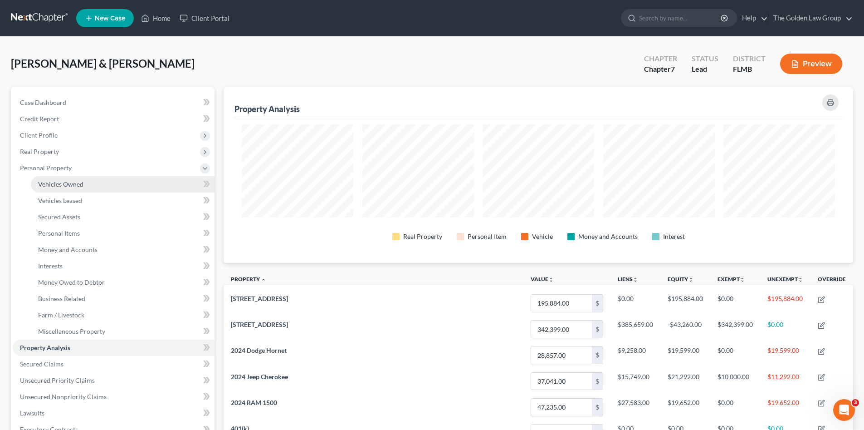
drag, startPoint x: 94, startPoint y: 182, endPoint x: 113, endPoint y: 187, distance: 19.2
click at [95, 182] on link "Vehicles Owned" at bounding box center [123, 184] width 184 height 16
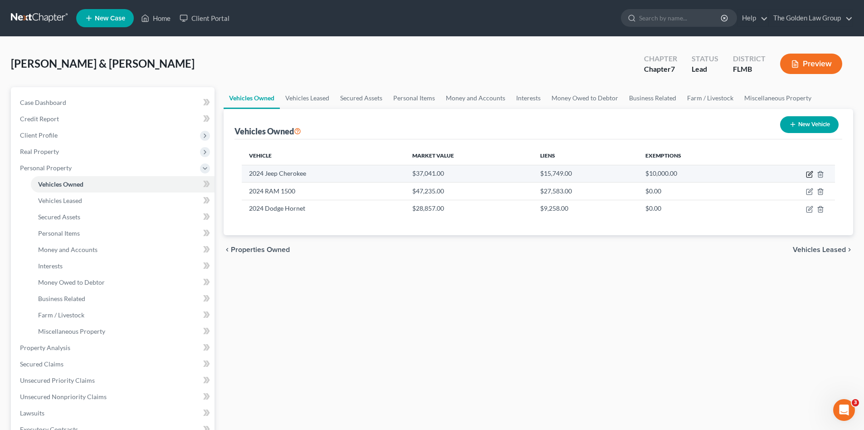
click at [809, 173] on icon "button" at bounding box center [809, 174] width 7 height 7
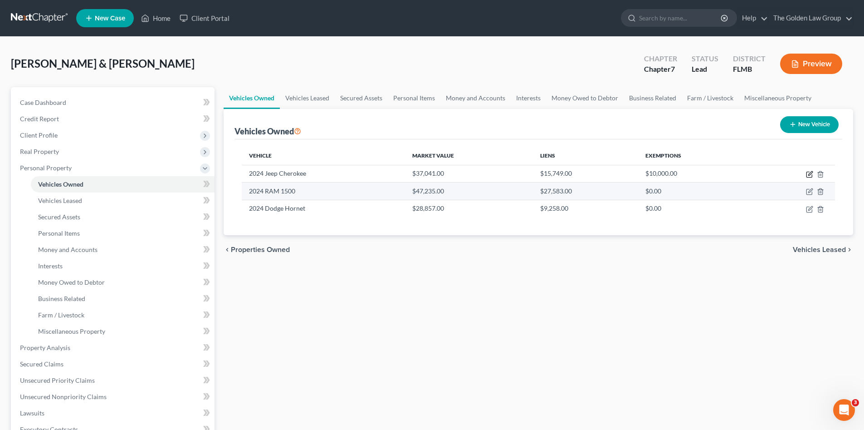
select select "0"
select select "2"
select select "1"
select select "2"
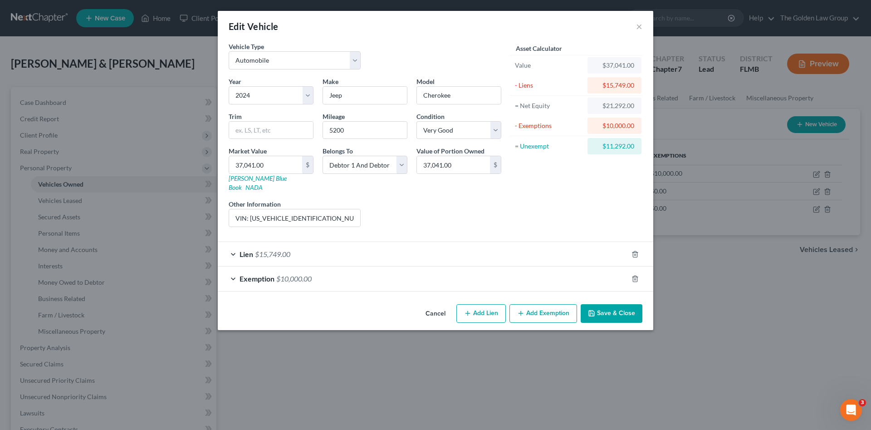
click at [540, 304] on button "Add Exemption" at bounding box center [544, 313] width 68 height 19
select select "2"
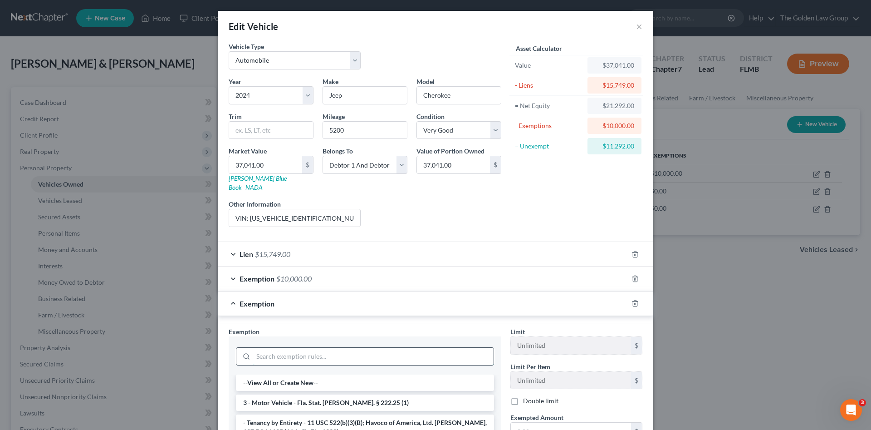
click at [363, 348] on input "search" at bounding box center [373, 356] width 241 height 17
type input "person"
click at [388, 394] on li "1 - Personal property (any) - Fla. Const. Art.10, § 4(a) (2)" at bounding box center [365, 402] width 258 height 16
checkbox input "true"
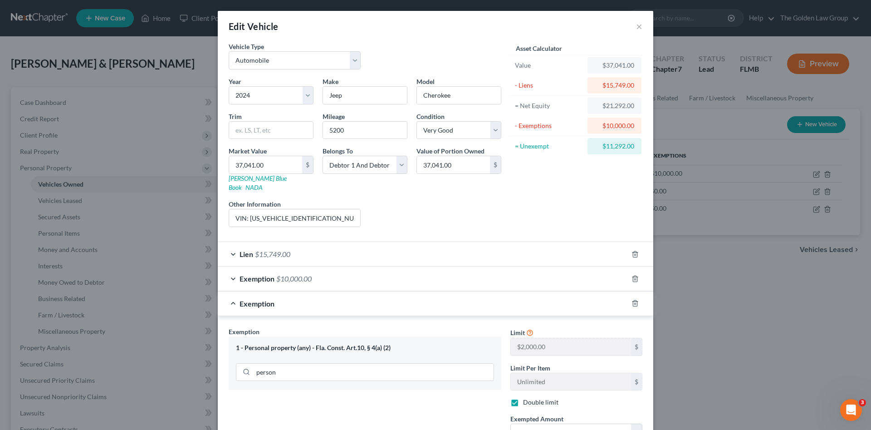
scroll to position [106, 0]
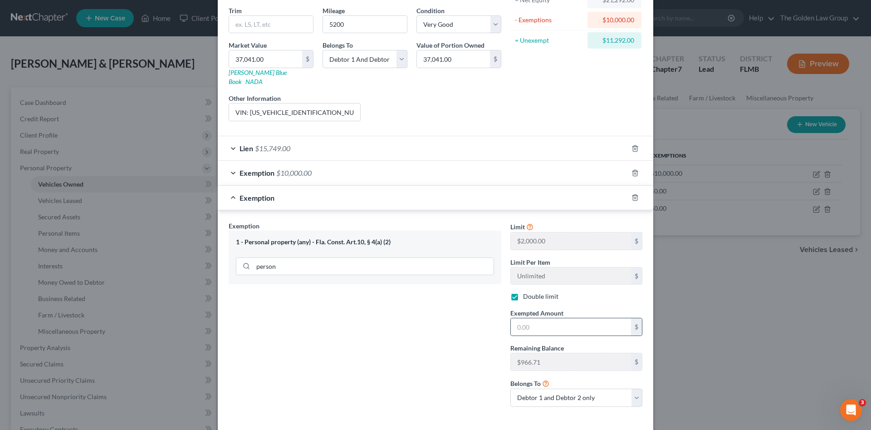
click at [555, 327] on div "$" at bounding box center [577, 327] width 132 height 18
drag, startPoint x: 559, startPoint y: 319, endPoint x: 559, endPoint y: 315, distance: 4.6
click at [559, 318] on input "text" at bounding box center [571, 326] width 120 height 17
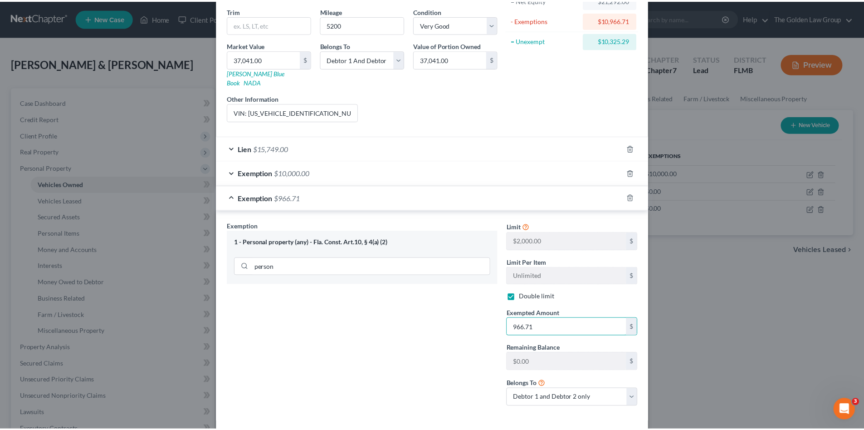
scroll to position [138, 0]
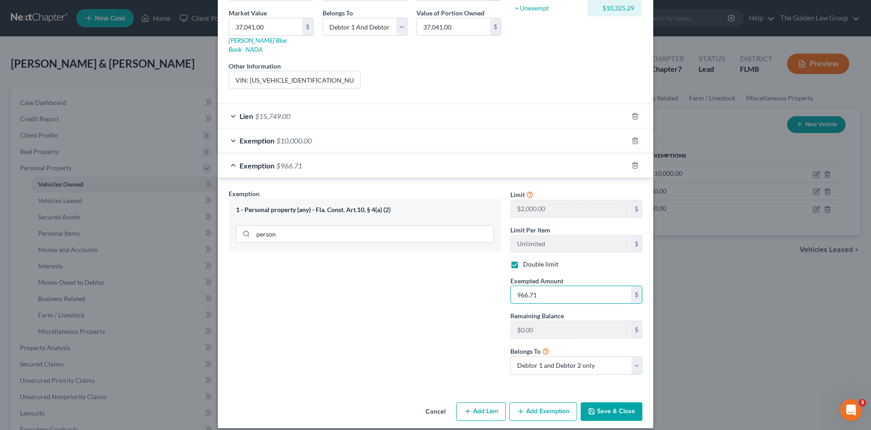
type input "966.71"
click at [629, 402] on button "Save & Close" at bounding box center [612, 411] width 62 height 19
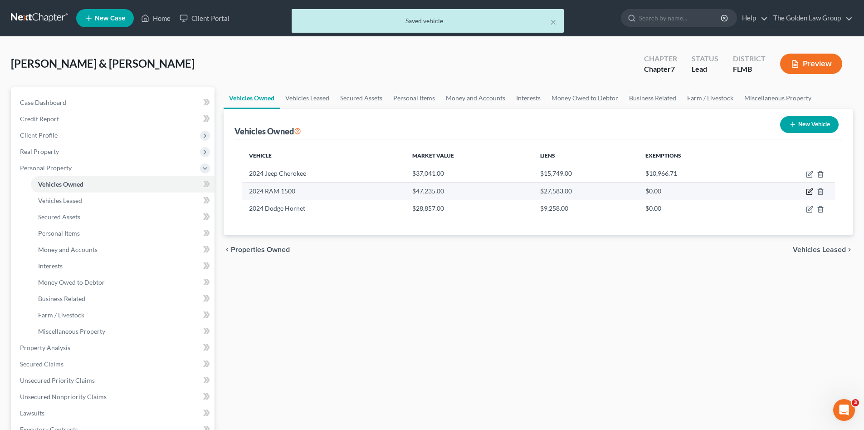
click at [810, 193] on icon "button" at bounding box center [811, 191] width 4 height 4
select select "0"
select select "2"
select select "1"
select select "0"
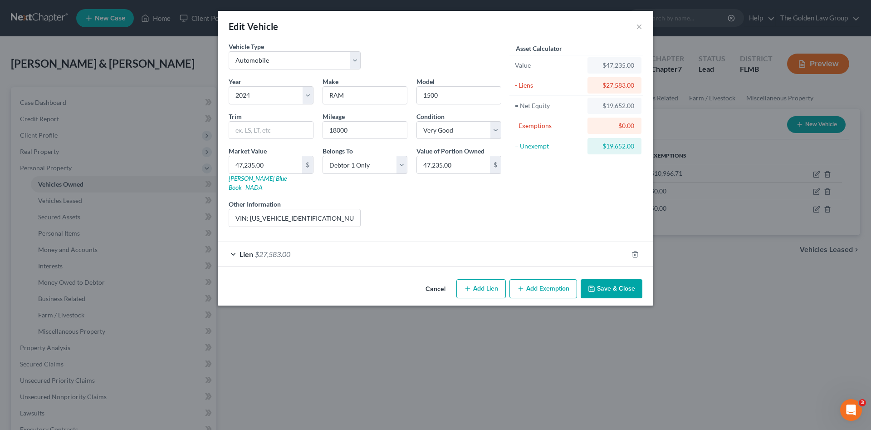
drag, startPoint x: 440, startPoint y: 280, endPoint x: 359, endPoint y: 266, distance: 81.9
click at [439, 280] on button "Cancel" at bounding box center [435, 289] width 34 height 18
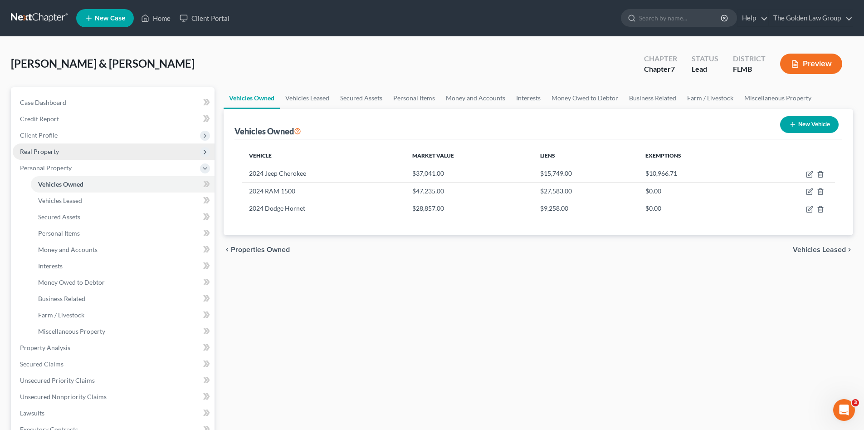
click at [37, 155] on span "Real Property" at bounding box center [114, 151] width 202 height 16
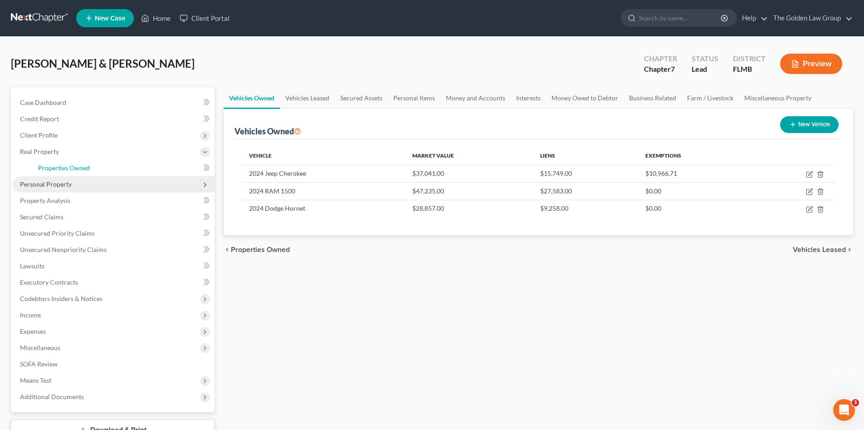
drag, startPoint x: 48, startPoint y: 166, endPoint x: 103, endPoint y: 182, distance: 57.2
click at [49, 167] on span "Properties Owned" at bounding box center [64, 168] width 52 height 8
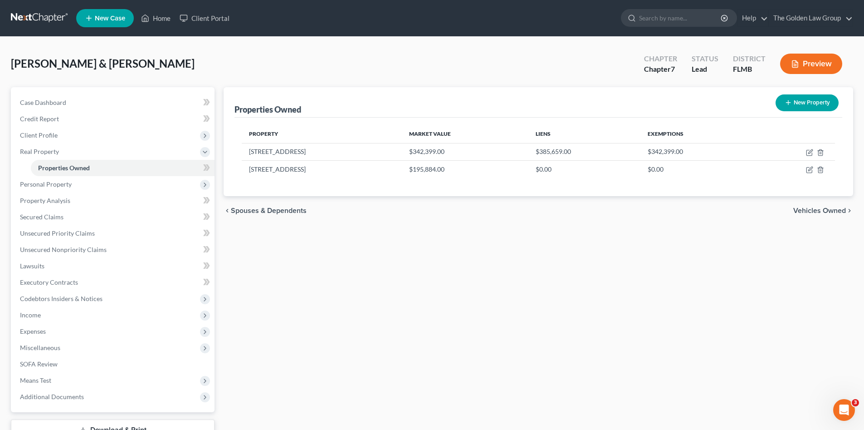
click at [441, 303] on div "Properties Owned New Property Property Market Value Liens Exemptions 17026 Oval…" at bounding box center [538, 275] width 639 height 377
click at [53, 184] on span "Personal Property" at bounding box center [46, 184] width 52 height 8
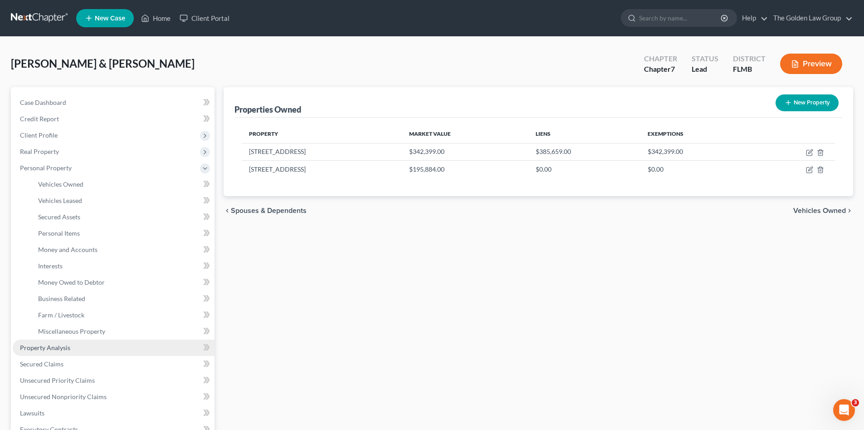
click at [55, 344] on span "Property Analysis" at bounding box center [45, 348] width 50 height 8
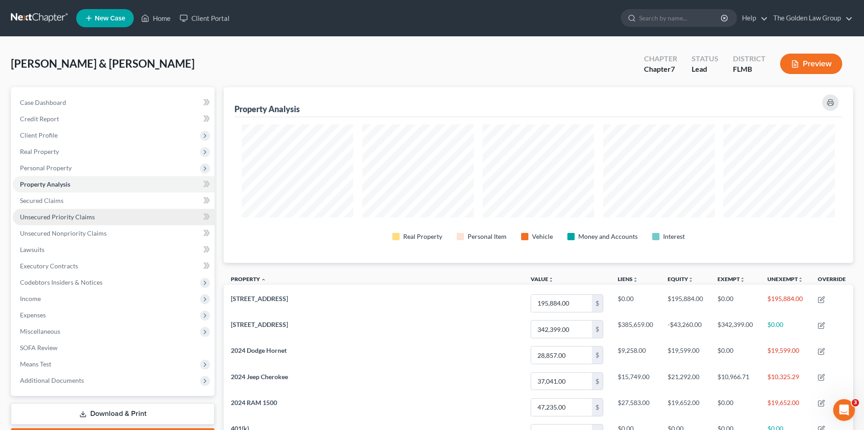
scroll to position [176, 630]
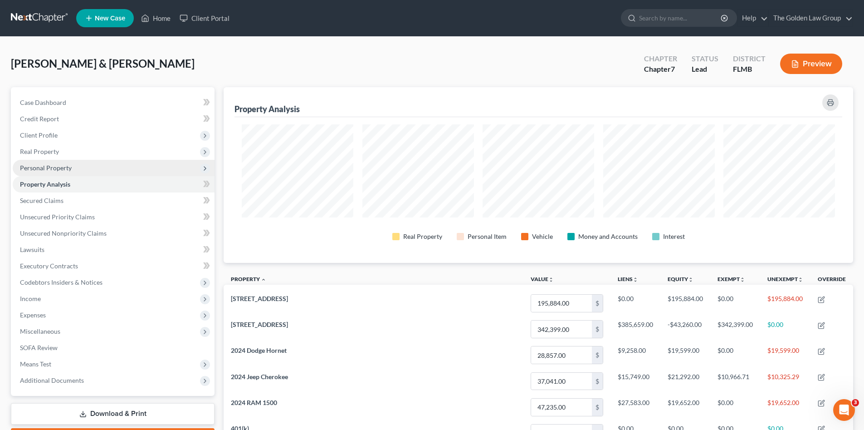
click at [66, 166] on span "Personal Property" at bounding box center [46, 168] width 52 height 8
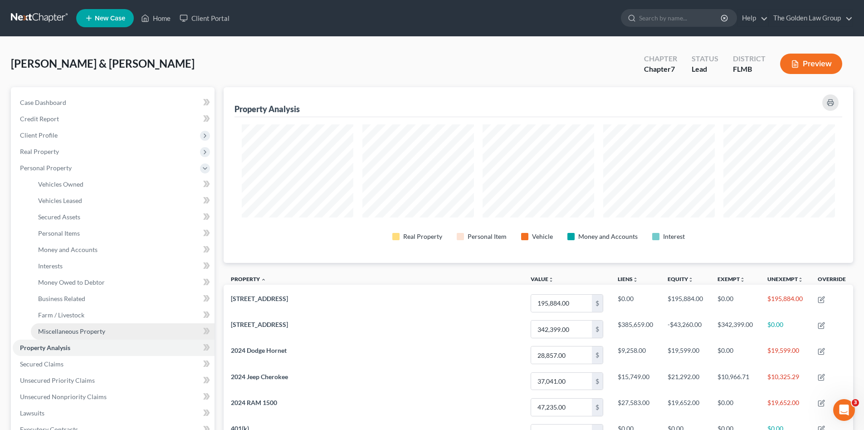
click at [101, 331] on span "Miscellaneous Property" at bounding box center [71, 331] width 67 height 8
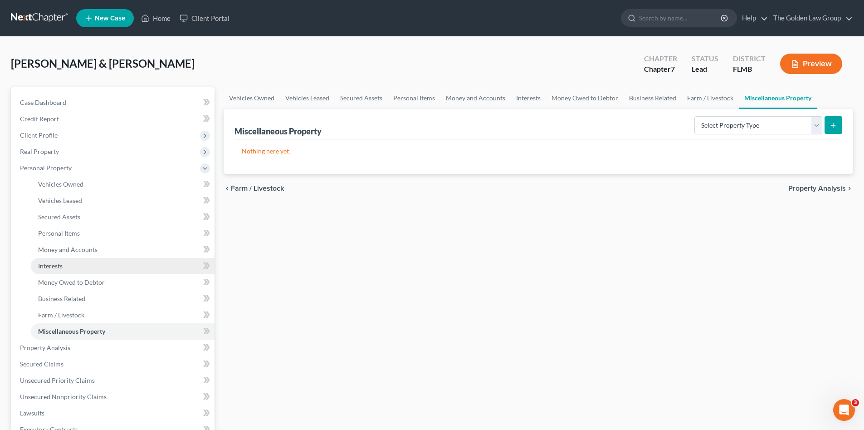
click at [88, 265] on link "Interests" at bounding box center [123, 266] width 184 height 16
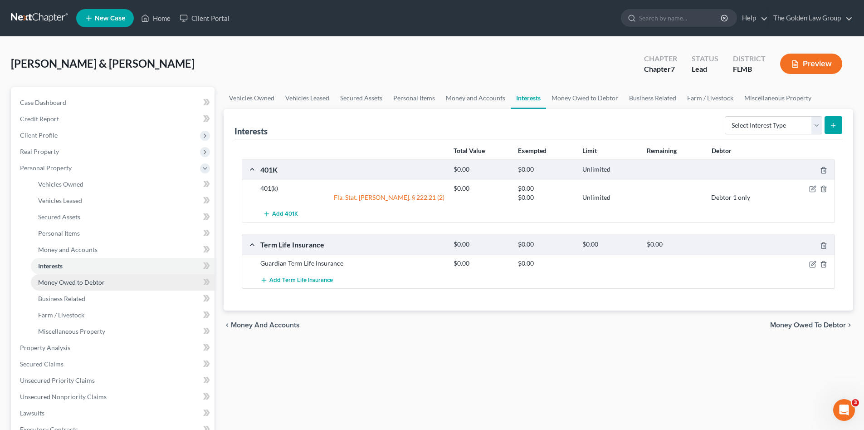
click at [91, 284] on span "Money Owed to Debtor" at bounding box center [71, 282] width 67 height 8
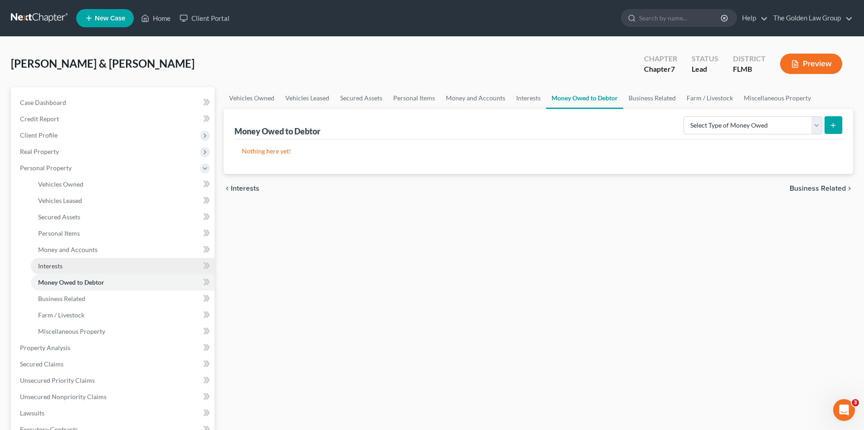
click at [73, 258] on link "Interests" at bounding box center [123, 266] width 184 height 16
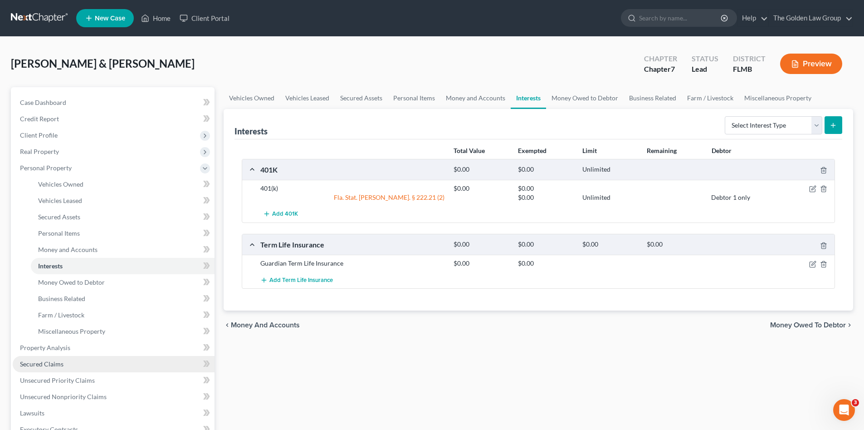
click at [78, 363] on link "Secured Claims" at bounding box center [114, 364] width 202 height 16
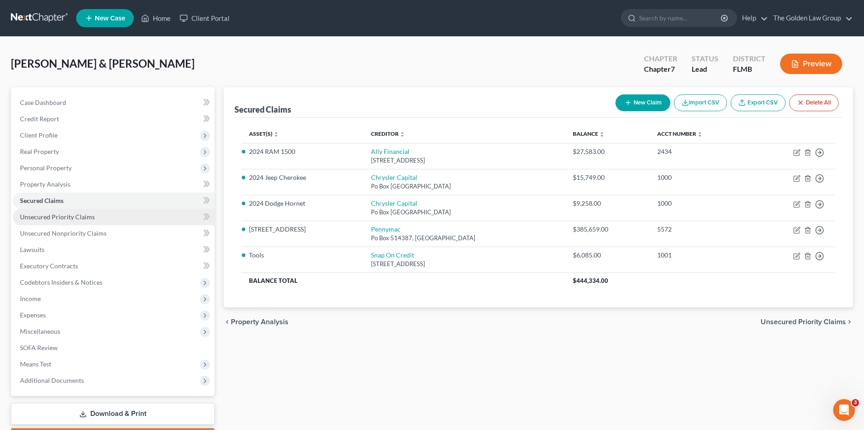
click at [83, 214] on span "Unsecured Priority Claims" at bounding box center [57, 217] width 75 height 8
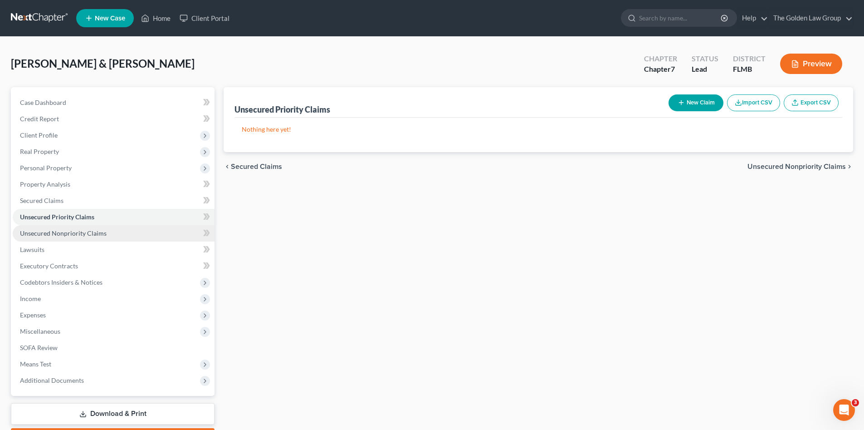
click at [91, 228] on link "Unsecured Nonpriority Claims" at bounding box center [114, 233] width 202 height 16
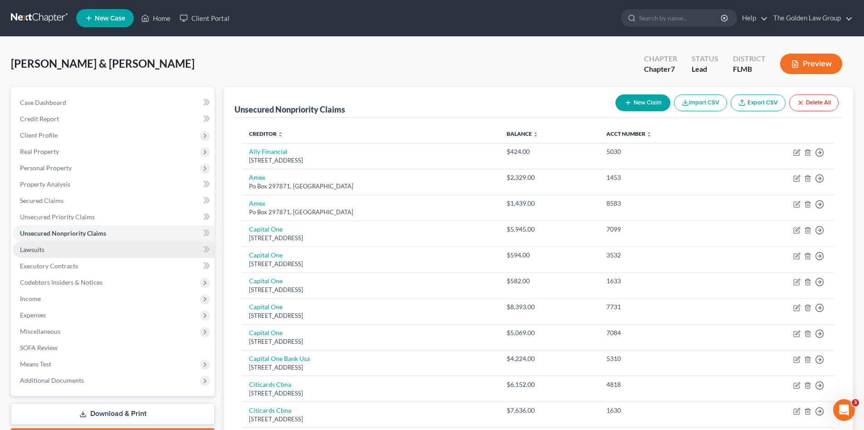
click at [92, 249] on link "Lawsuits" at bounding box center [114, 249] width 202 height 16
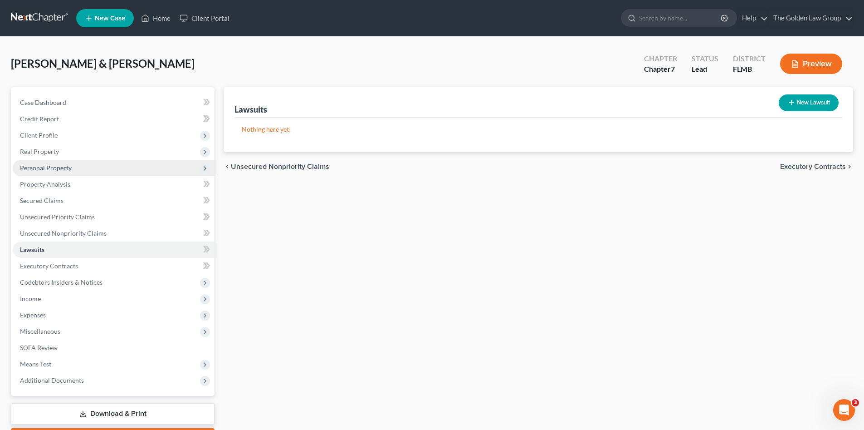
click at [52, 166] on span "Personal Property" at bounding box center [46, 168] width 52 height 8
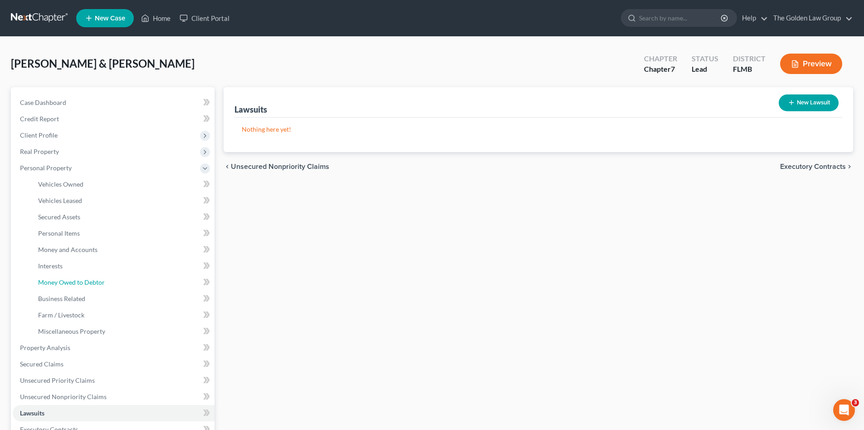
click at [83, 280] on span "Money Owed to Debtor" at bounding box center [71, 282] width 67 height 8
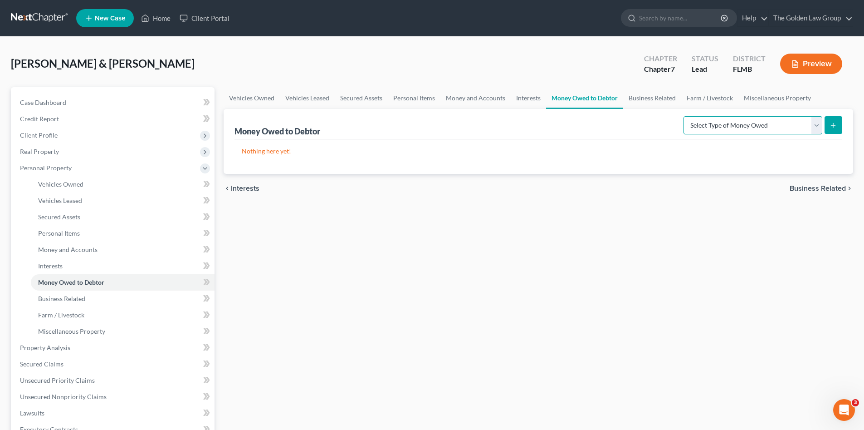
click at [764, 120] on select "Select Type of Money Owed Accounts Receivable Alimony Child Support Claims Agai…" at bounding box center [753, 125] width 139 height 18
select select "expected_tax_refund"
click at [685, 116] on select "Select Type of Money Owed Accounts Receivable Alimony Child Support Claims Agai…" at bounding box center [753, 125] width 139 height 18
click at [827, 123] on button "submit" at bounding box center [834, 125] width 18 height 18
select select "0"
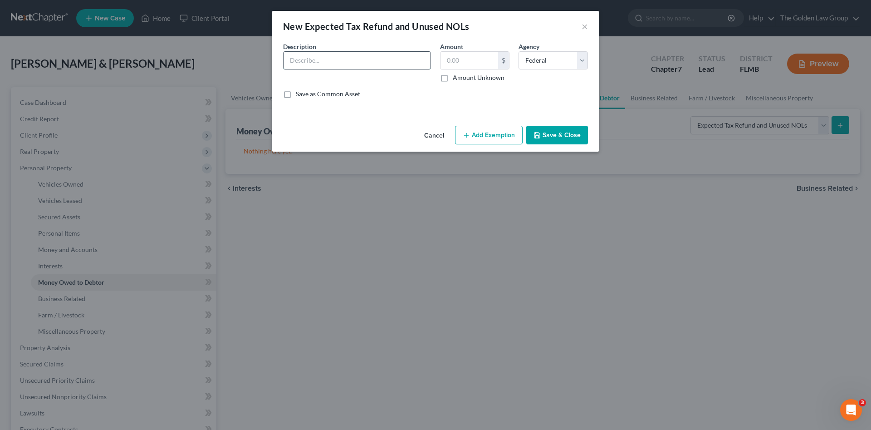
click at [333, 55] on input "text" at bounding box center [357, 60] width 147 height 17
type input "2023 Tax Refund"
type input "800.00"
click at [436, 110] on div "An exemption set must first be selected from the Filing Information section. Co…" at bounding box center [435, 82] width 327 height 80
click at [551, 133] on button "Save & Close" at bounding box center [557, 135] width 62 height 19
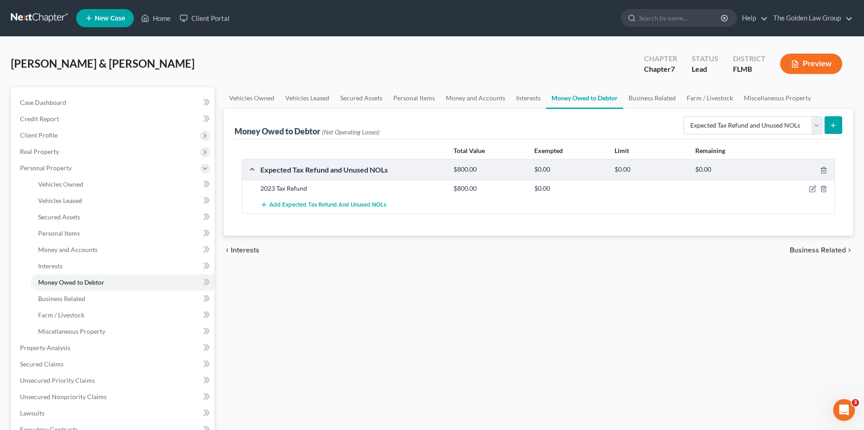
click at [474, 318] on div "Vehicles Owned Vehicles Leased Secured Assets Personal Items Money and Accounts…" at bounding box center [538, 349] width 639 height 524
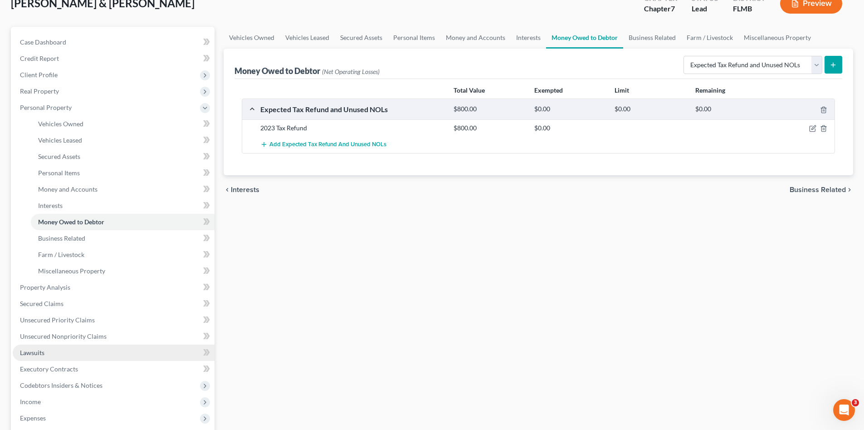
click at [69, 351] on link "Lawsuits" at bounding box center [114, 352] width 202 height 16
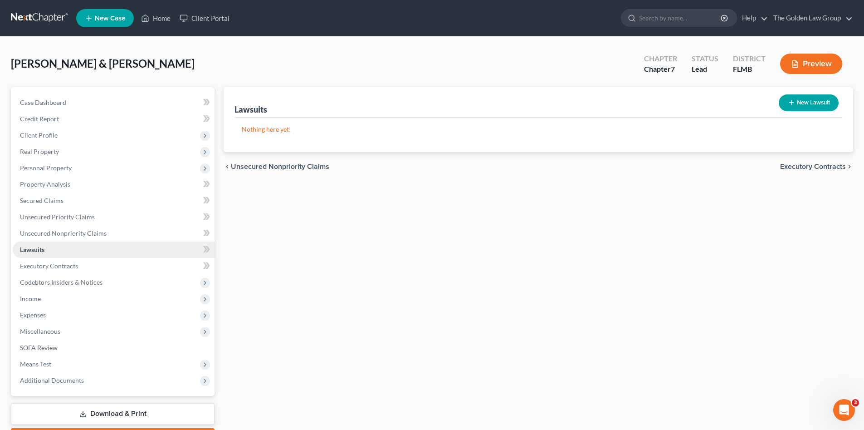
scroll to position [45, 0]
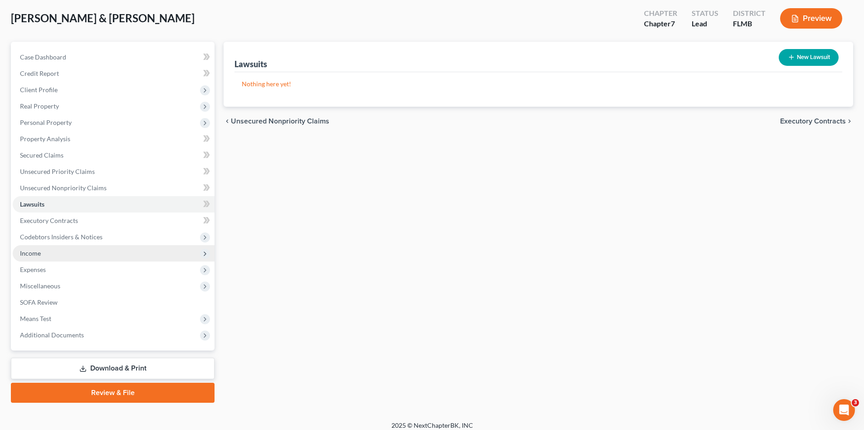
click at [42, 258] on span "Income" at bounding box center [114, 253] width 202 height 16
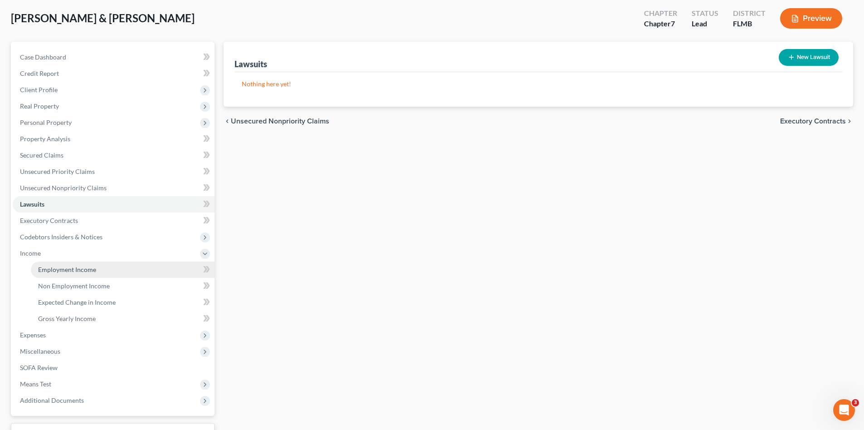
click at [56, 272] on span "Employment Income" at bounding box center [67, 269] width 58 height 8
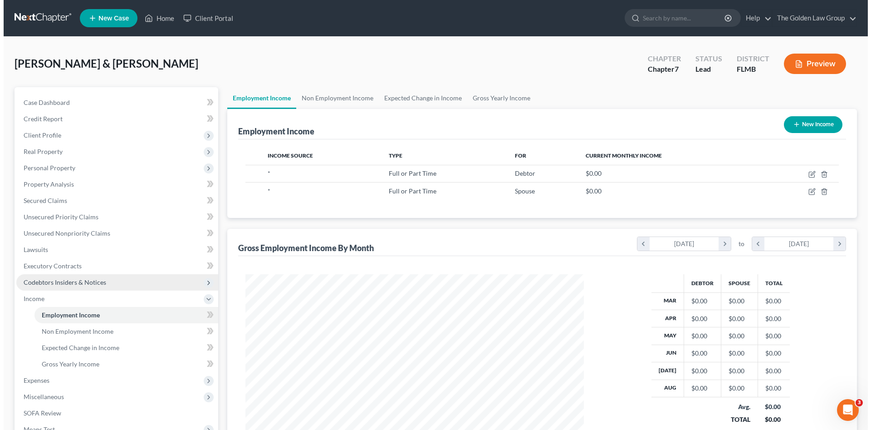
scroll to position [169, 357]
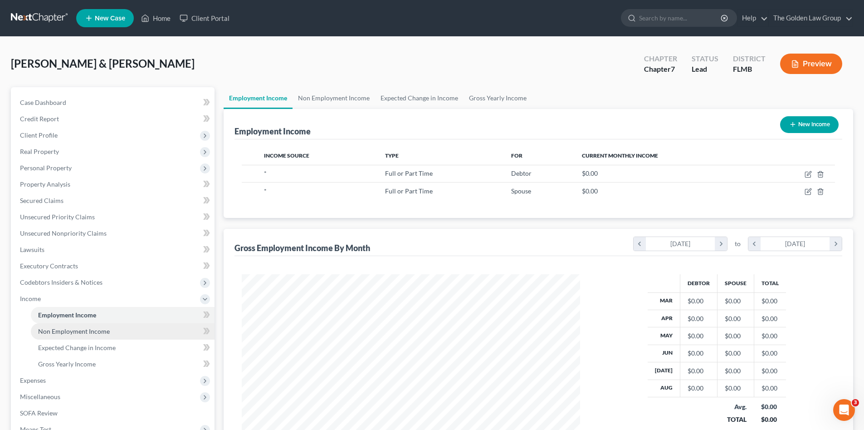
click at [98, 329] on span "Non Employment Income" at bounding box center [74, 331] width 72 height 8
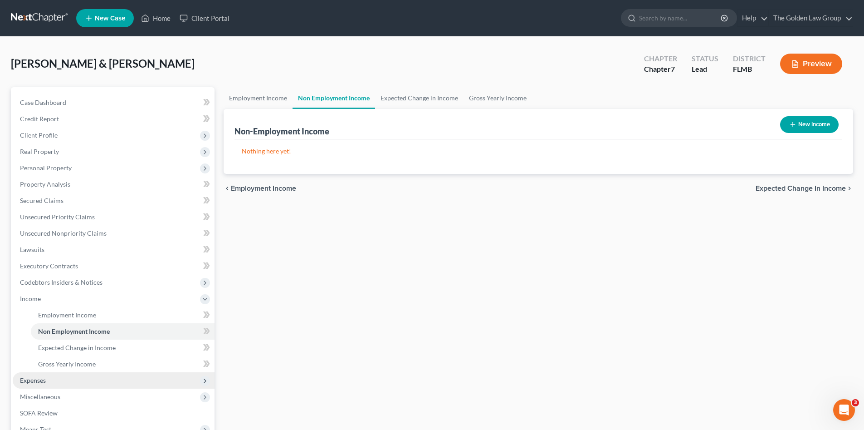
click at [63, 382] on span "Expenses" at bounding box center [114, 380] width 202 height 16
click at [66, 331] on link "Home" at bounding box center [123, 331] width 184 height 16
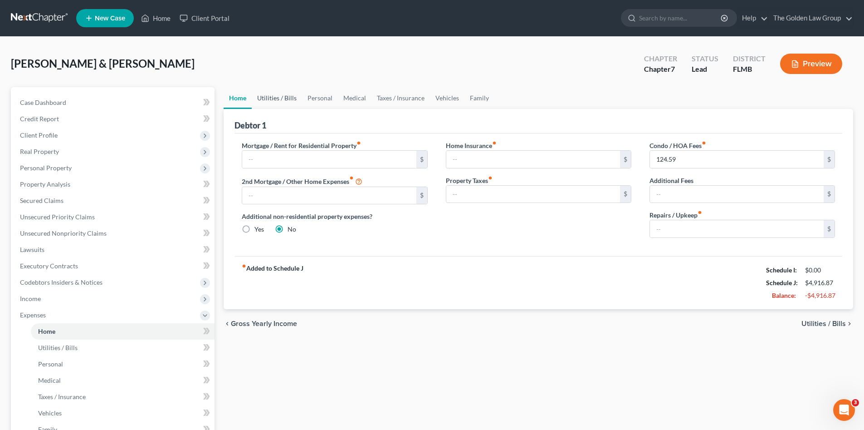
click at [282, 96] on link "Utilities / Bills" at bounding box center [277, 98] width 50 height 22
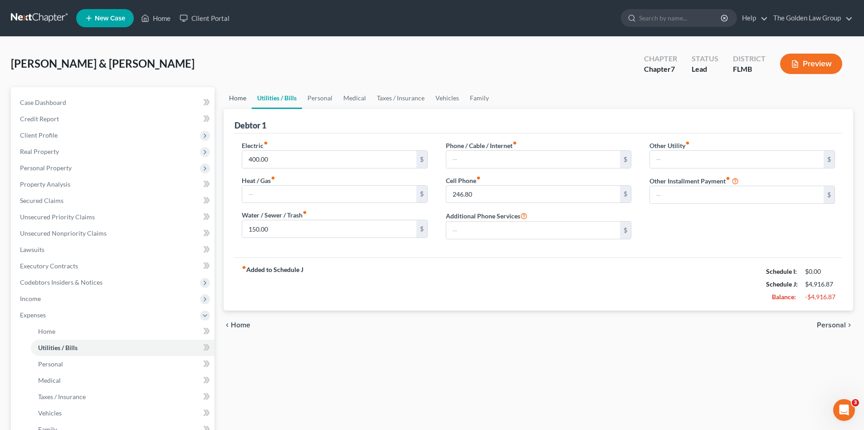
click at [230, 98] on link "Home" at bounding box center [238, 98] width 28 height 22
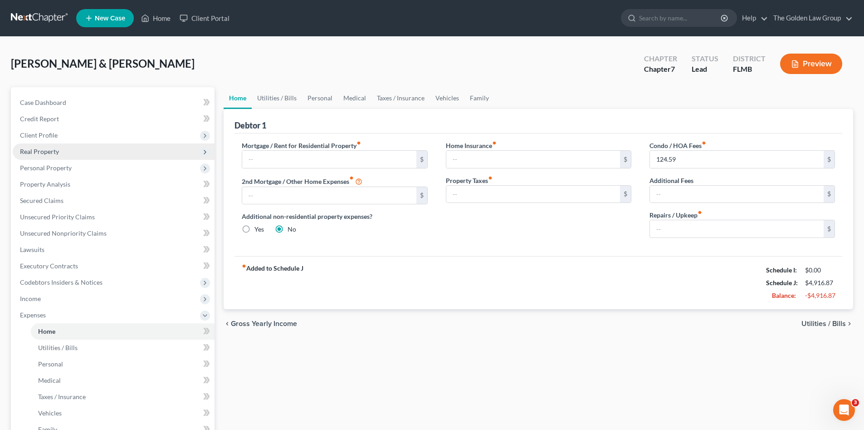
click at [42, 145] on span "Real Property" at bounding box center [114, 151] width 202 height 16
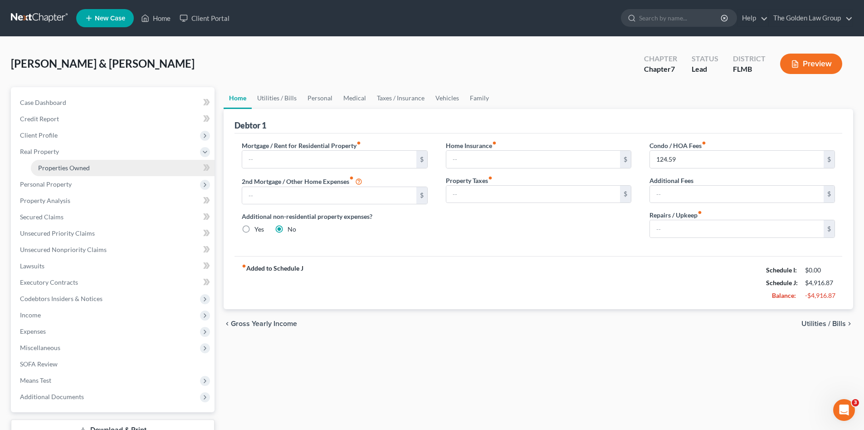
click at [55, 162] on link "Properties Owned" at bounding box center [123, 168] width 184 height 16
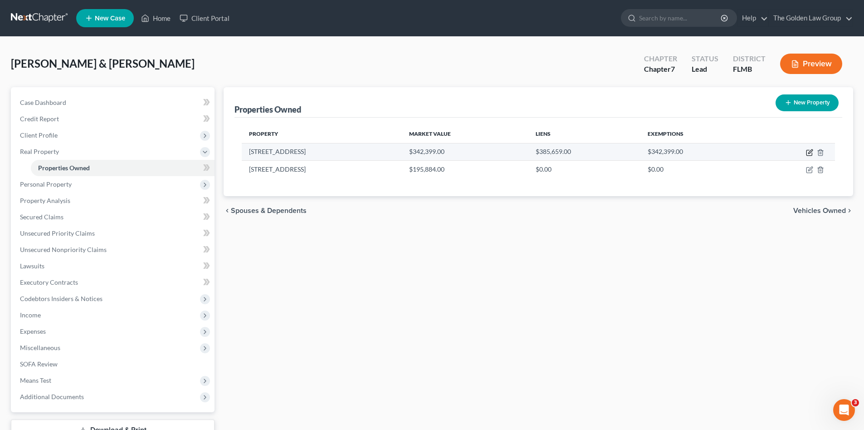
click at [808, 152] on icon "button" at bounding box center [809, 152] width 7 height 7
select select "9"
select select "27"
select select "2"
select select "0"
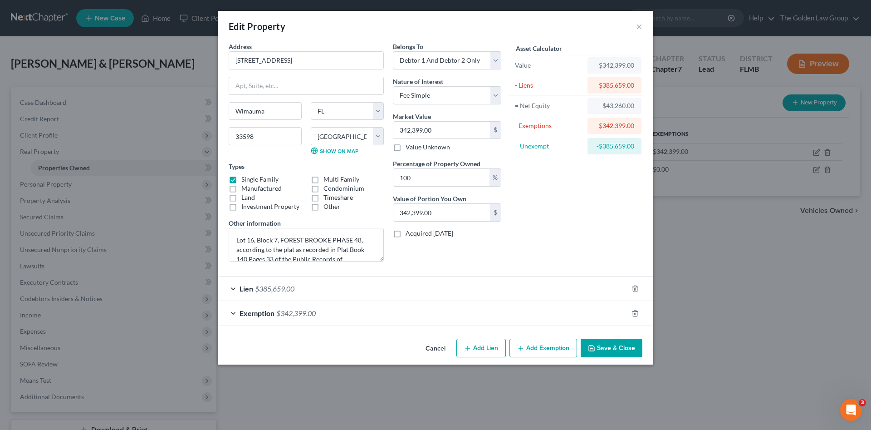
click at [443, 282] on div "Lien $385,659.00" at bounding box center [423, 288] width 410 height 24
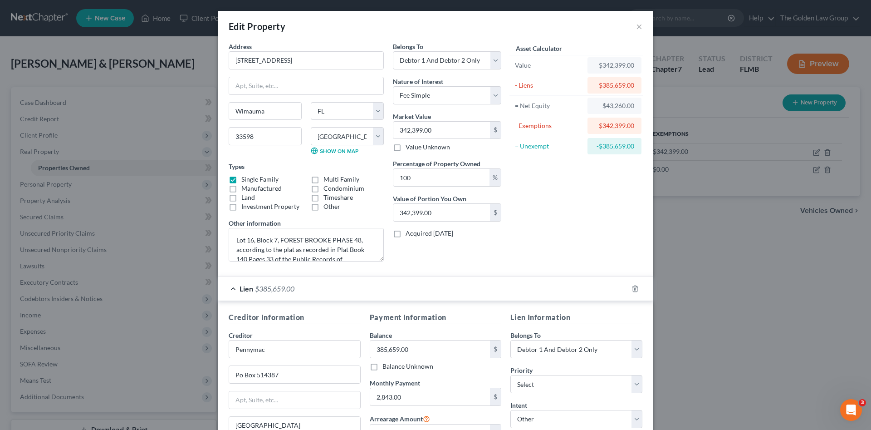
click at [536, 243] on div "Asset Calculator Value $342,399.00 - Liens $385,659.00 = Net Equity -$43,260.00…" at bounding box center [576, 155] width 141 height 227
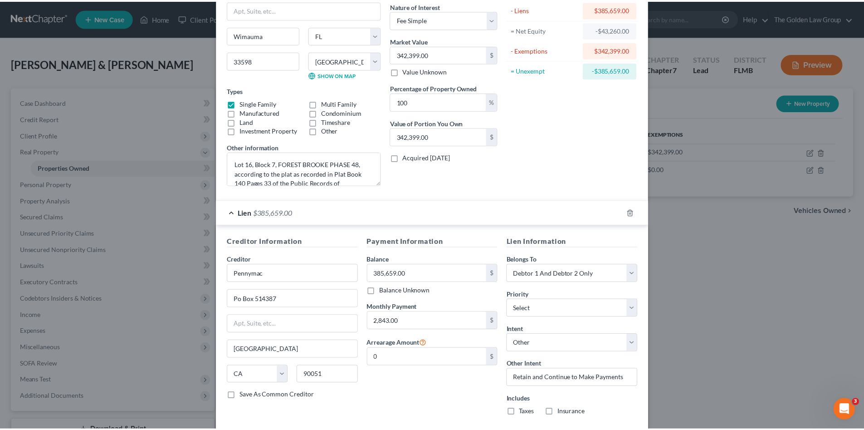
scroll to position [136, 0]
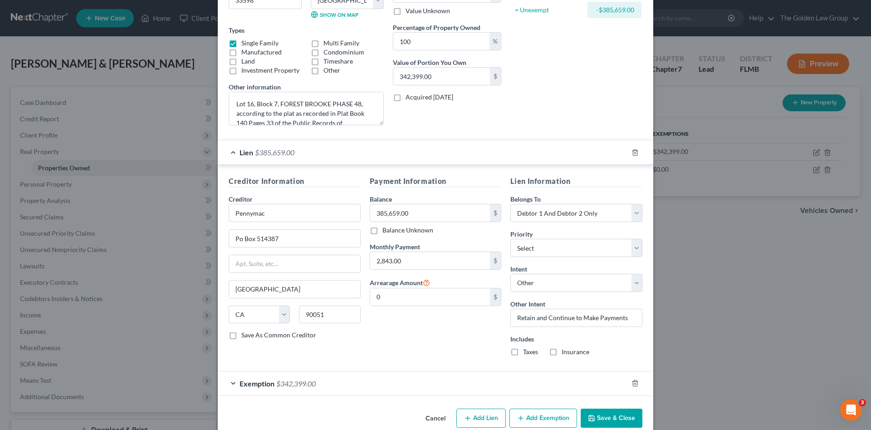
click at [607, 418] on button "Save & Close" at bounding box center [612, 417] width 62 height 19
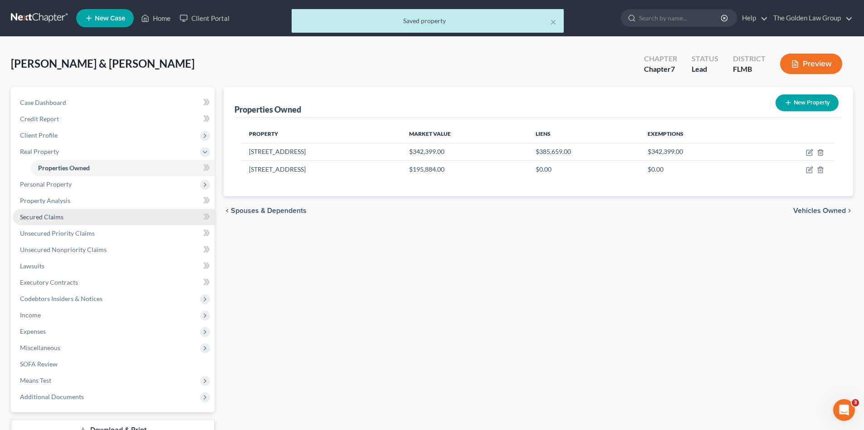
click at [49, 214] on span "Secured Claims" at bounding box center [42, 217] width 44 height 8
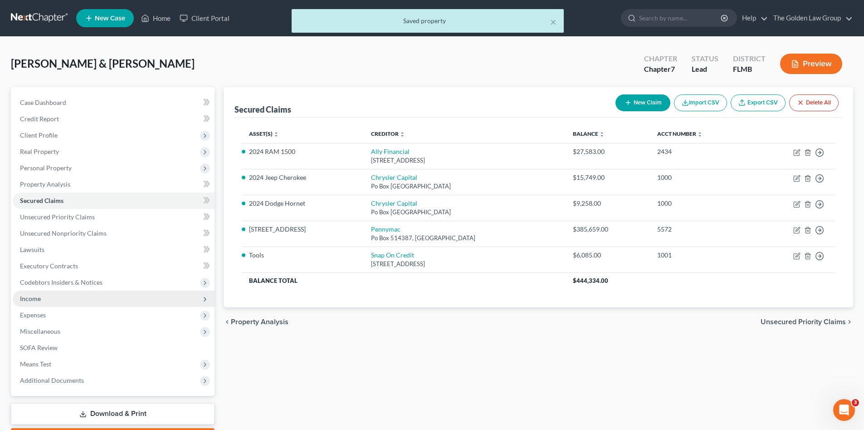
click at [55, 295] on span "Income" at bounding box center [114, 298] width 202 height 16
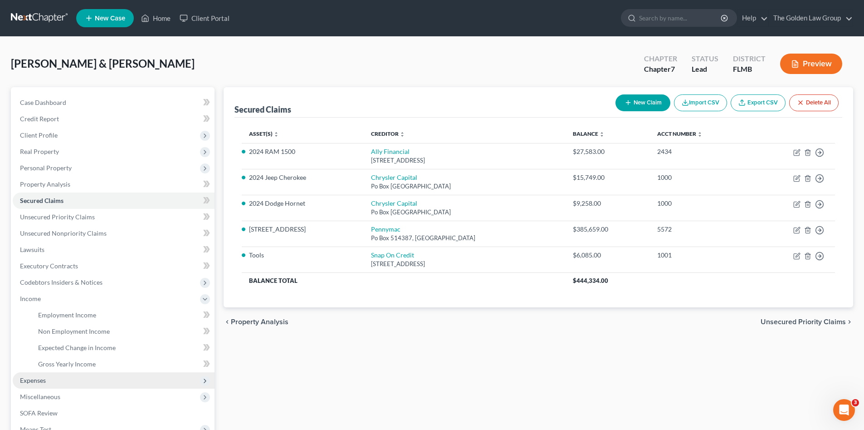
drag, startPoint x: 64, startPoint y: 377, endPoint x: 78, endPoint y: 370, distance: 14.8
click at [65, 377] on span "Expenses" at bounding box center [114, 380] width 202 height 16
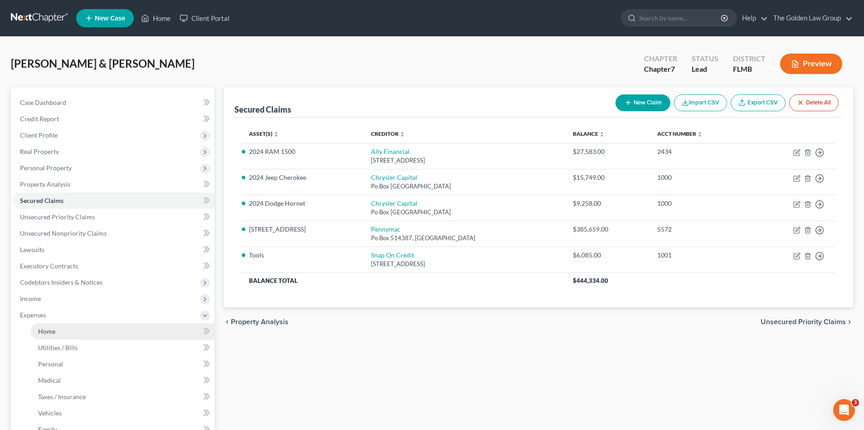
click at [93, 326] on link "Home" at bounding box center [123, 331] width 184 height 16
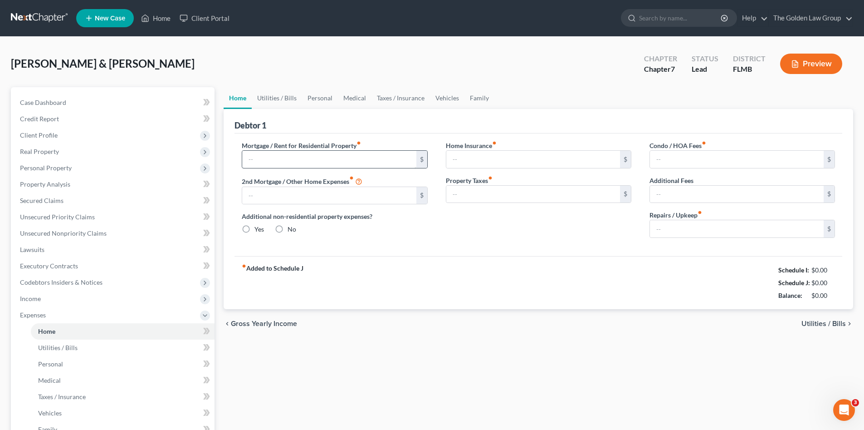
radio input "true"
type input "124.59"
click at [295, 160] on input "text" at bounding box center [329, 159] width 174 height 17
type input "2,843.75"
click at [459, 262] on div "fiber_manual_record Added to Schedule J Schedule I: $0.00 Schedule J: $7,760.62…" at bounding box center [539, 282] width 608 height 53
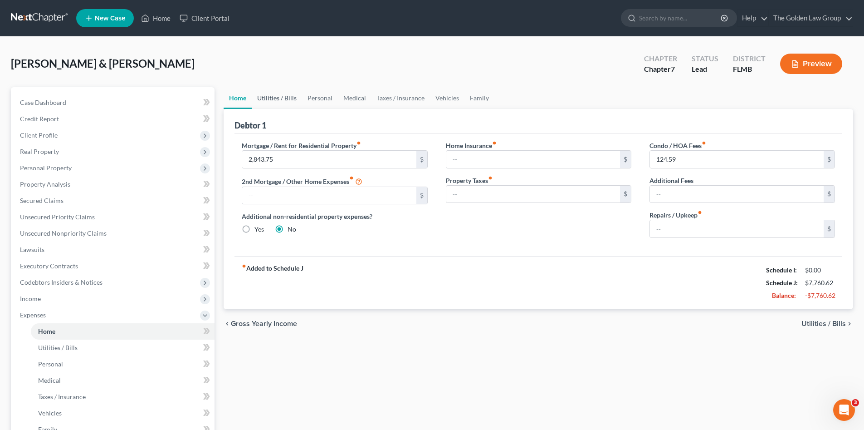
click at [275, 95] on link "Utilities / Bills" at bounding box center [277, 98] width 50 height 22
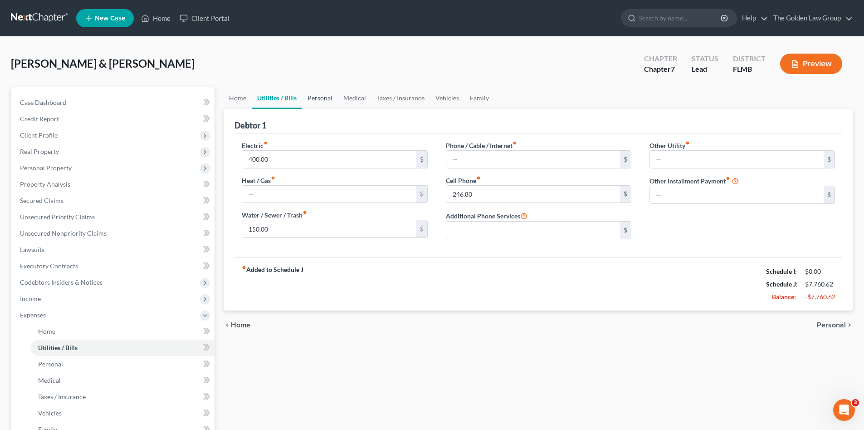
click at [322, 97] on link "Personal" at bounding box center [320, 98] width 36 height 22
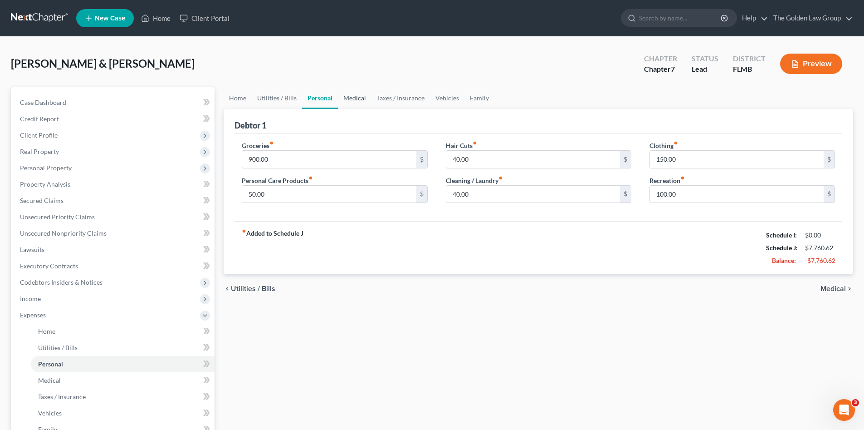
click at [360, 97] on link "Medical" at bounding box center [355, 98] width 34 height 22
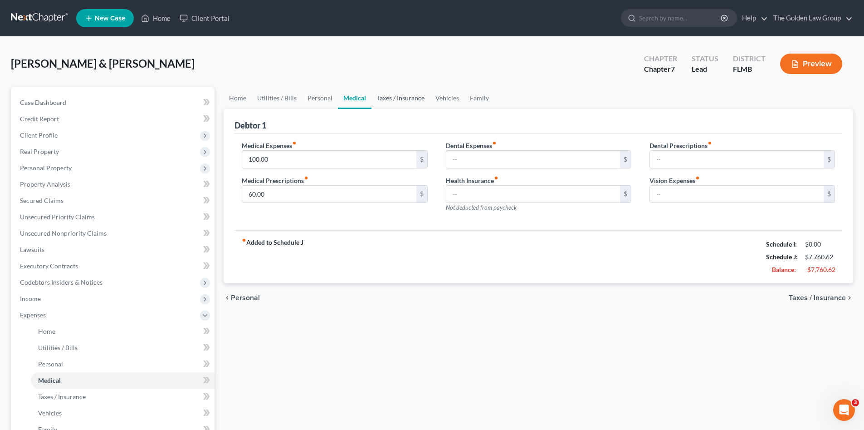
click at [407, 103] on link "Taxes / Insurance" at bounding box center [401, 98] width 59 height 22
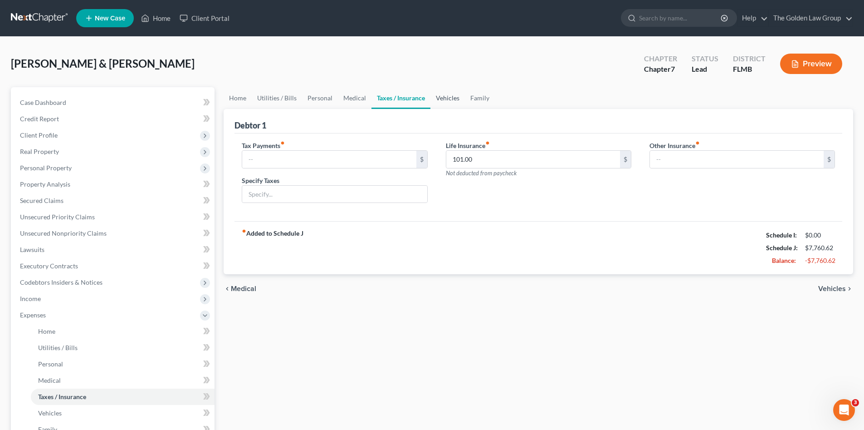
click at [438, 102] on link "Vehicles" at bounding box center [448, 98] width 34 height 22
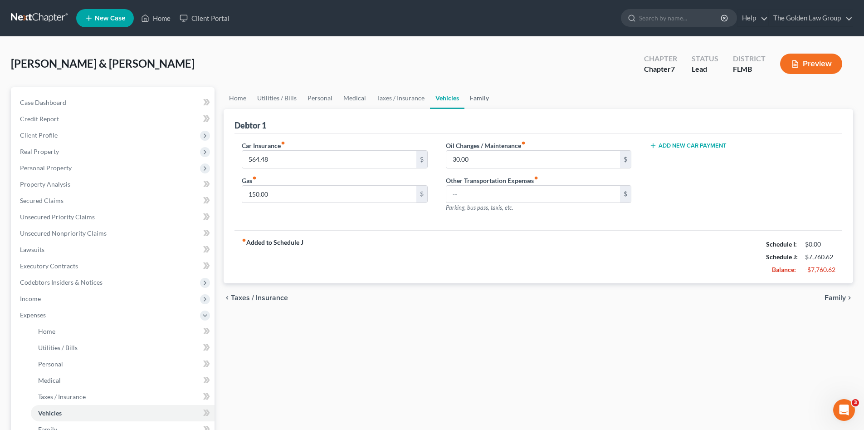
click at [481, 102] on link "Family" at bounding box center [480, 98] width 30 height 22
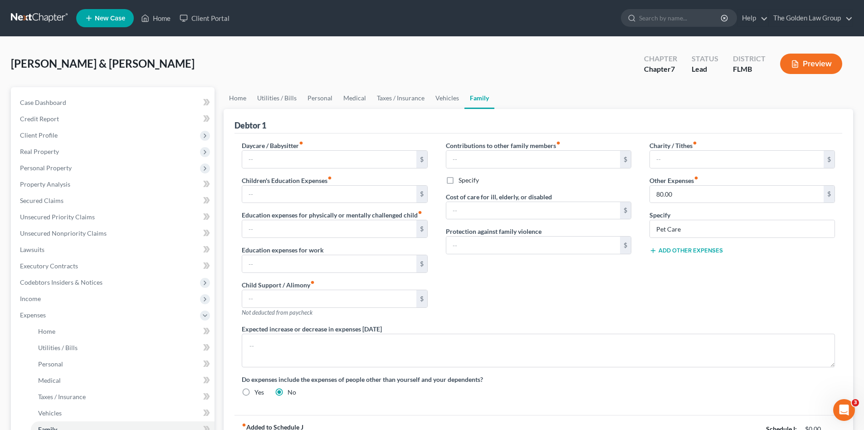
click at [524, 304] on div "Contributions to other family members fiber_manual_record $ Specify Cost of car…" at bounding box center [539, 232] width 204 height 183
click at [49, 319] on span "Expenses" at bounding box center [114, 315] width 202 height 16
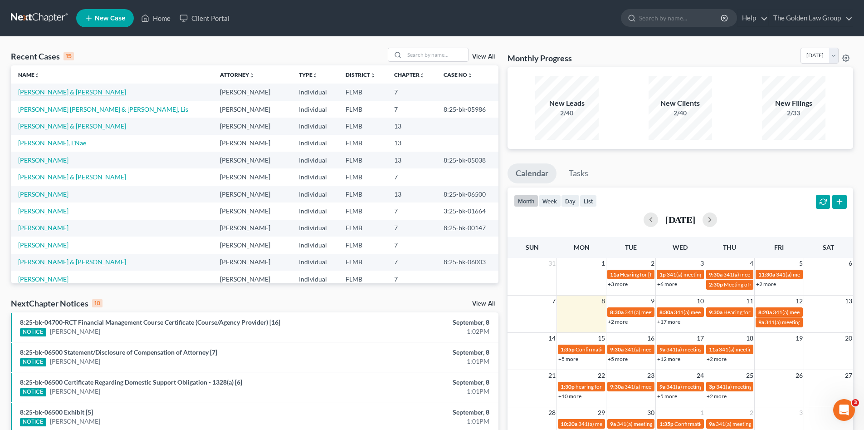
click at [41, 95] on link "[PERSON_NAME] & [PERSON_NAME]" at bounding box center [72, 92] width 108 height 8
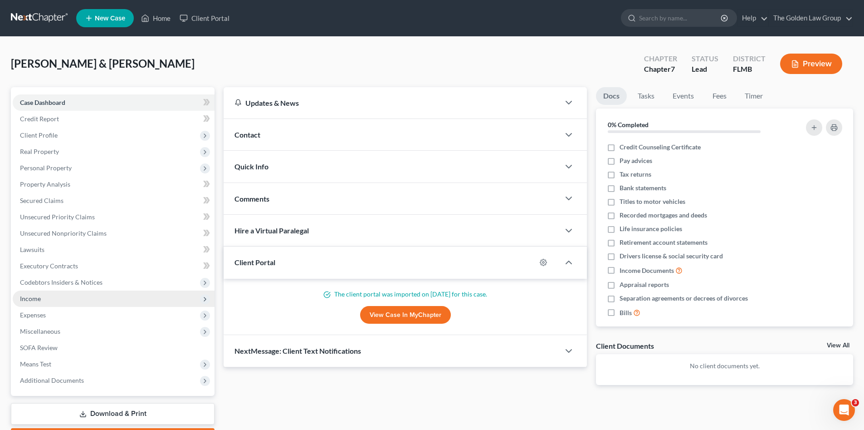
click at [37, 299] on span "Income" at bounding box center [30, 299] width 21 height 8
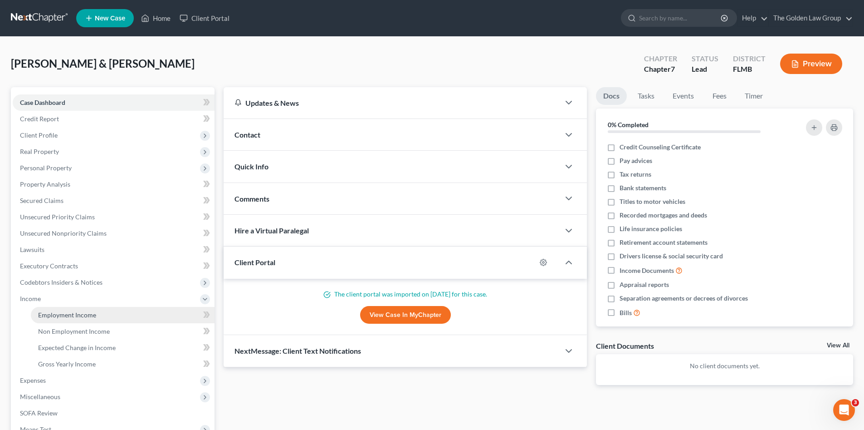
click at [51, 314] on span "Employment Income" at bounding box center [67, 315] width 58 height 8
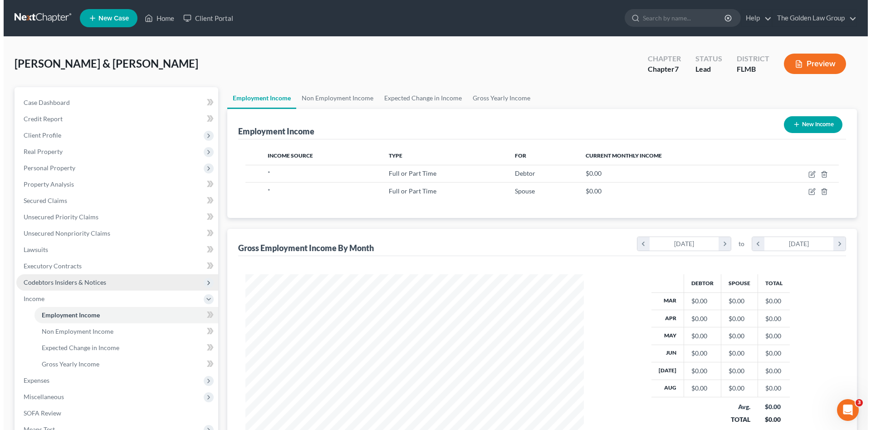
scroll to position [169, 357]
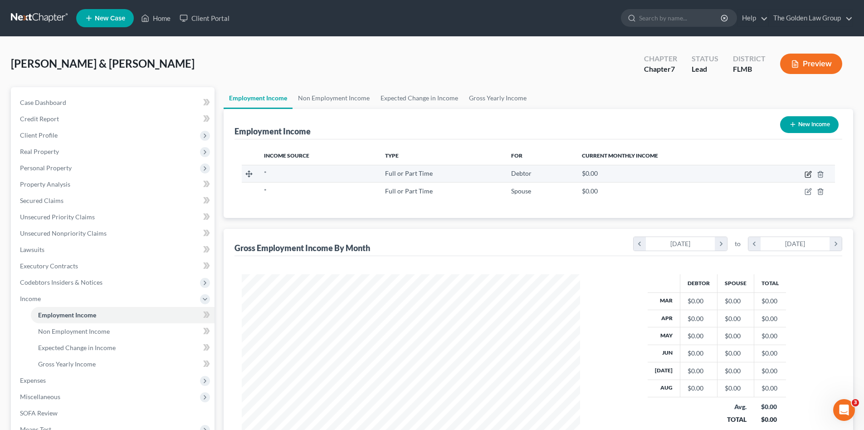
click at [806, 172] on icon "button" at bounding box center [808, 174] width 7 height 7
select select "0"
select select "3"
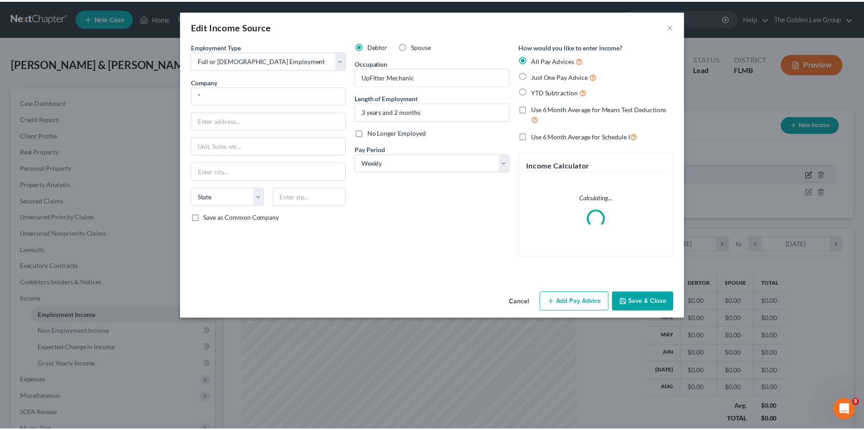
scroll to position [171, 360]
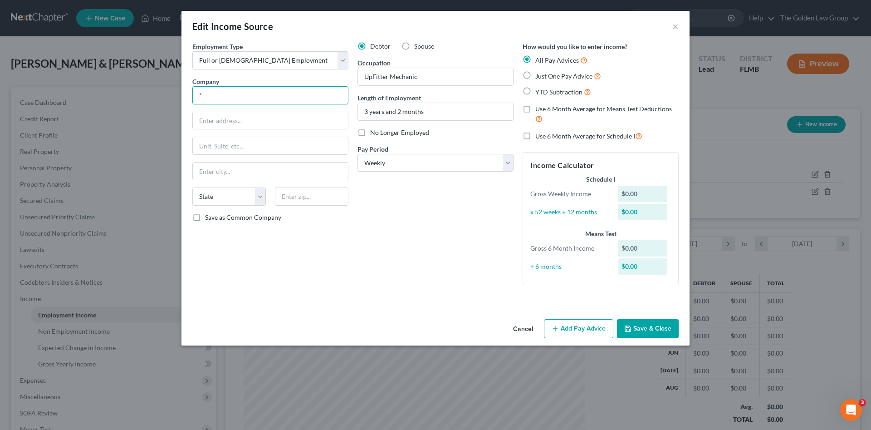
click at [252, 94] on input "*" at bounding box center [270, 95] width 156 height 18
type input "Wabash National Trailer Centers, Inc."
type input "[STREET_ADDRESS]"
type input "[GEOGRAPHIC_DATA]"
select select "15"
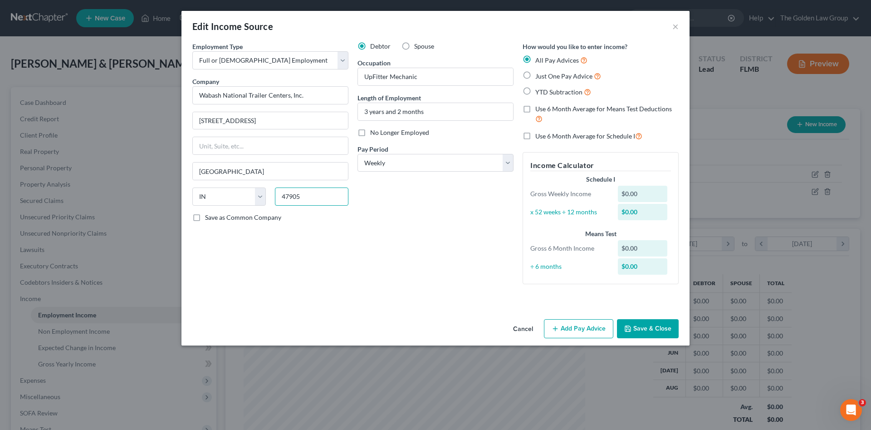
type input "47905"
click at [455, 238] on div "Debtor Spouse Occupation UpFitter Mechanic Length of Employment 3 years and 2 m…" at bounding box center [435, 167] width 165 height 250
click at [318, 253] on div "Employment Type * Select Full or [DEMOGRAPHIC_DATA] Employment Self Employment …" at bounding box center [270, 167] width 165 height 250
click at [657, 329] on button "Save & Close" at bounding box center [648, 328] width 62 height 19
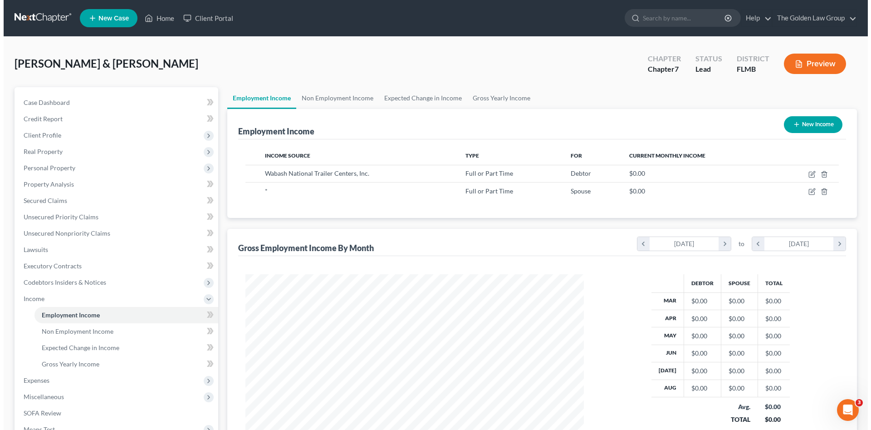
scroll to position [453628, 453441]
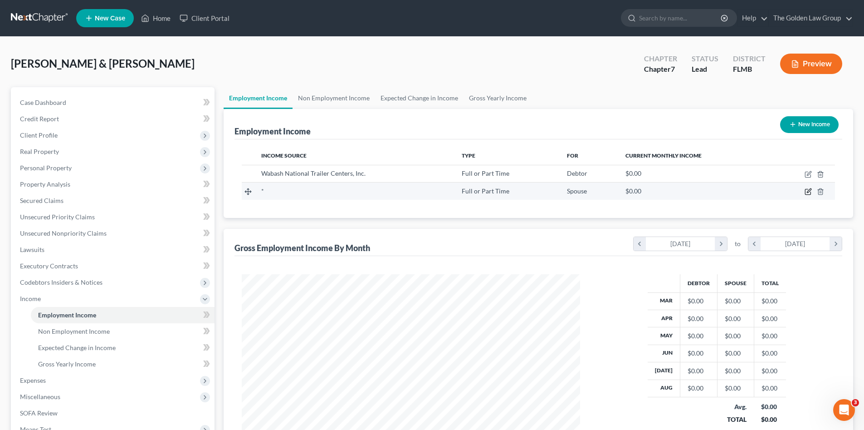
click at [807, 192] on icon "button" at bounding box center [808, 191] width 7 height 7
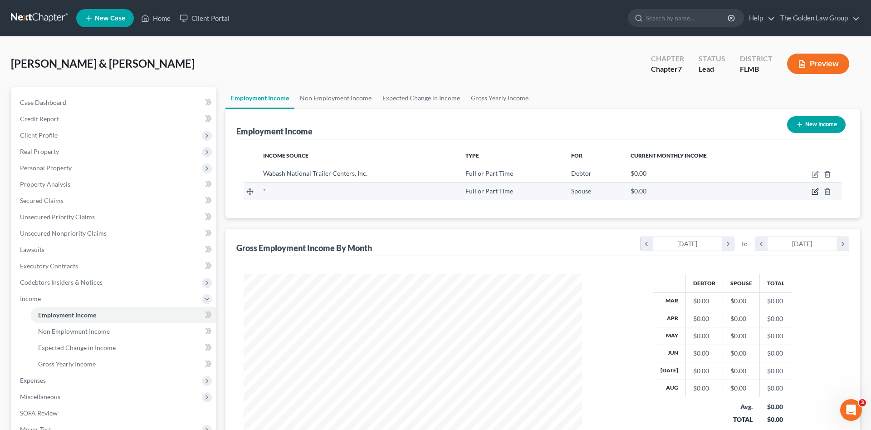
select select "0"
select select "2"
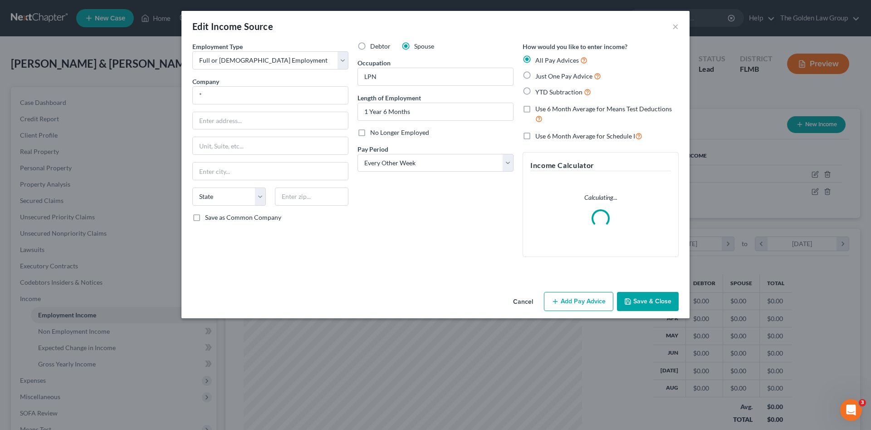
scroll to position [171, 360]
click at [190, 99] on div "Employment Type * Select Full or Part Time Employment Self Employment Company *…" at bounding box center [270, 153] width 165 height 222
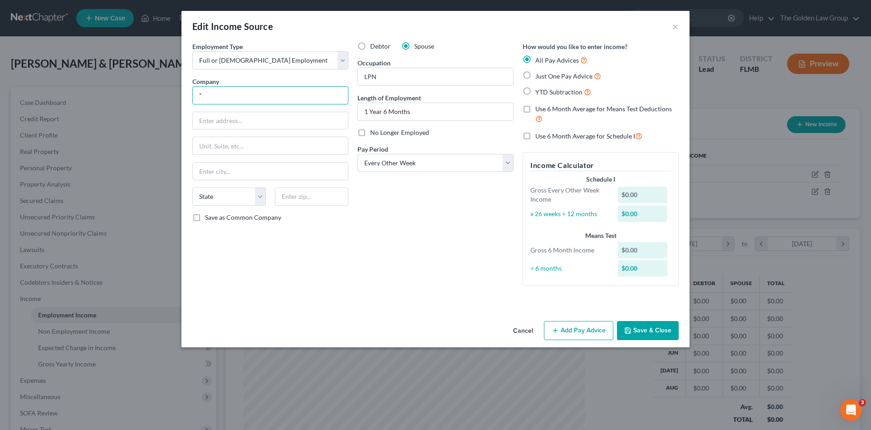
click at [276, 97] on input "*" at bounding box center [270, 95] width 156 height 18
type input "LCS Community Employment, LLC"
type input "400 Locuts Street"
type input "Suite 820"
type input "Des Moines"
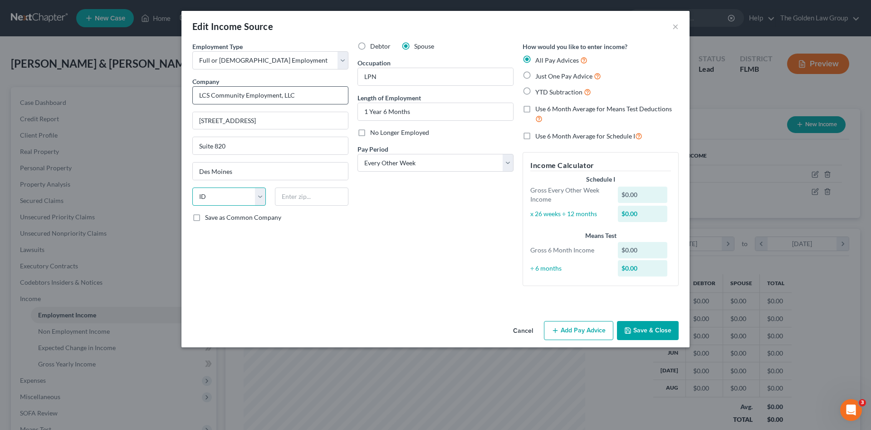
select select "16"
type input "3"
type input "50309"
click at [223, 123] on input "400 Locuts Street" at bounding box center [270, 120] width 155 height 17
drag, startPoint x: 230, startPoint y: 123, endPoint x: 221, endPoint y: 121, distance: 8.7
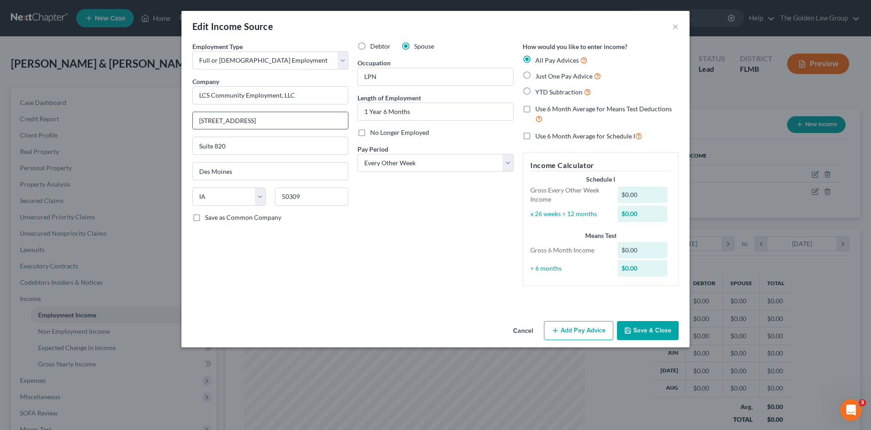
click at [221, 121] on input "400 Locuts Street" at bounding box center [270, 120] width 155 height 17
type input "400 Locust Street"
click at [385, 272] on div "Debtor Spouse Occupation LPN Length of Employment 1 Year 6 Months No Longer Emp…" at bounding box center [435, 167] width 165 height 251
drag, startPoint x: 588, startPoint y: 330, endPoint x: 20, endPoint y: 347, distance: 568.0
click at [586, 330] on button "Add Pay Advice" at bounding box center [578, 330] width 69 height 19
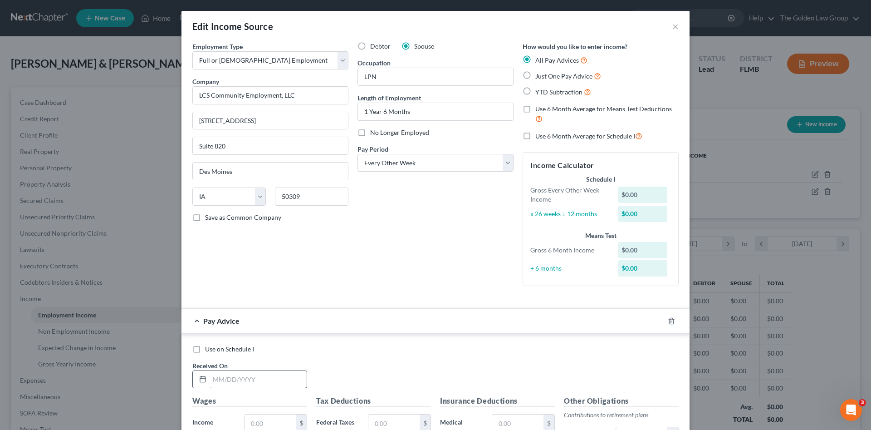
scroll to position [106, 0]
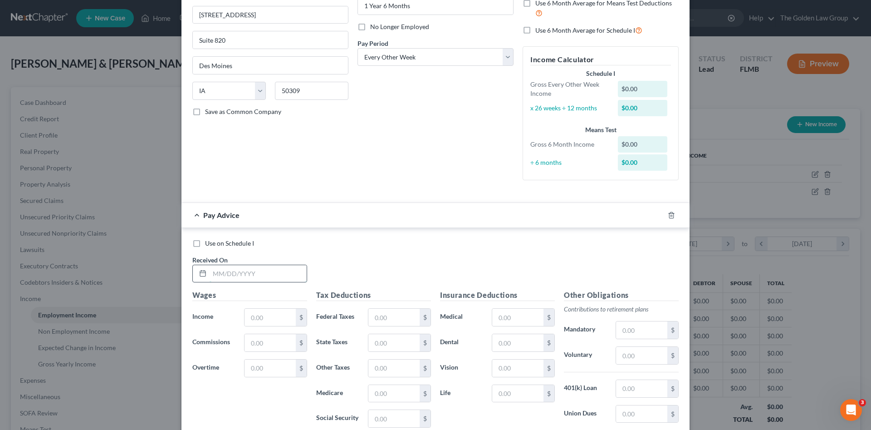
click at [253, 277] on input "text" at bounding box center [258, 273] width 97 height 17
type input "06/27/2025"
click at [266, 320] on input "text" at bounding box center [270, 317] width 51 height 17
type input "2,334.43"
type input "47.88"
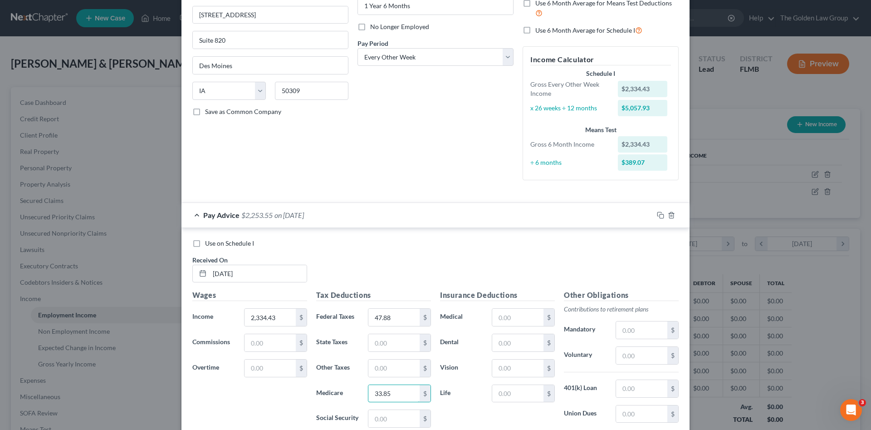
type input "33.85"
type input "144.74"
click at [658, 212] on icon "button" at bounding box center [660, 214] width 4 height 4
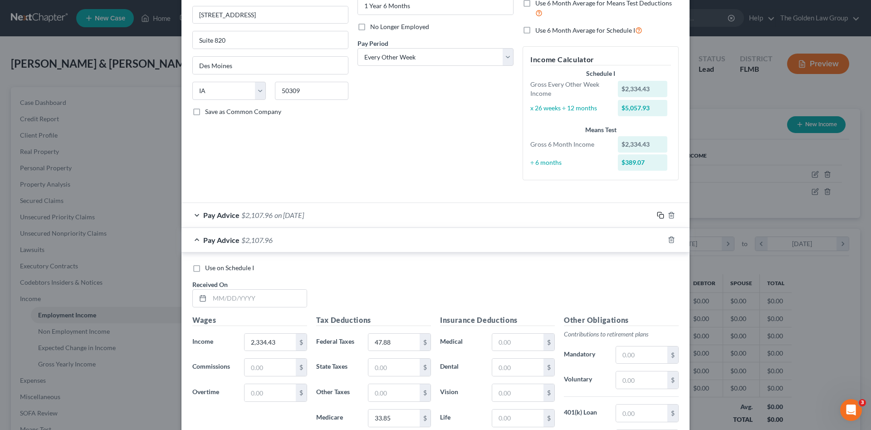
scroll to position [121, 0]
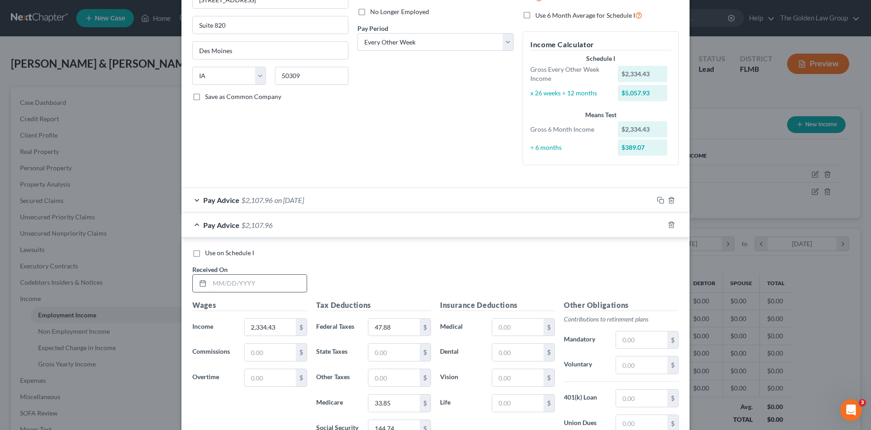
click at [260, 282] on input "text" at bounding box center [258, 283] width 97 height 17
click at [272, 273] on div "Received On *" at bounding box center [250, 279] width 124 height 28
click at [274, 280] on input "text" at bounding box center [258, 283] width 97 height 17
type input "06/13/2025"
type input "2,381.46"
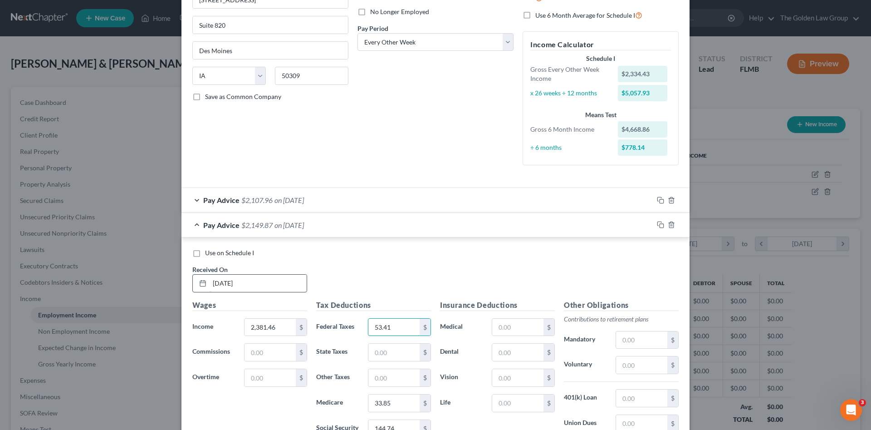
type input "53.41"
type input "34.51"
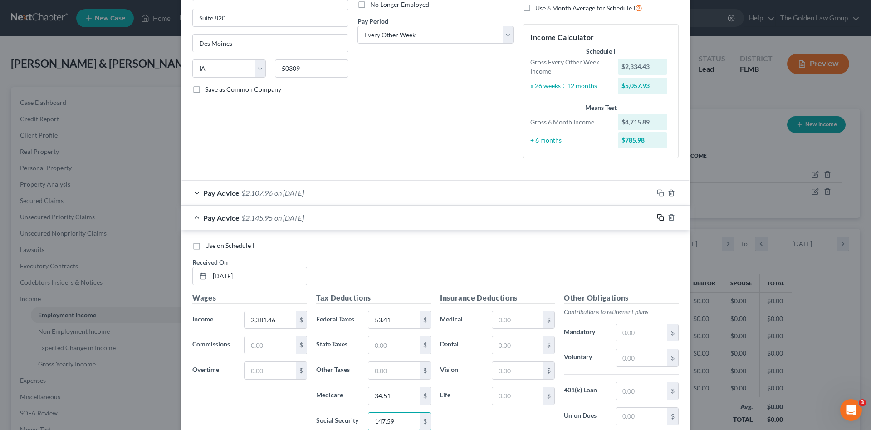
type input "147.59"
click at [657, 216] on icon "button" at bounding box center [660, 217] width 7 height 7
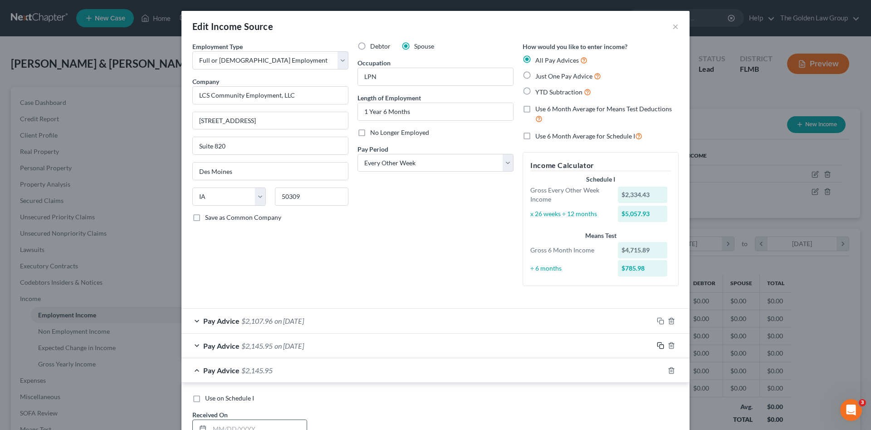
scroll to position [121, 0]
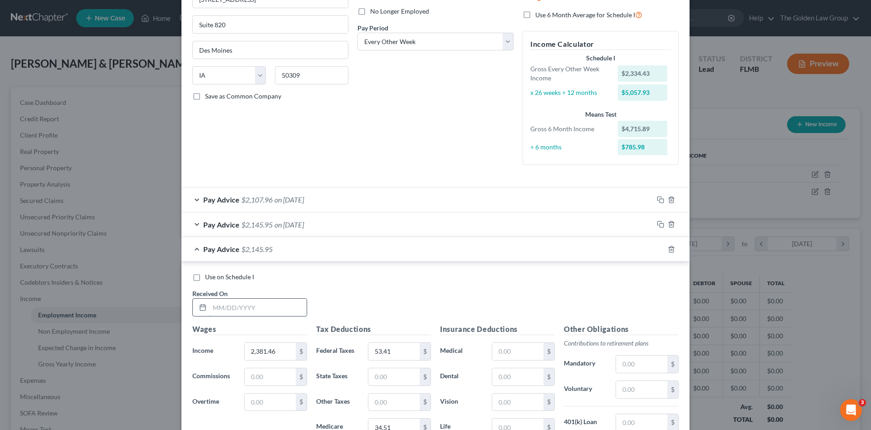
click at [260, 306] on input "text" at bounding box center [258, 307] width 97 height 17
click at [248, 305] on input "text" at bounding box center [258, 307] width 97 height 17
type input "05/30/2025"
type input "2,500.00"
type input "550.00"
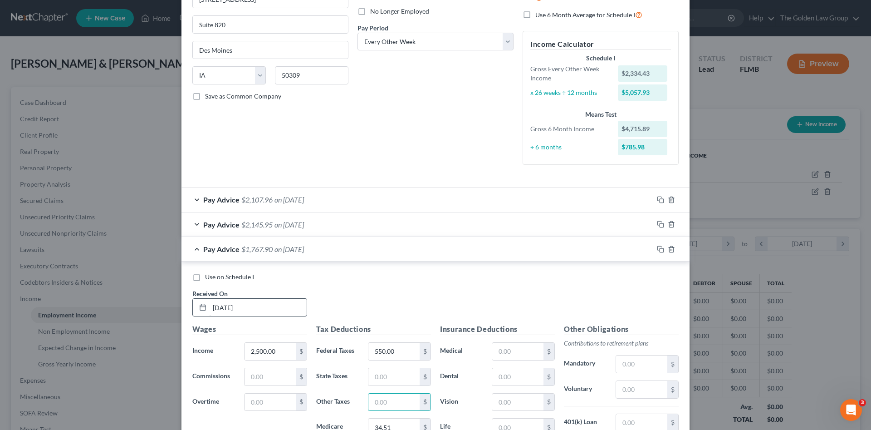
scroll to position [127, 0]
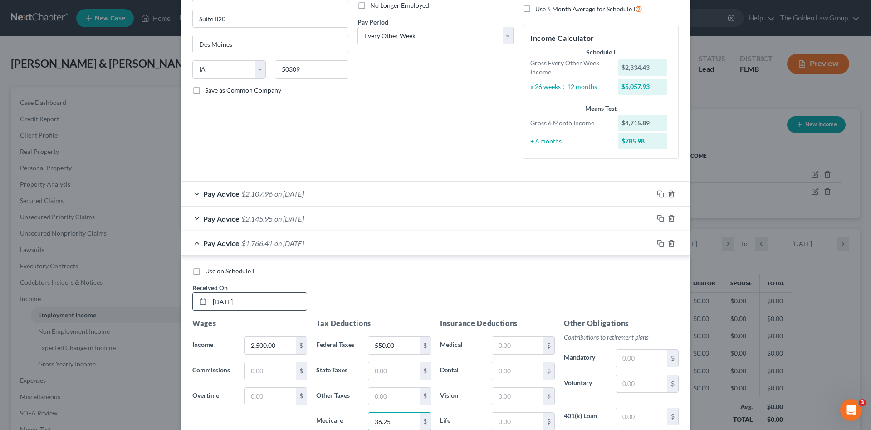
type input "36.25"
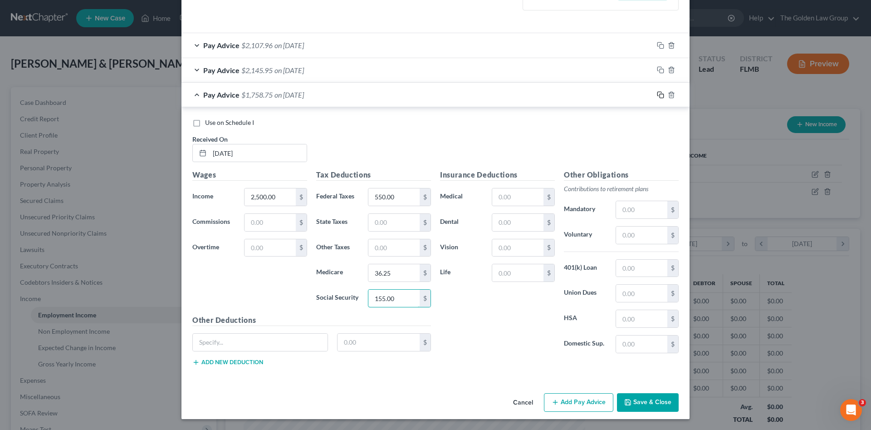
type input "155.00"
click at [660, 94] on rect "button" at bounding box center [662, 96] width 4 height 4
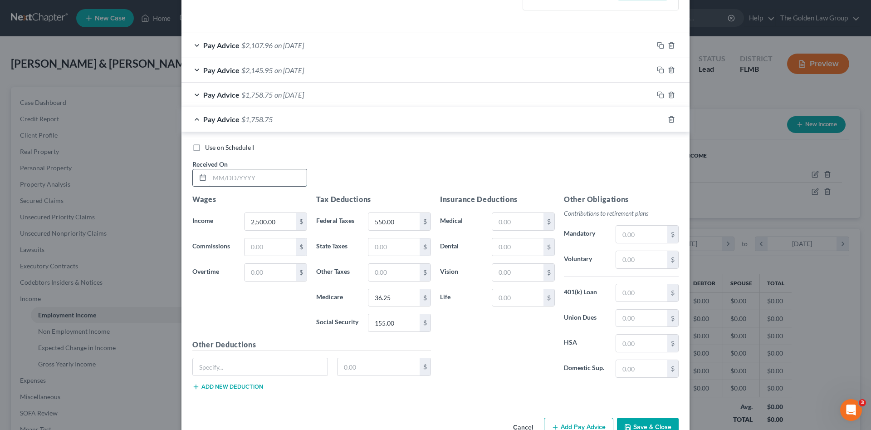
click at [247, 180] on input "text" at bounding box center [258, 177] width 97 height 17
click at [242, 177] on input "text" at bounding box center [258, 177] width 97 height 17
type input "05/30/2025"
type input "2,106.88"
type input "20.58"
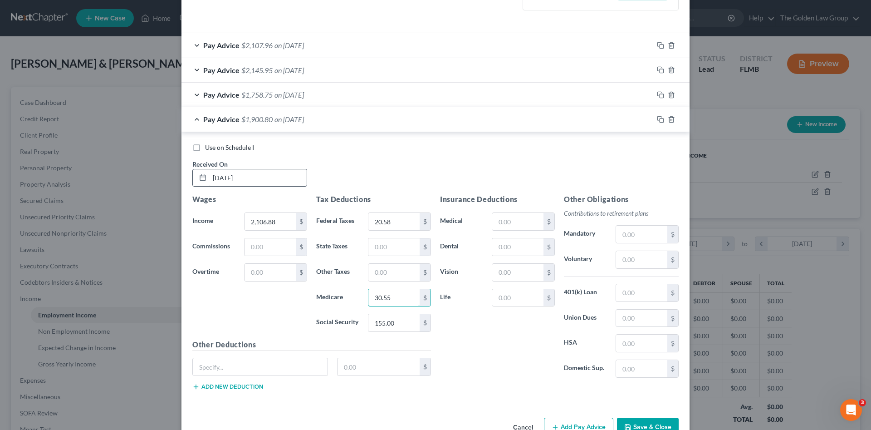
type input "30.55"
type input "130.62"
click at [657, 118] on icon "button" at bounding box center [660, 119] width 7 height 7
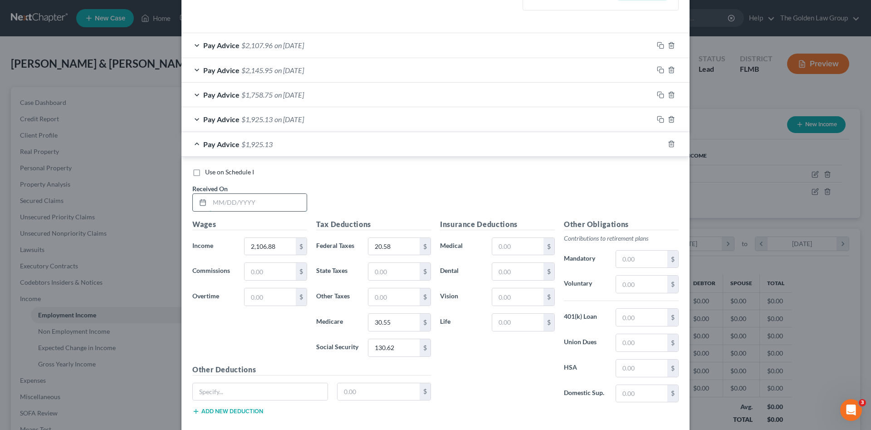
click at [255, 201] on input "text" at bounding box center [258, 202] width 97 height 17
type input "05/16/2025"
type input "1,962.37"
type input "3.23"
type input "28.46"
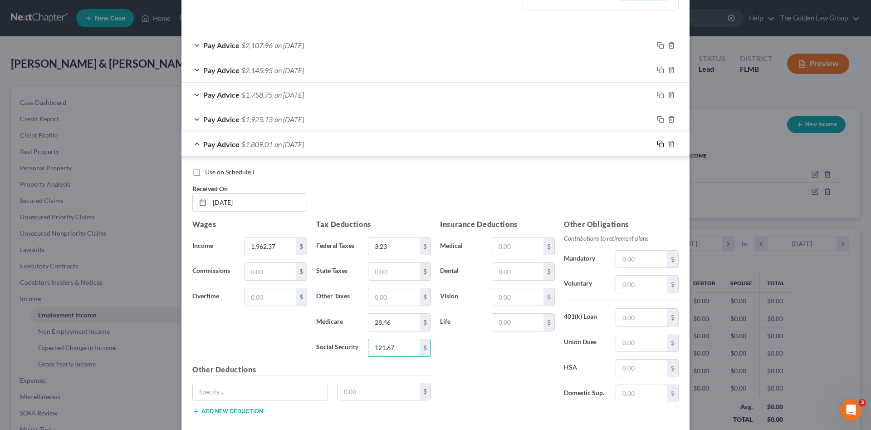
type input "121.67"
drag, startPoint x: 658, startPoint y: 142, endPoint x: 349, endPoint y: 196, distance: 313.2
click at [658, 143] on icon "button" at bounding box center [660, 143] width 7 height 7
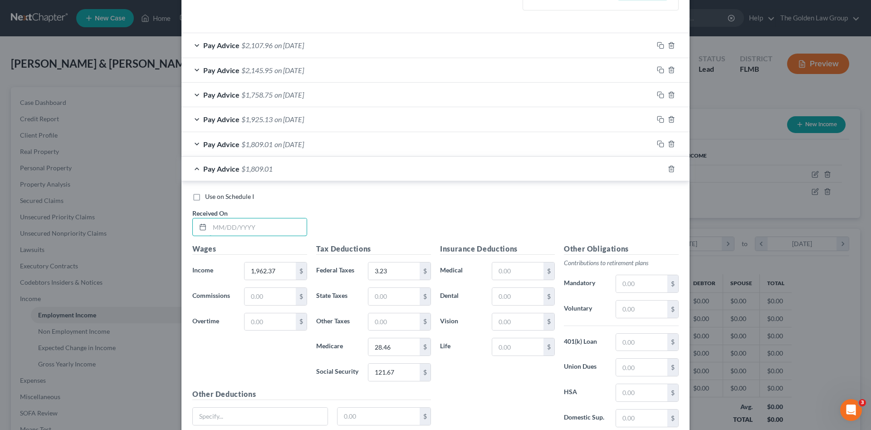
drag, startPoint x: 250, startPoint y: 229, endPoint x: 64, endPoint y: 230, distance: 186.5
click at [248, 230] on input "text" at bounding box center [258, 226] width 97 height 17
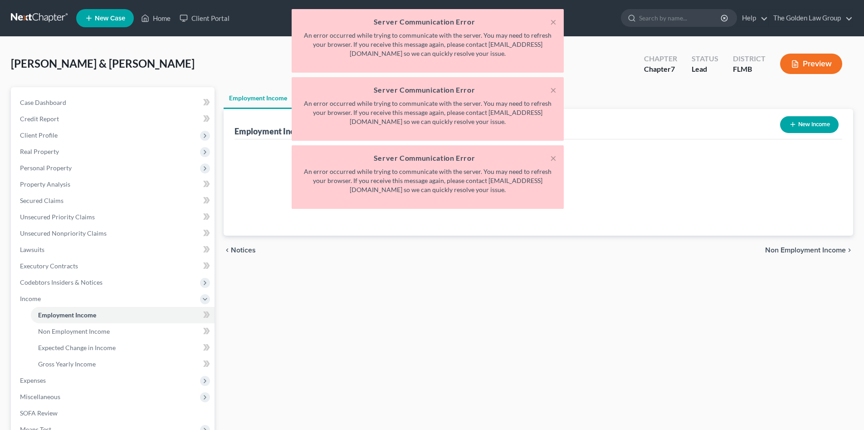
click at [548, 19] on h5 "Server Communication Error" at bounding box center [428, 21] width 258 height 11
click at [555, 24] on button "×" at bounding box center [553, 21] width 6 height 11
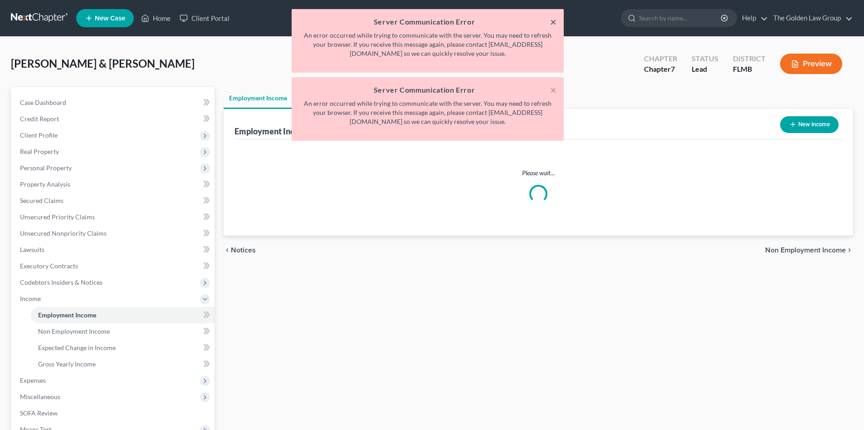
click at [555, 24] on button "×" at bounding box center [553, 21] width 6 height 11
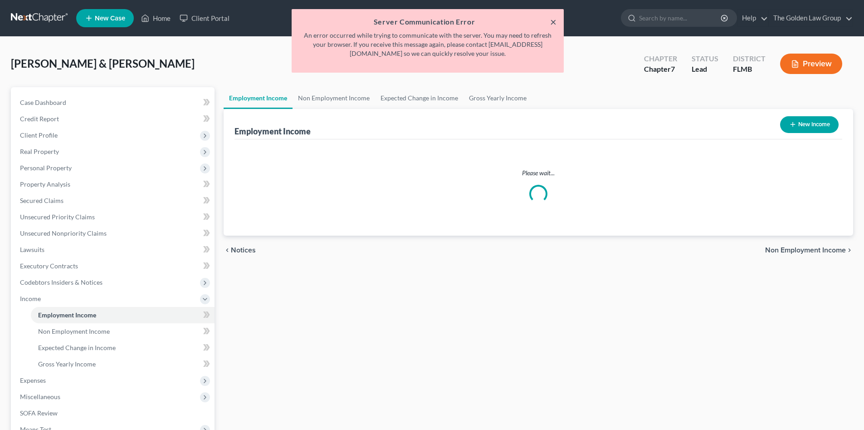
click at [555, 24] on button "×" at bounding box center [553, 21] width 6 height 11
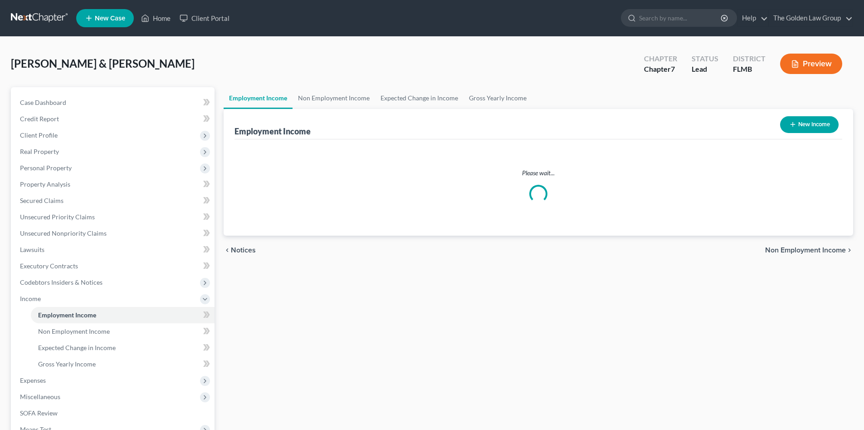
click at [571, 63] on div "[PERSON_NAME] & [PERSON_NAME] Upgraded Chapter Chapter 7 Status Lead District […" at bounding box center [432, 67] width 843 height 39
click at [587, 97] on ul "Employment Income Non Employment Income Expected Change in Income Gross Yearly …" at bounding box center [539, 98] width 630 height 22
